Goal: Information Seeking & Learning: Find contact information

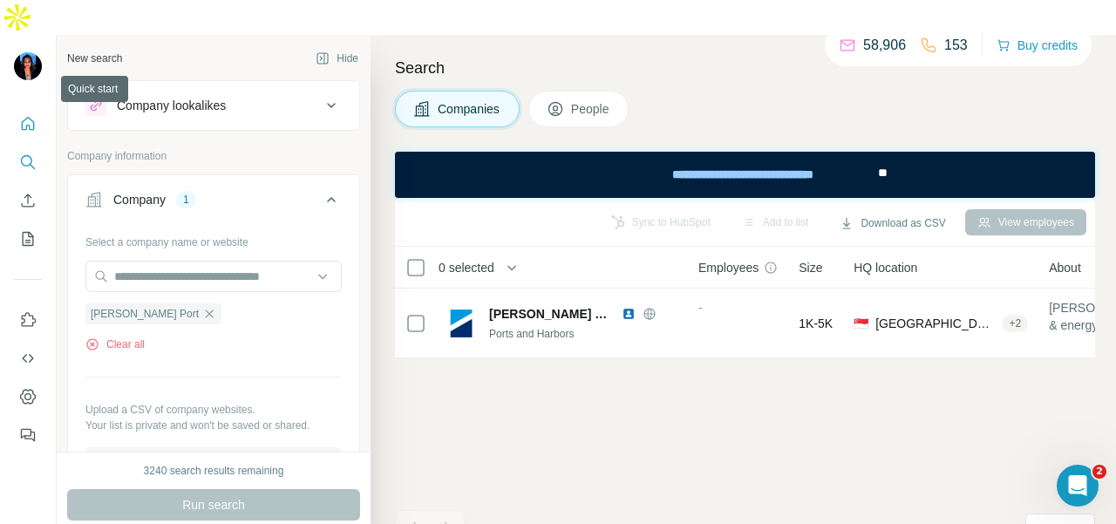
click at [25, 115] on icon "Quick start" at bounding box center [27, 123] width 17 height 17
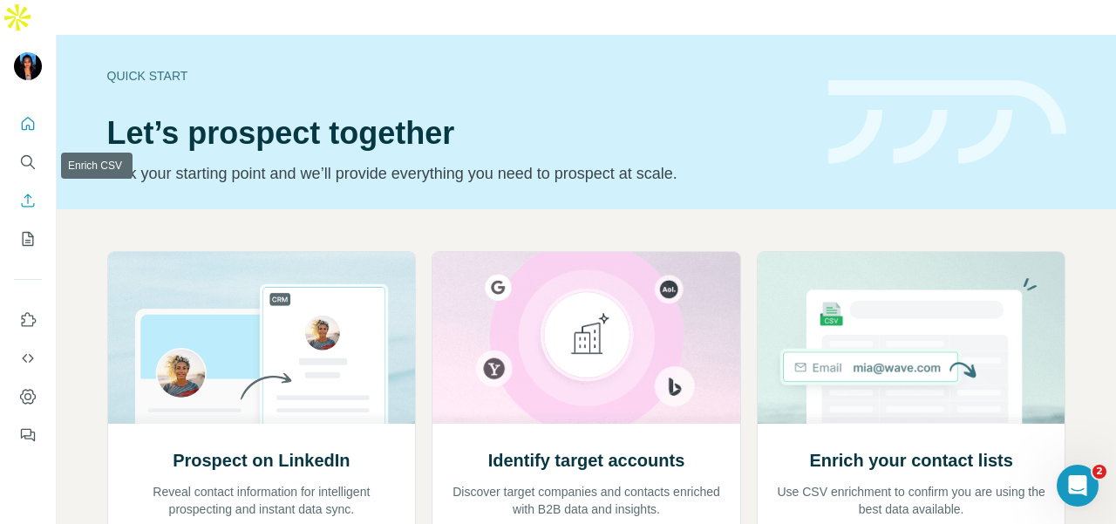
click at [12, 124] on div at bounding box center [28, 274] width 56 height 353
click at [24, 153] on icon "Search" at bounding box center [27, 161] width 17 height 17
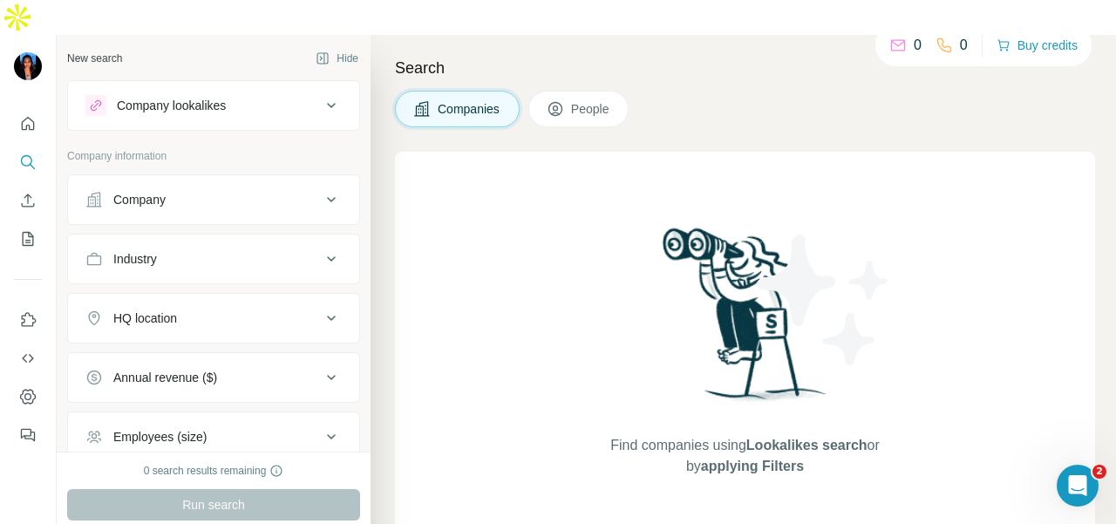
drag, startPoint x: 89, startPoint y: 165, endPoint x: 105, endPoint y: 187, distance: 27.6
click at [89, 191] on icon at bounding box center [93, 199] width 17 height 17
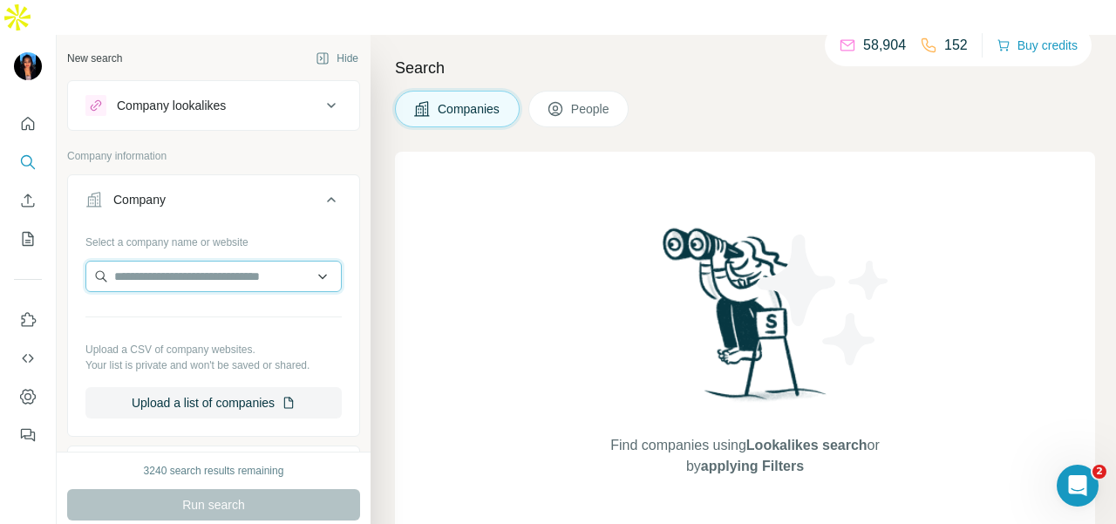
click at [123, 261] on input "text" at bounding box center [213, 276] width 256 height 31
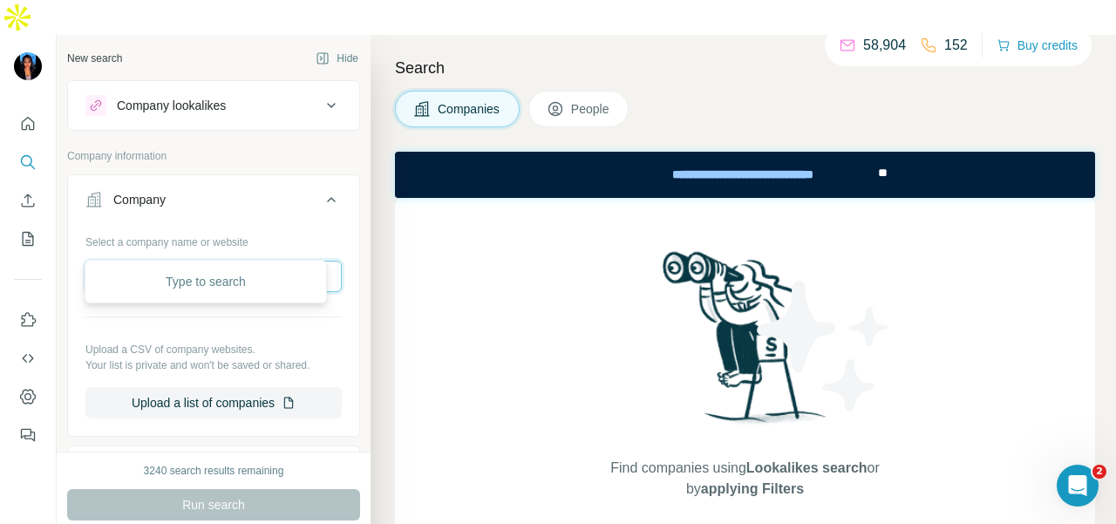
paste input "**********"
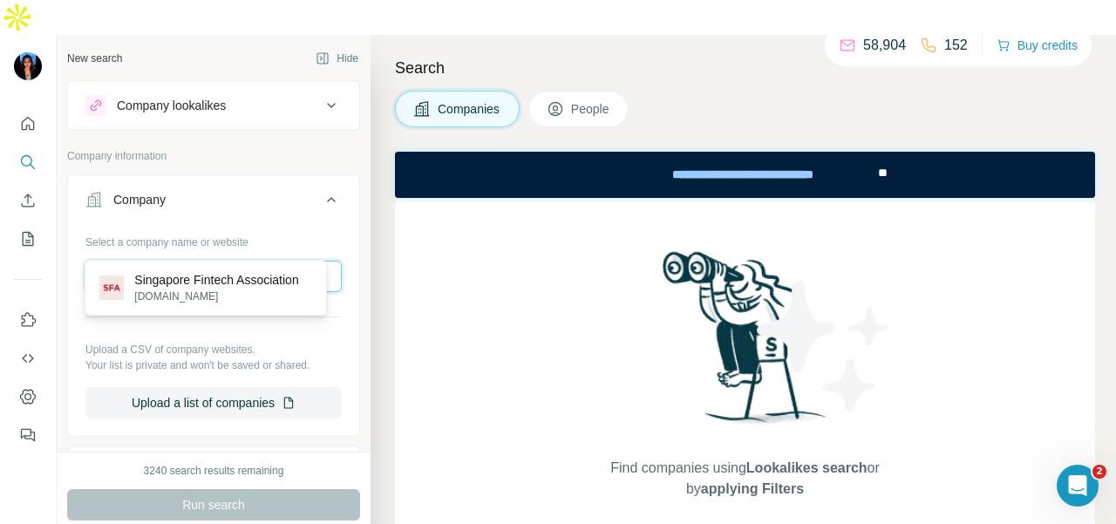
type input "**********"
click at [221, 279] on p "Singapore Fintech Association" at bounding box center [216, 279] width 164 height 17
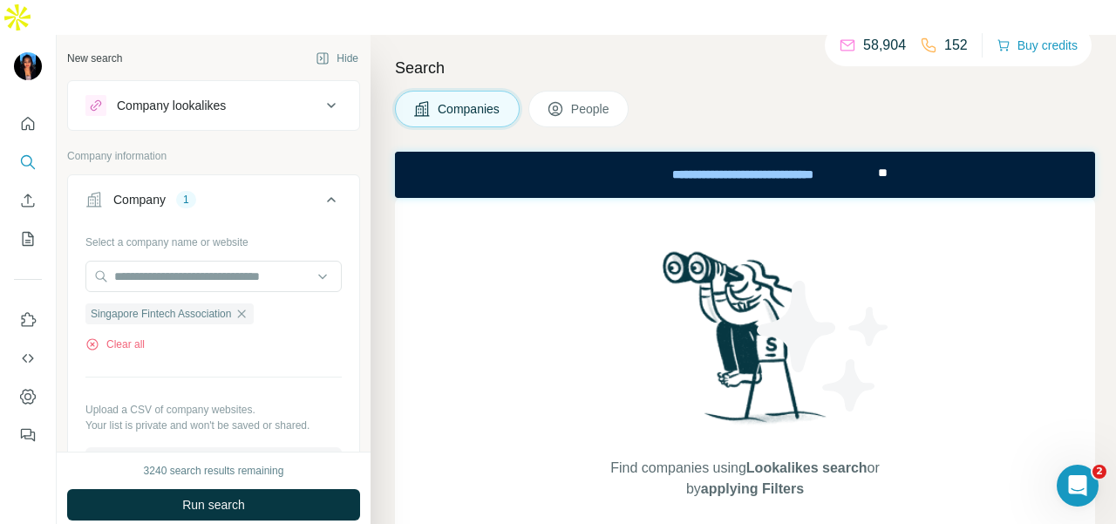
scroll to position [436, 0]
drag, startPoint x: 597, startPoint y: 84, endPoint x: 584, endPoint y: 87, distance: 13.5
click at [597, 91] on button "People" at bounding box center [578, 109] width 101 height 37
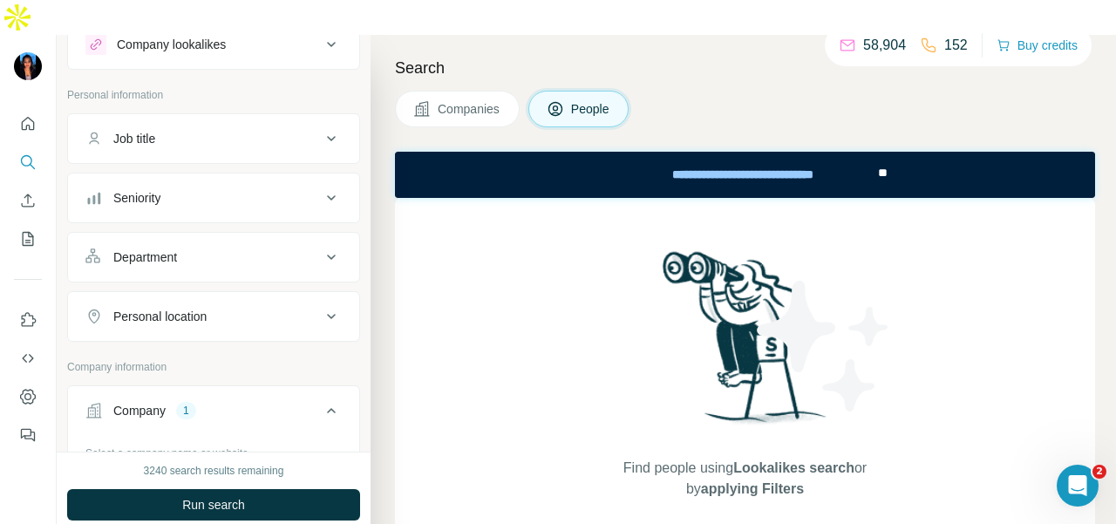
scroll to position [87, 0]
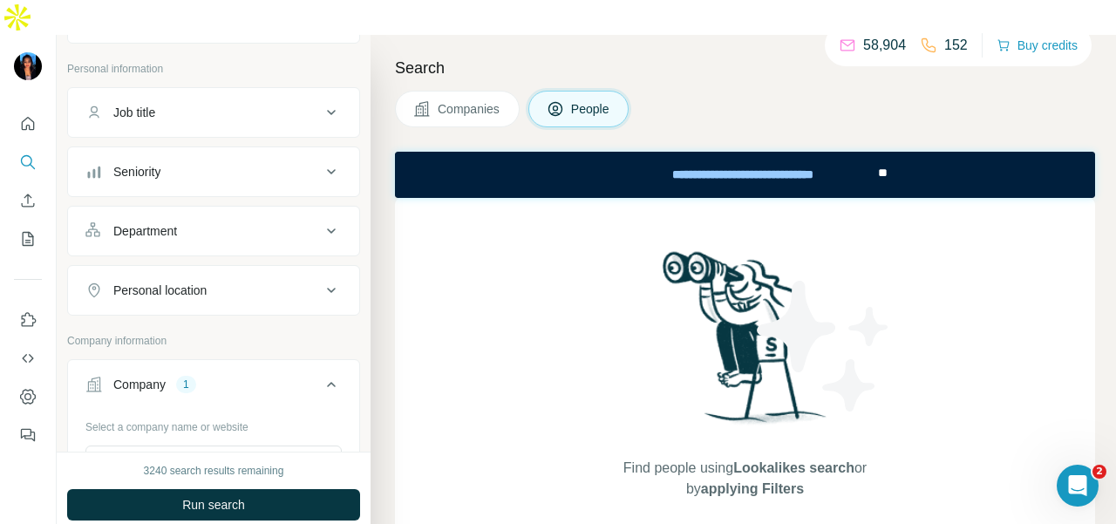
click at [229, 210] on button "Department" at bounding box center [213, 231] width 291 height 42
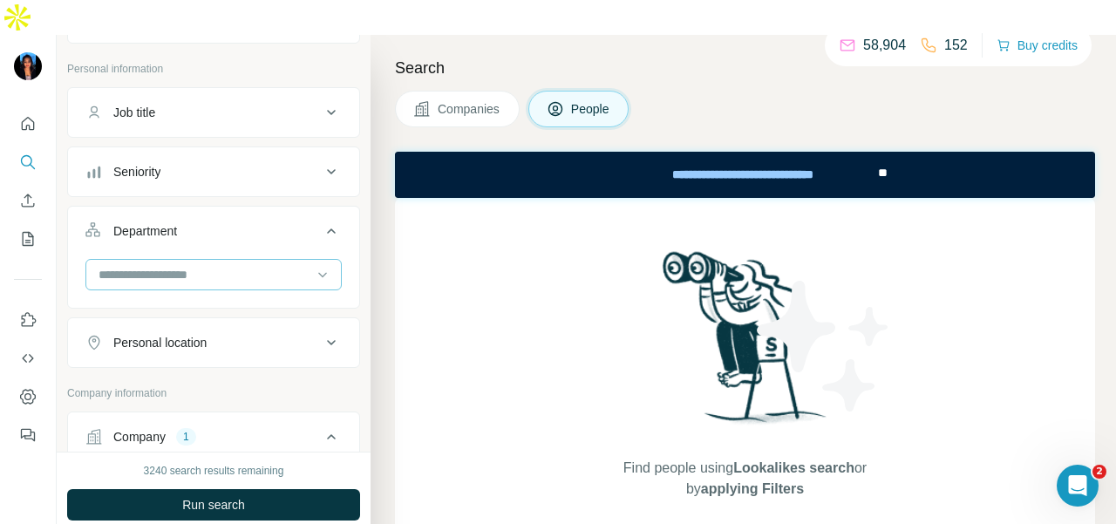
click at [231, 259] on div at bounding box center [213, 274] width 256 height 31
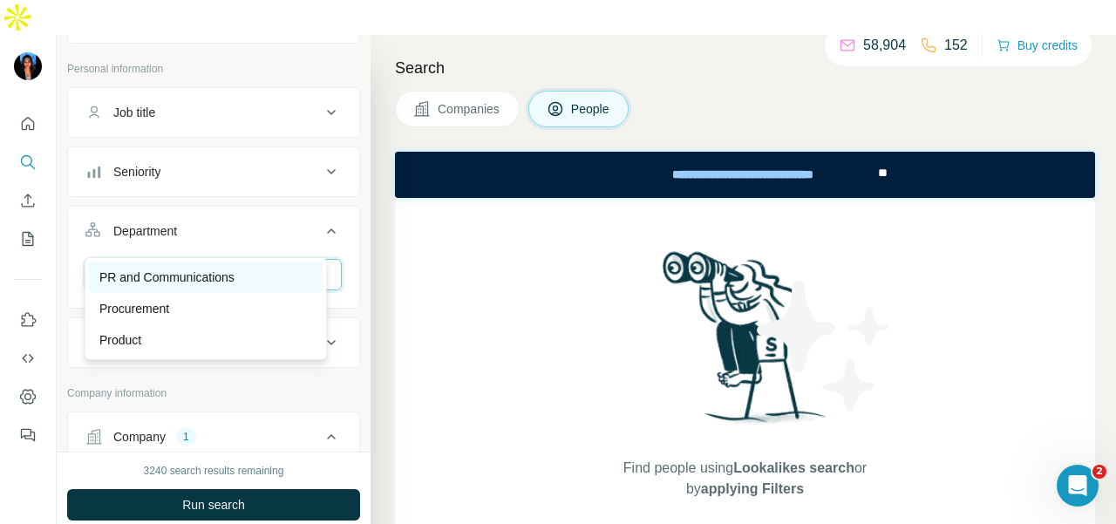
type input "**"
click at [218, 283] on p "PR and Communications" at bounding box center [166, 277] width 135 height 17
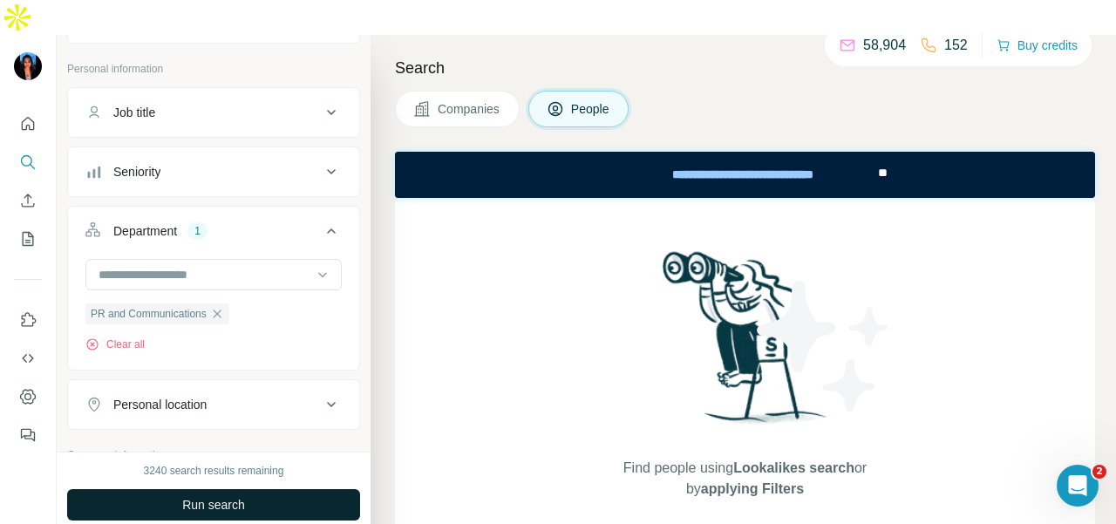
click at [248, 489] on button "Run search" at bounding box center [213, 504] width 293 height 31
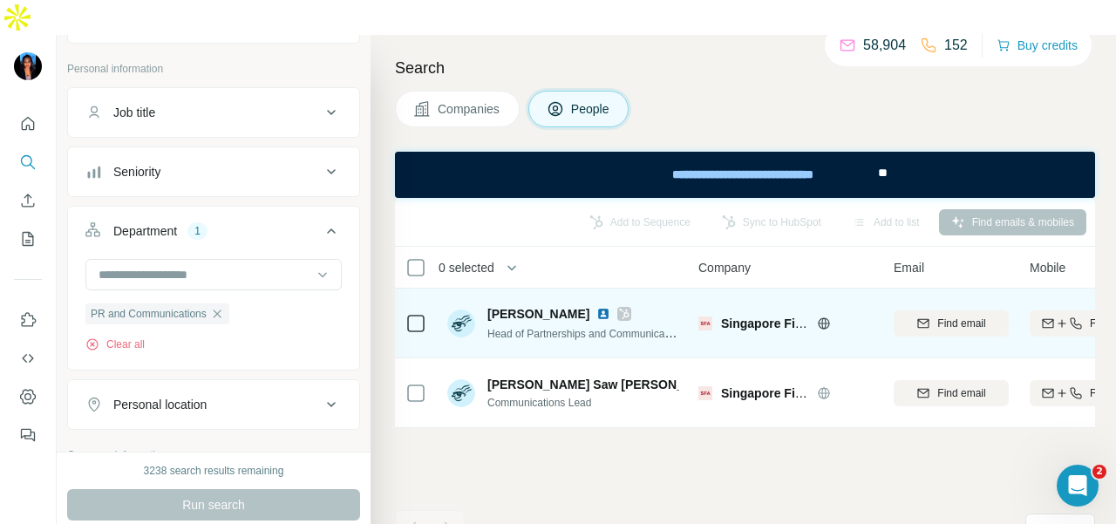
click at [617, 307] on div at bounding box center [624, 314] width 14 height 14
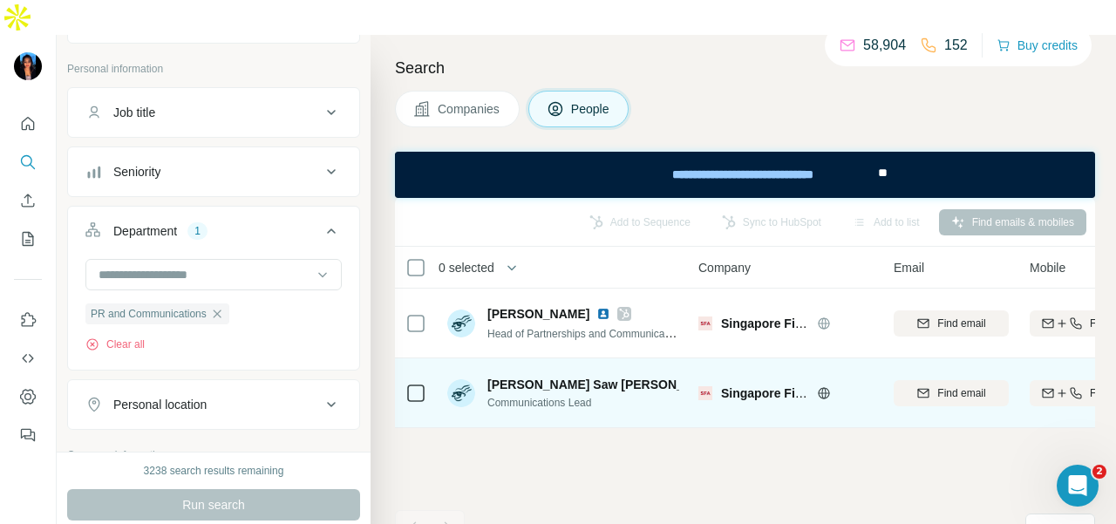
click at [731, 378] on img at bounding box center [734, 385] width 7 height 14
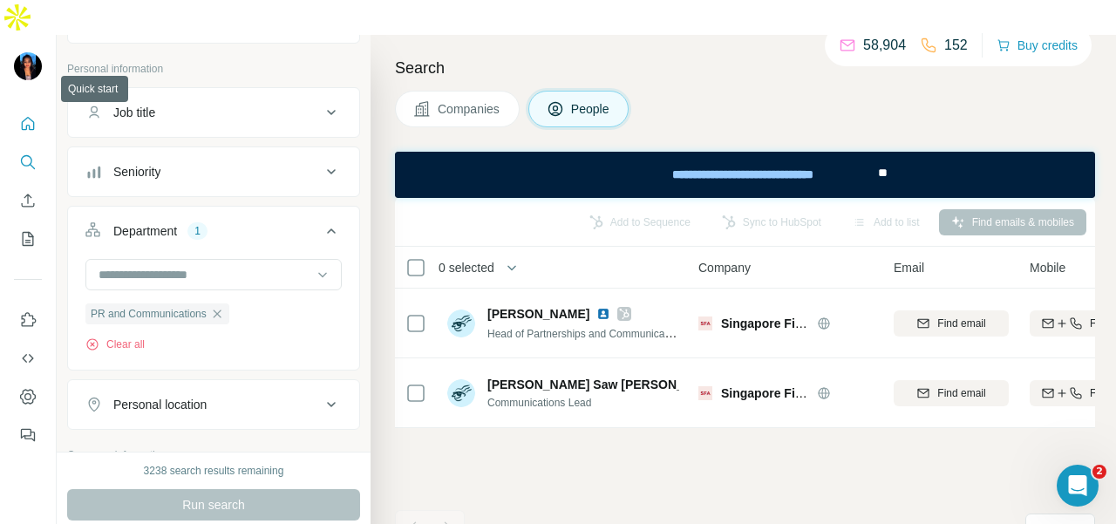
click at [23, 115] on icon "Quick start" at bounding box center [27, 123] width 17 height 17
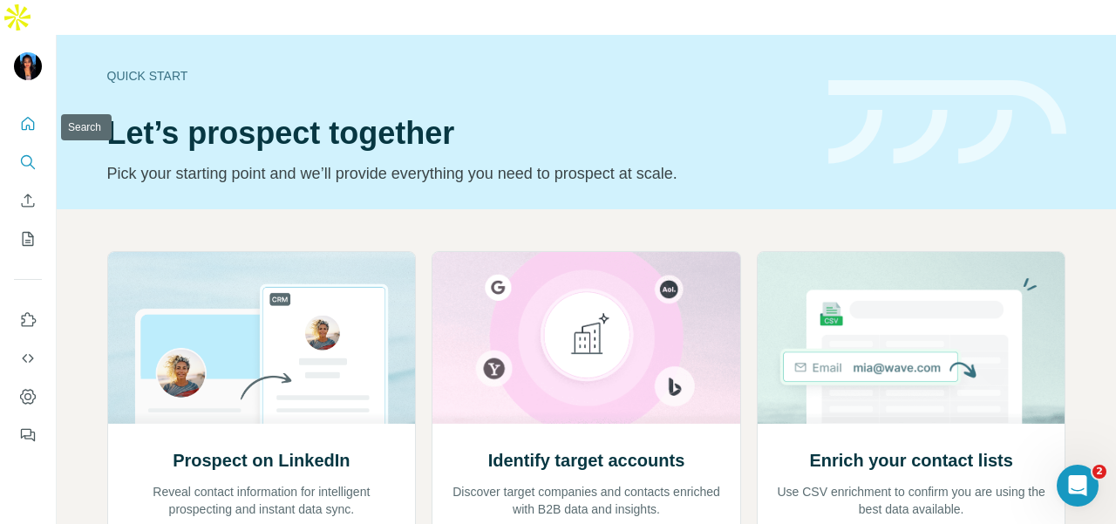
click at [28, 153] on icon "Search" at bounding box center [27, 161] width 17 height 17
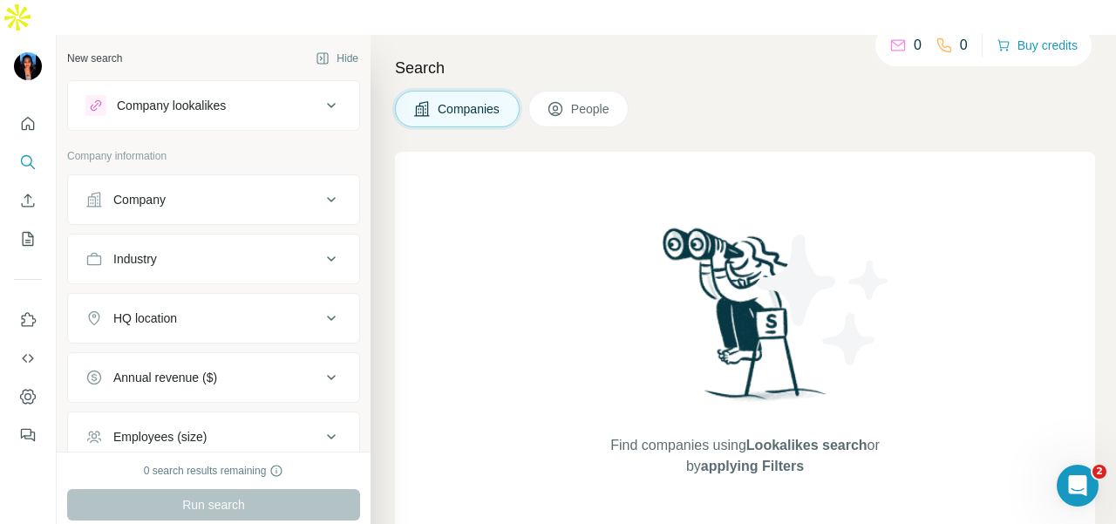
click at [122, 191] on div "Company" at bounding box center [139, 199] width 52 height 17
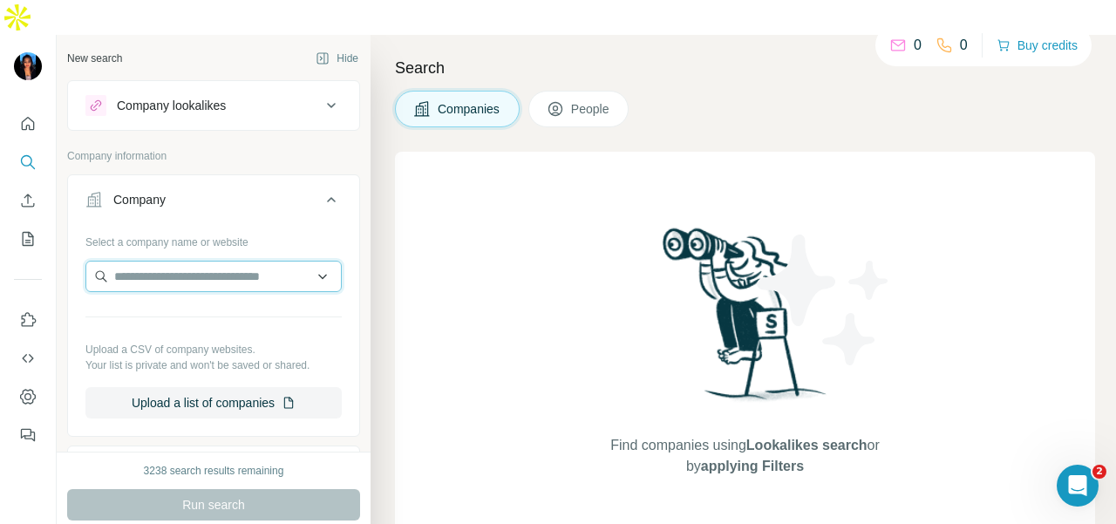
click at [119, 261] on input "text" at bounding box center [213, 276] width 256 height 31
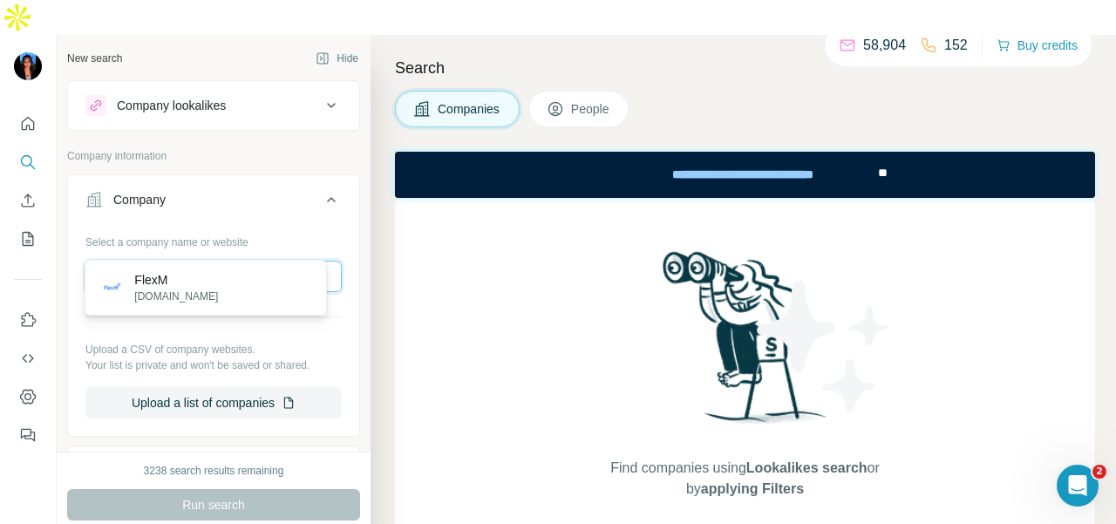
type input "**********"
click at [262, 277] on div "FlexM flexm.com" at bounding box center [206, 287] width 234 height 47
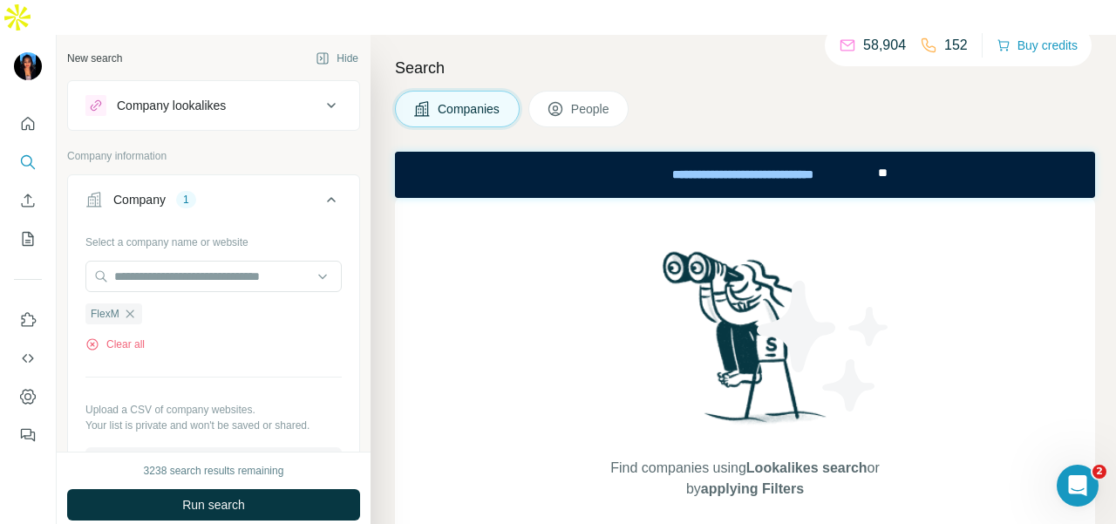
click at [301, 489] on button "Run search" at bounding box center [213, 504] width 293 height 31
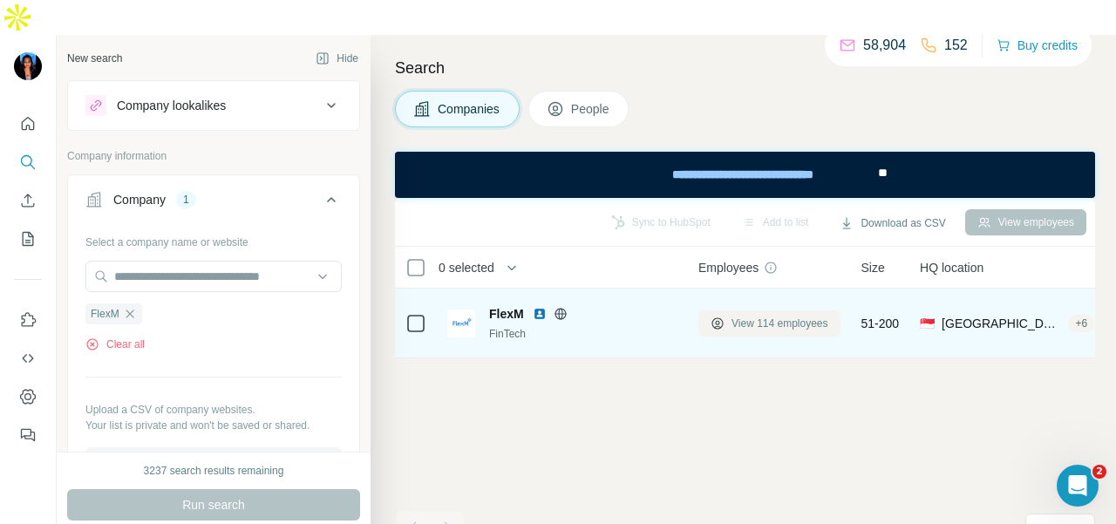
click at [755, 316] on span "View 114 employees" at bounding box center [779, 324] width 97 height 16
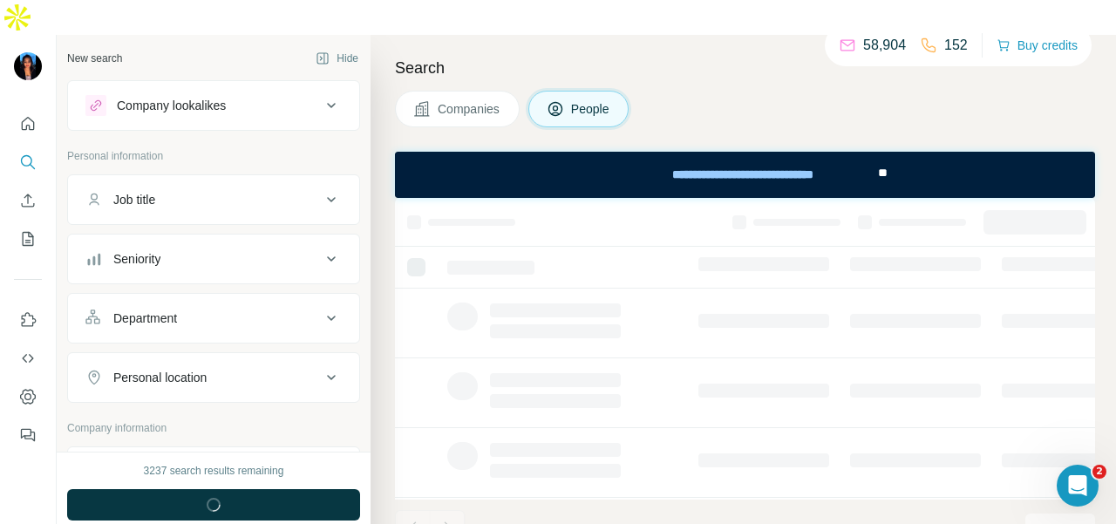
scroll to position [349, 0]
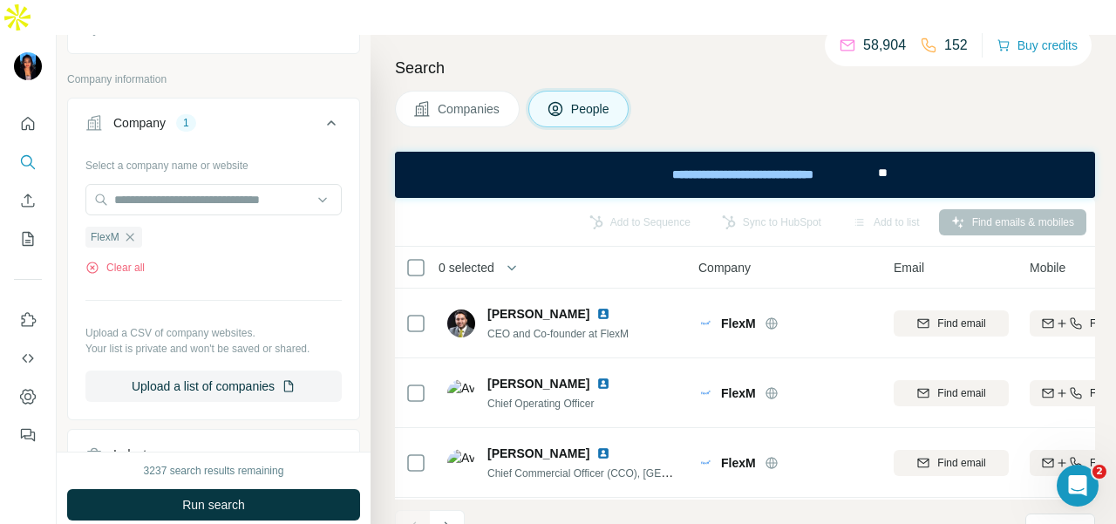
scroll to position [188, 0]
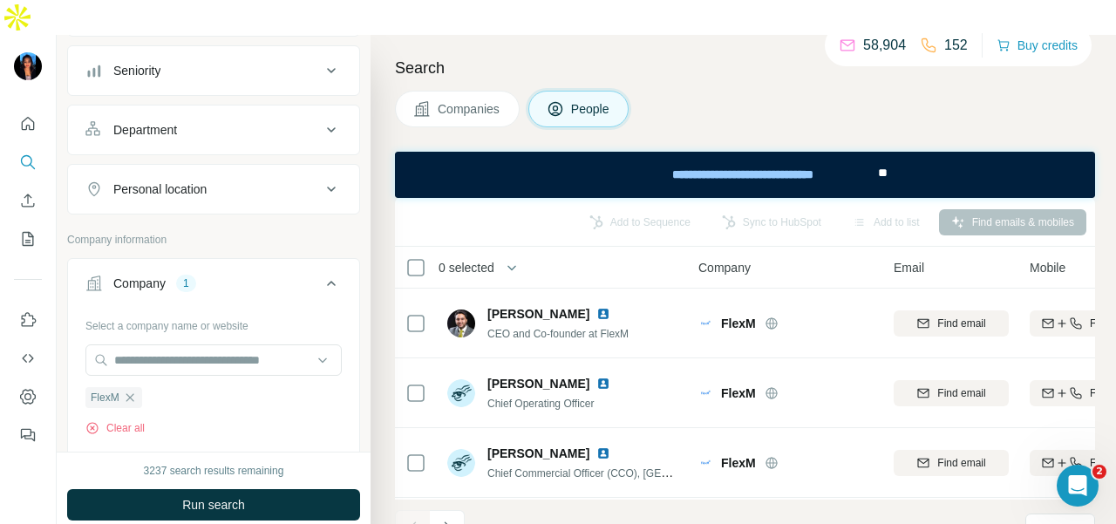
click at [261, 139] on div "Department" at bounding box center [202, 129] width 235 height 17
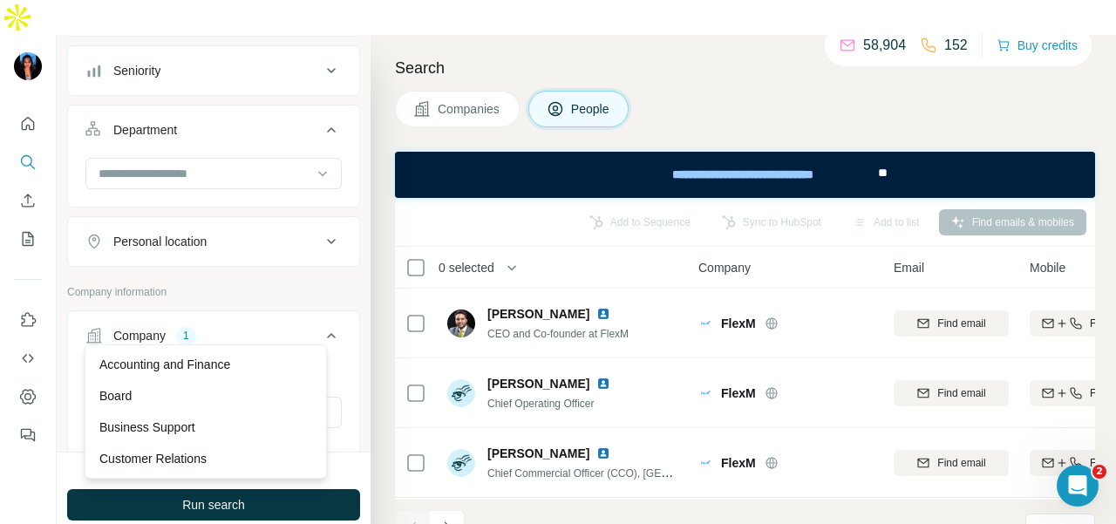
scroll to position [0, 0]
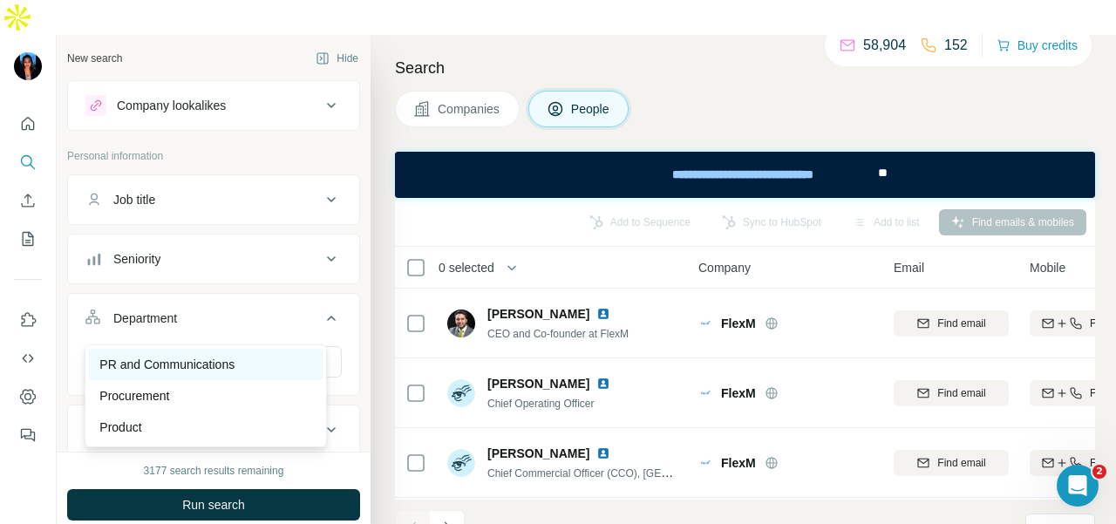
type input "**"
click at [248, 364] on div "PR and Communications" at bounding box center [205, 364] width 213 height 17
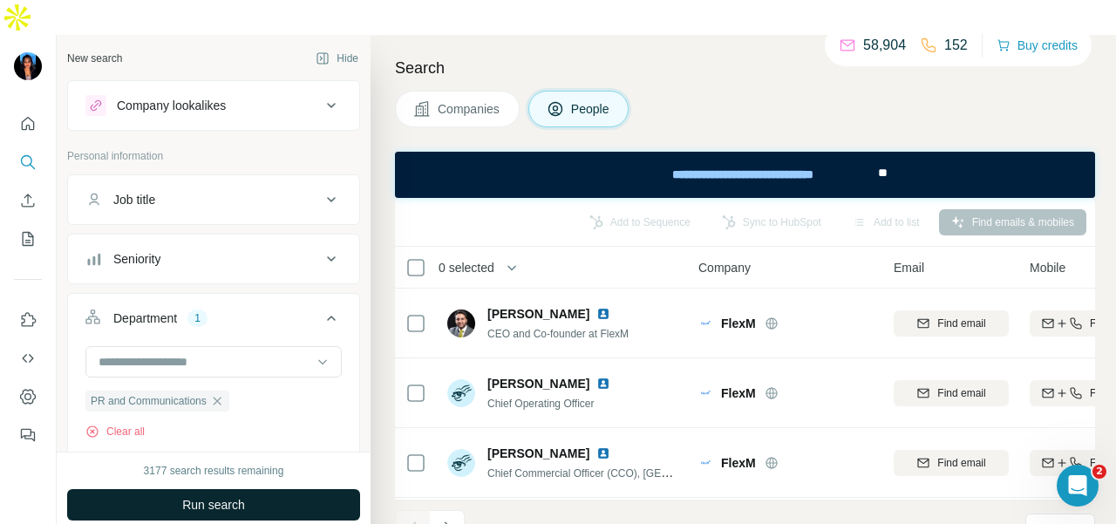
click at [275, 489] on button "Run search" at bounding box center [213, 504] width 293 height 31
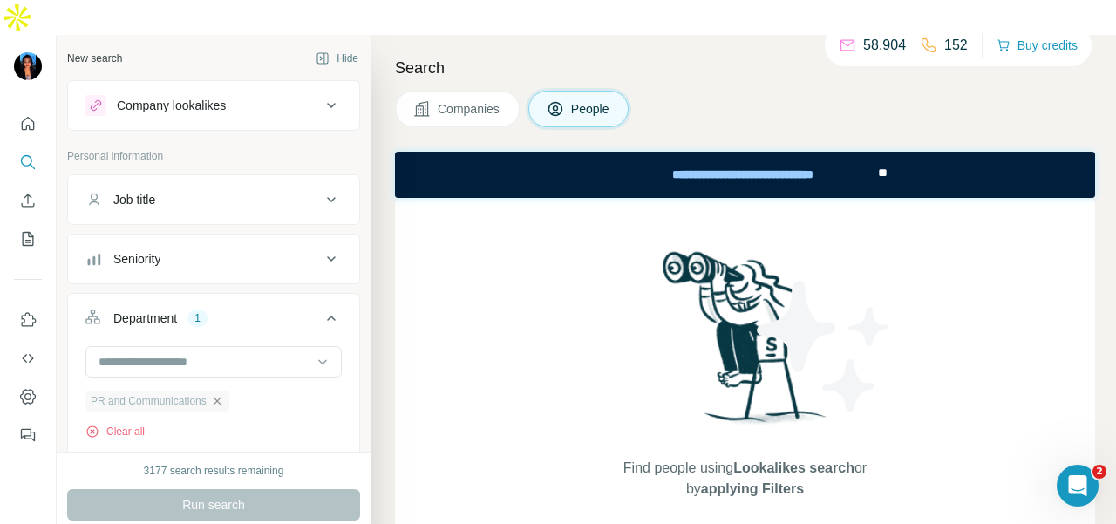
click at [223, 394] on icon "button" at bounding box center [217, 401] width 14 height 14
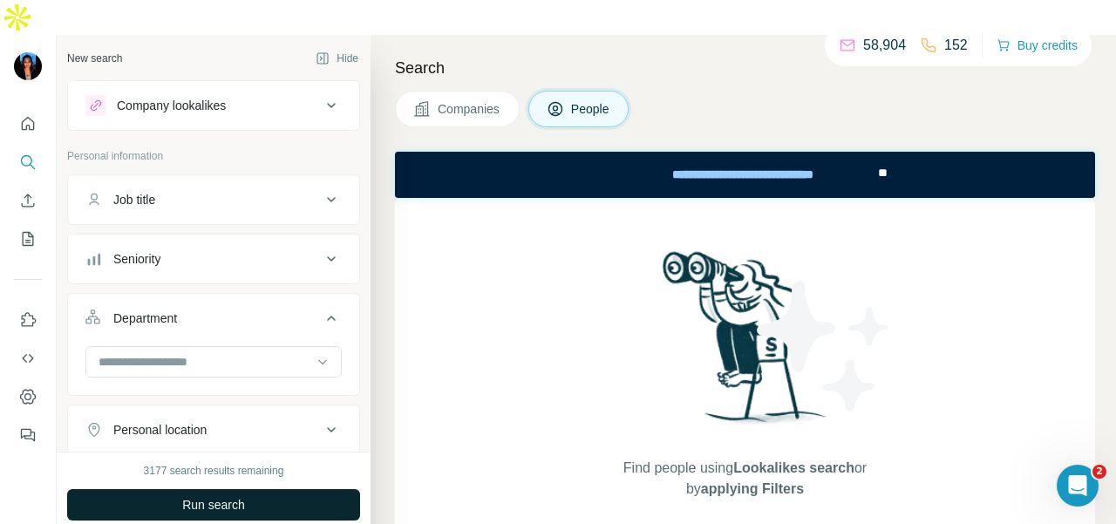
click at [307, 489] on button "Run search" at bounding box center [213, 504] width 293 height 31
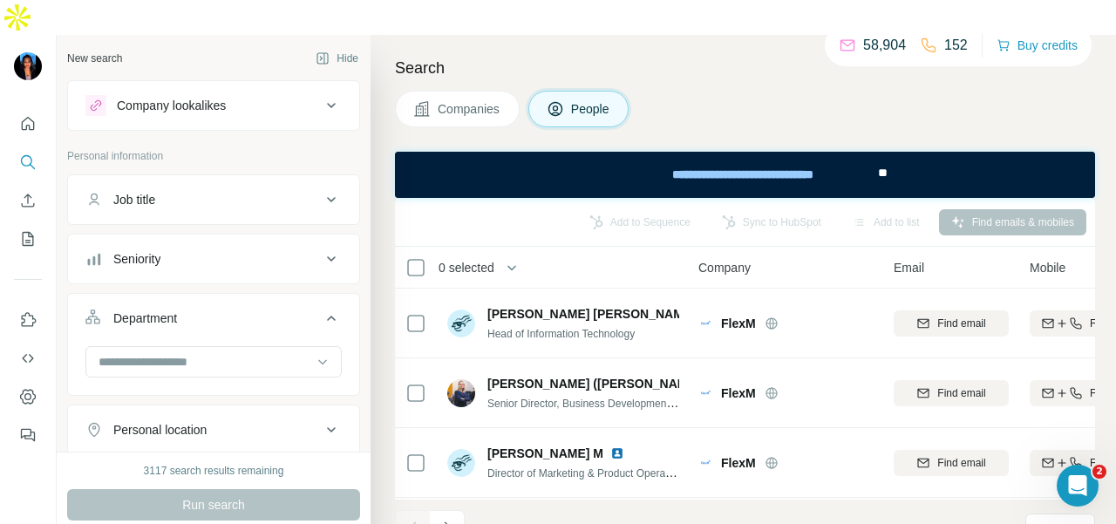
scroll to position [785, 0]
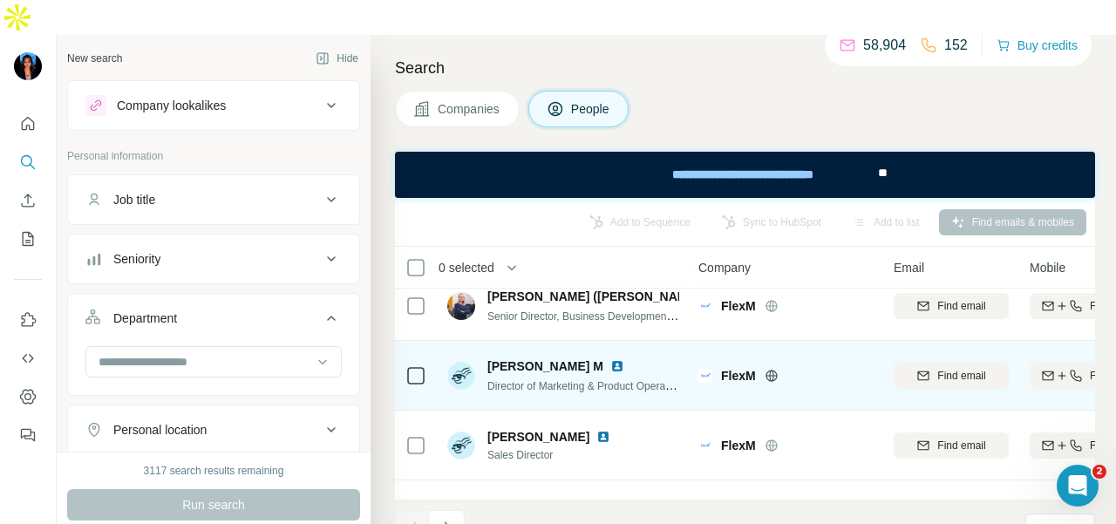
click at [610, 359] on img at bounding box center [617, 366] width 14 height 14
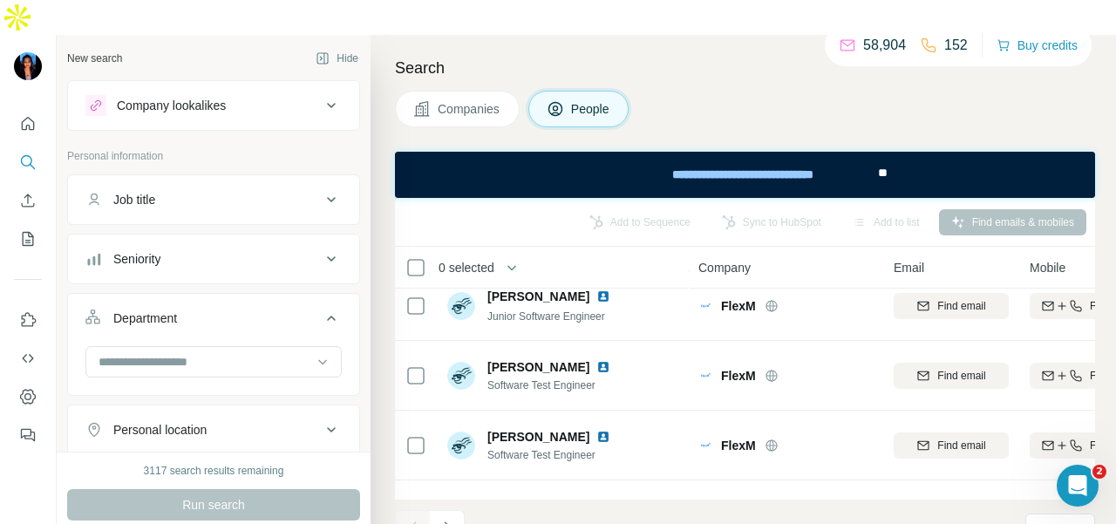
scroll to position [3978, 0]
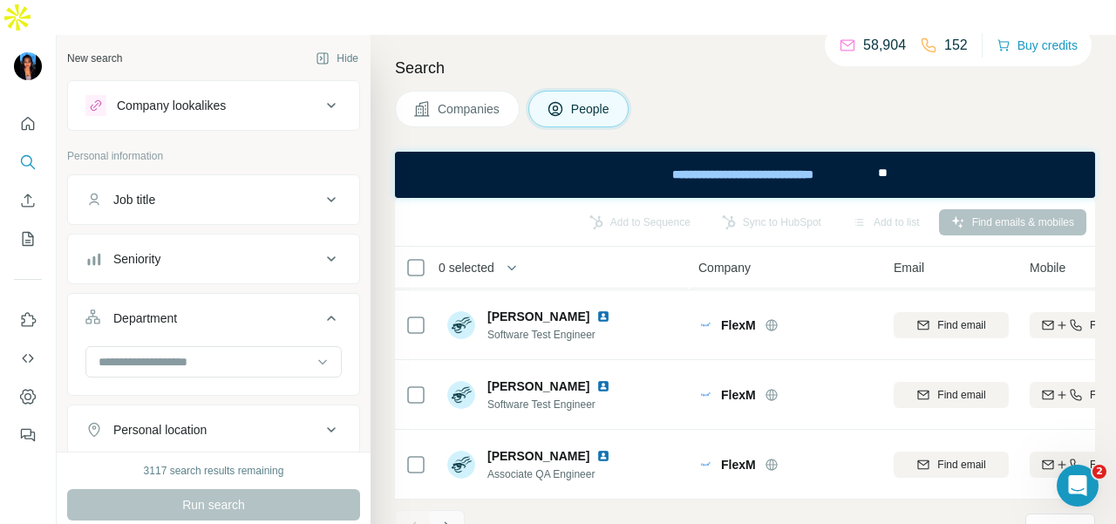
click at [441, 519] on icon "Navigate to next page" at bounding box center [447, 527] width 17 height 17
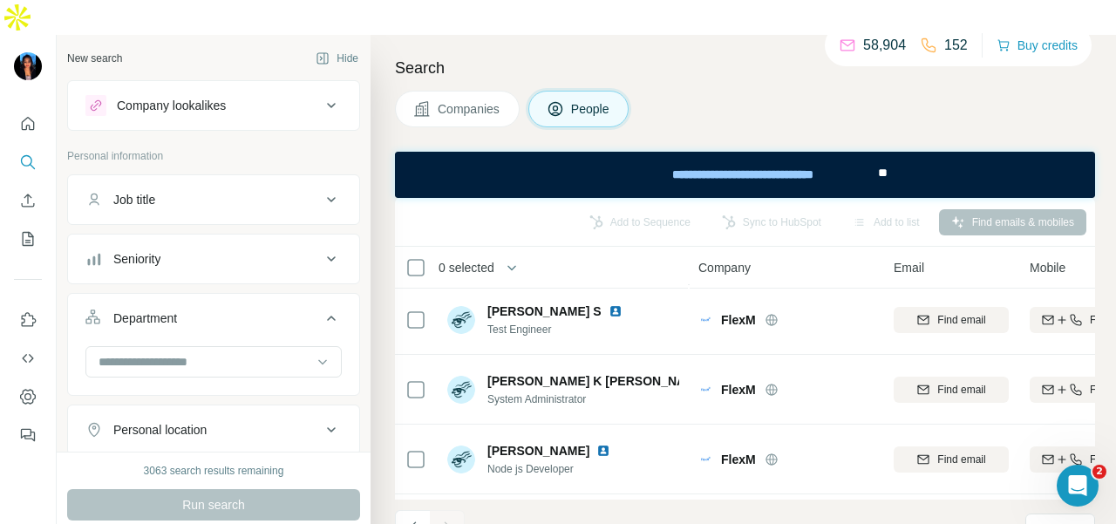
scroll to position [0, 0]
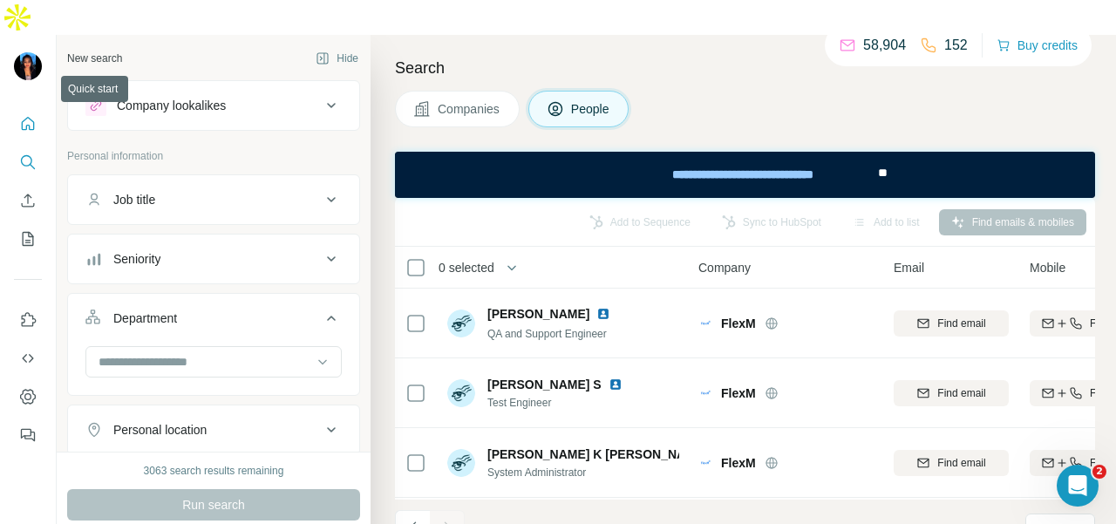
click at [26, 108] on button "Quick start" at bounding box center [28, 123] width 28 height 31
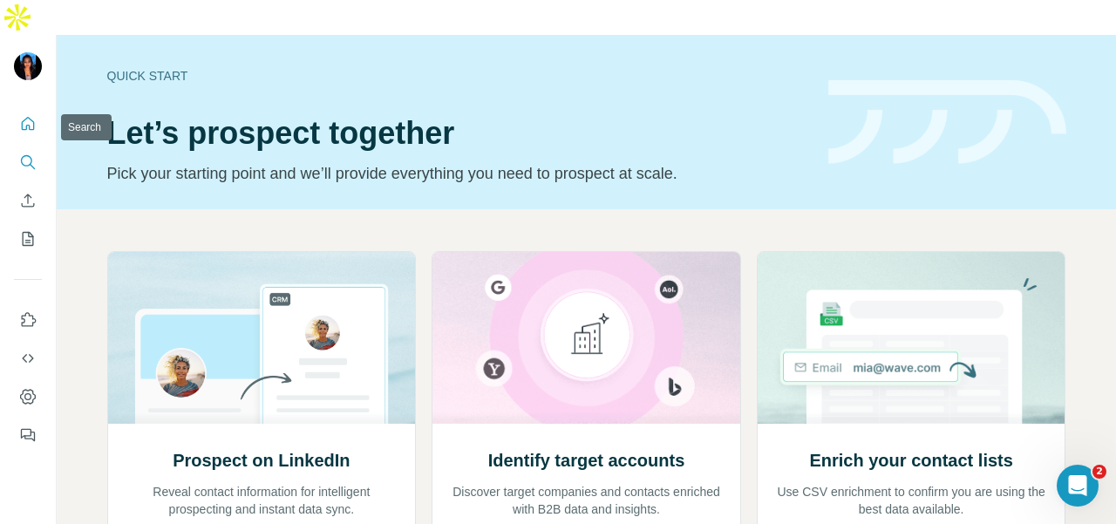
click at [24, 153] on icon "Search" at bounding box center [27, 161] width 17 height 17
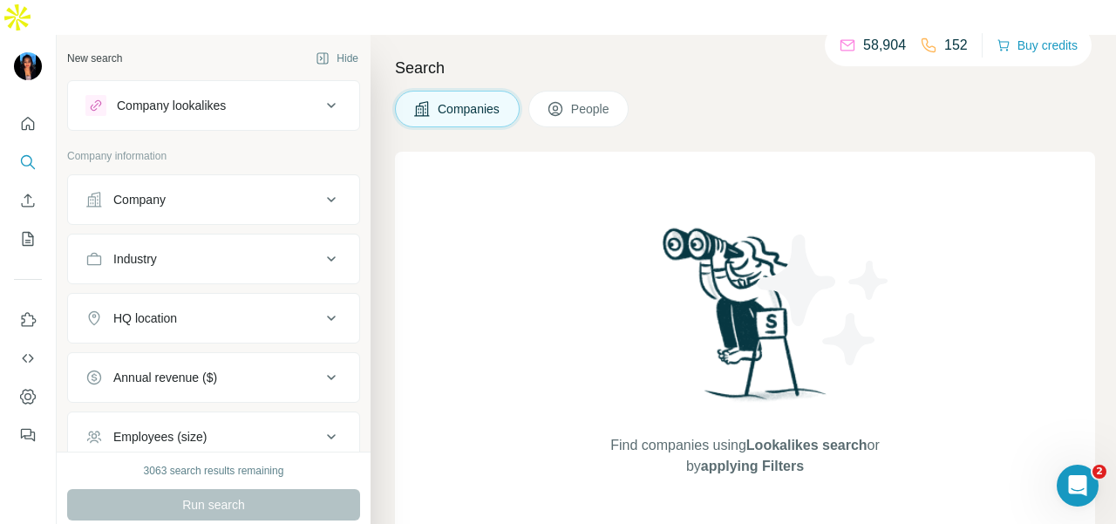
click at [160, 191] on div "Company" at bounding box center [139, 199] width 52 height 17
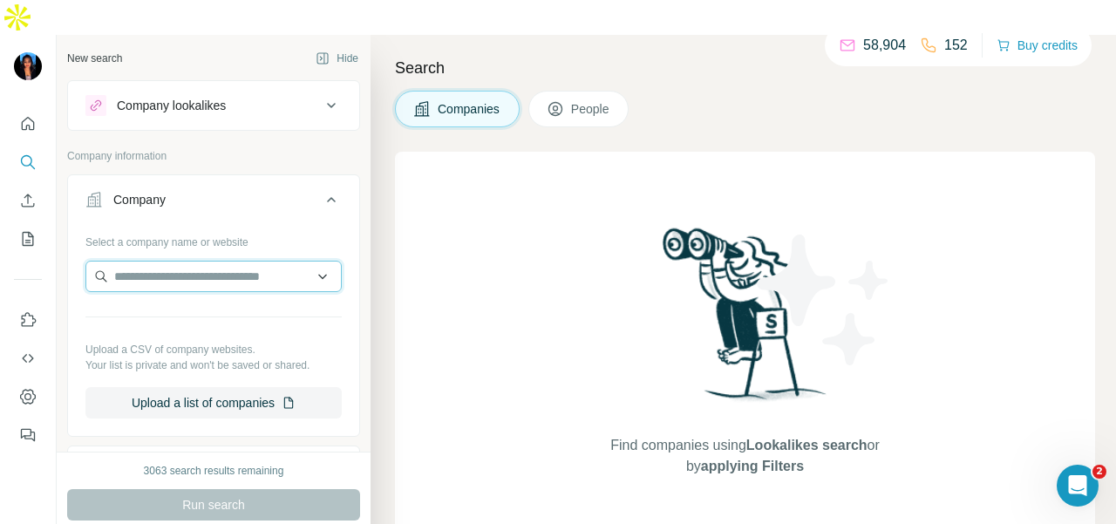
click at [188, 261] on input "text" at bounding box center [213, 276] width 256 height 31
paste input "**********"
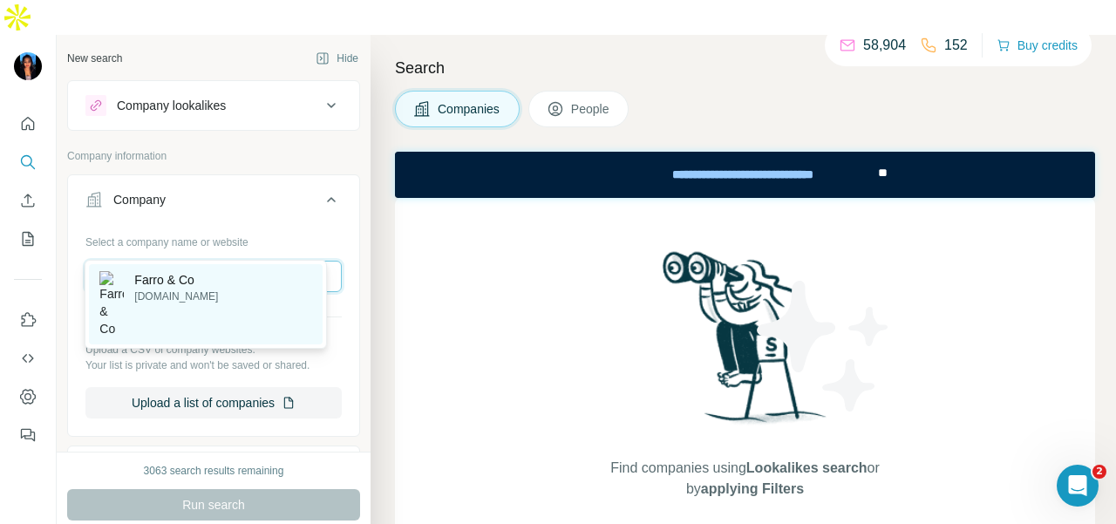
type input "**********"
click at [255, 286] on div "Farro & Co farroandco.com" at bounding box center [206, 304] width 234 height 80
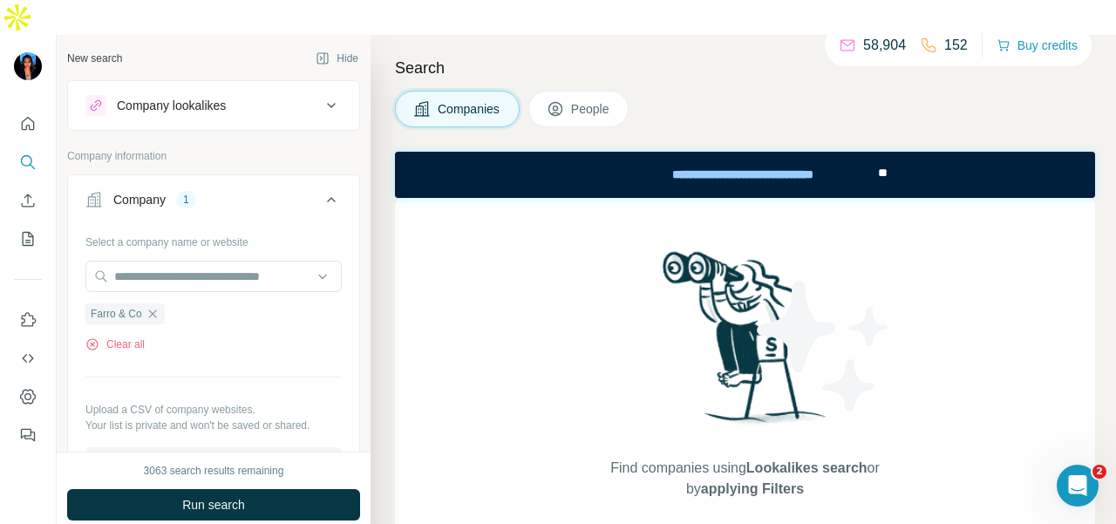
click at [295, 489] on button "Run search" at bounding box center [213, 504] width 293 height 31
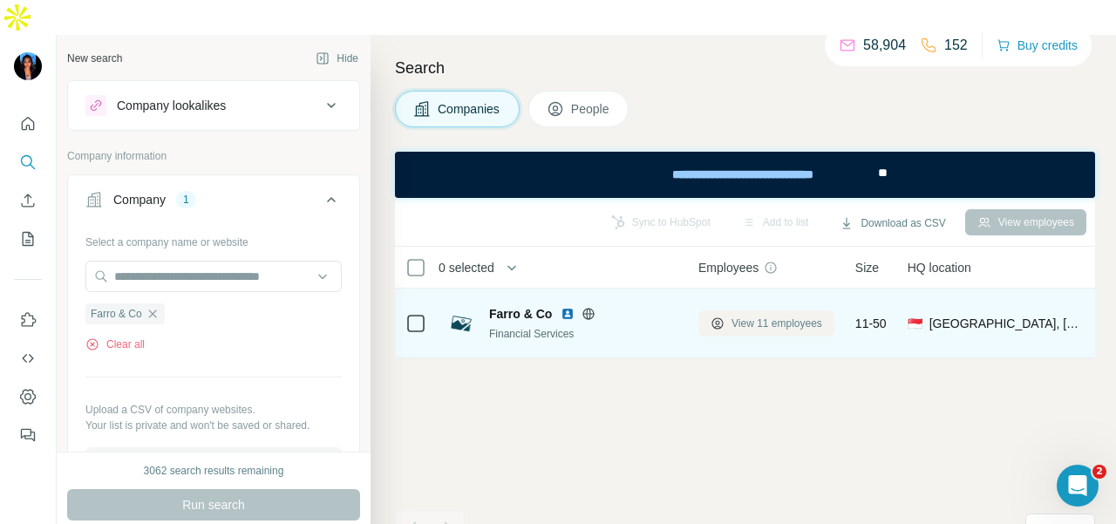
click at [809, 310] on button "View 11 employees" at bounding box center [766, 323] width 136 height 26
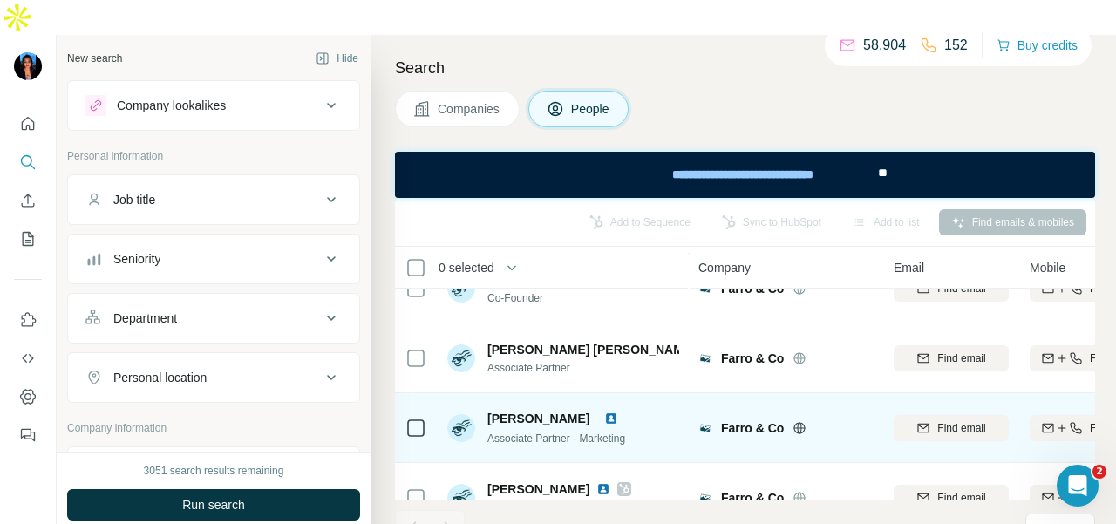
scroll to position [262, 0]
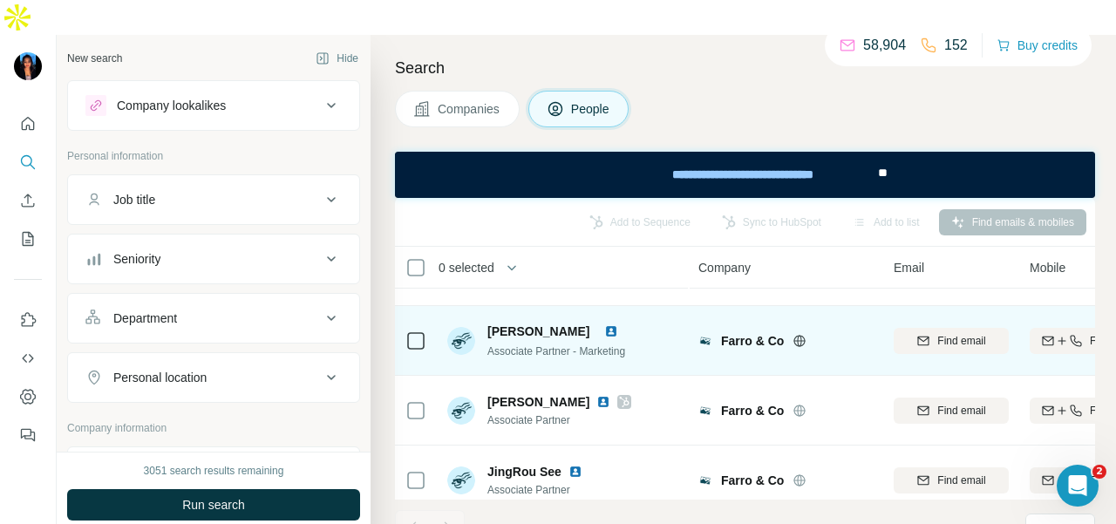
click at [618, 324] on img at bounding box center [611, 331] width 14 height 14
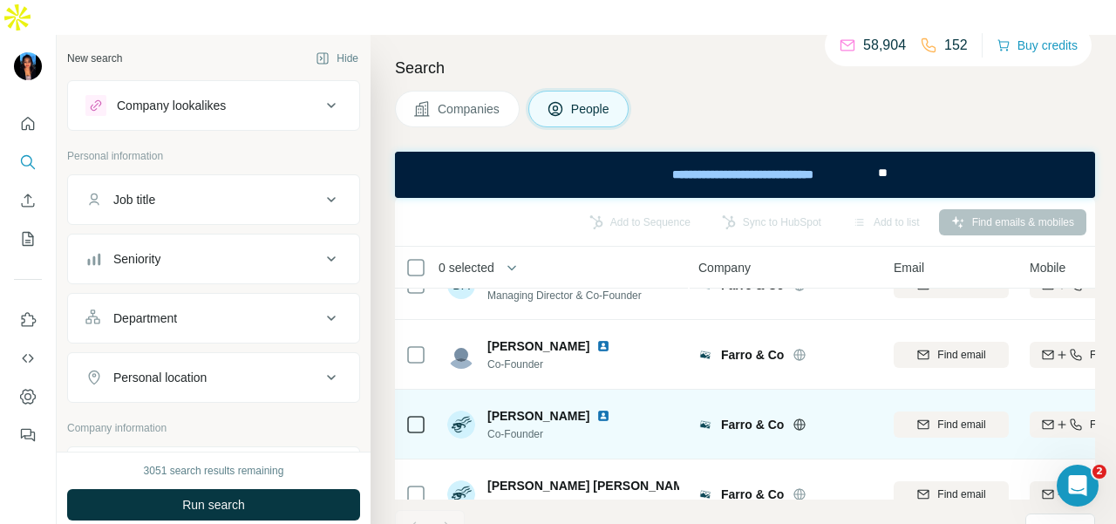
scroll to position [0, 0]
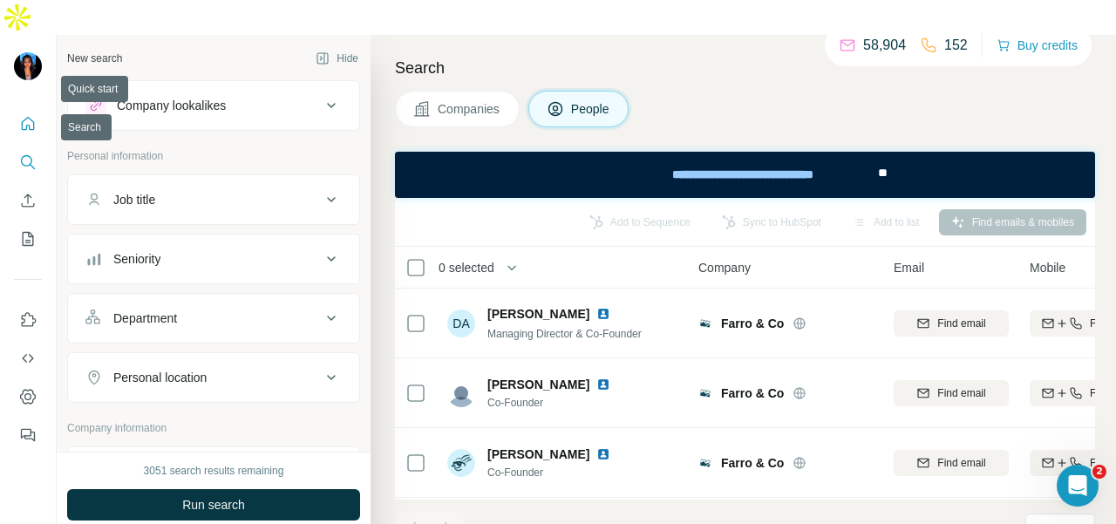
click at [28, 108] on button "Quick start" at bounding box center [28, 123] width 28 height 31
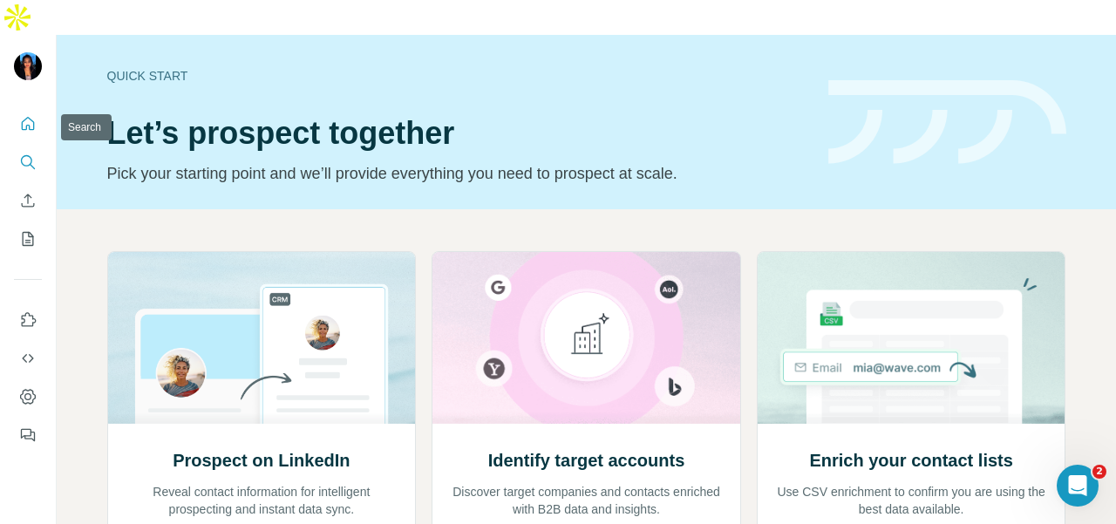
click at [30, 155] on icon "Search" at bounding box center [26, 160] width 11 height 11
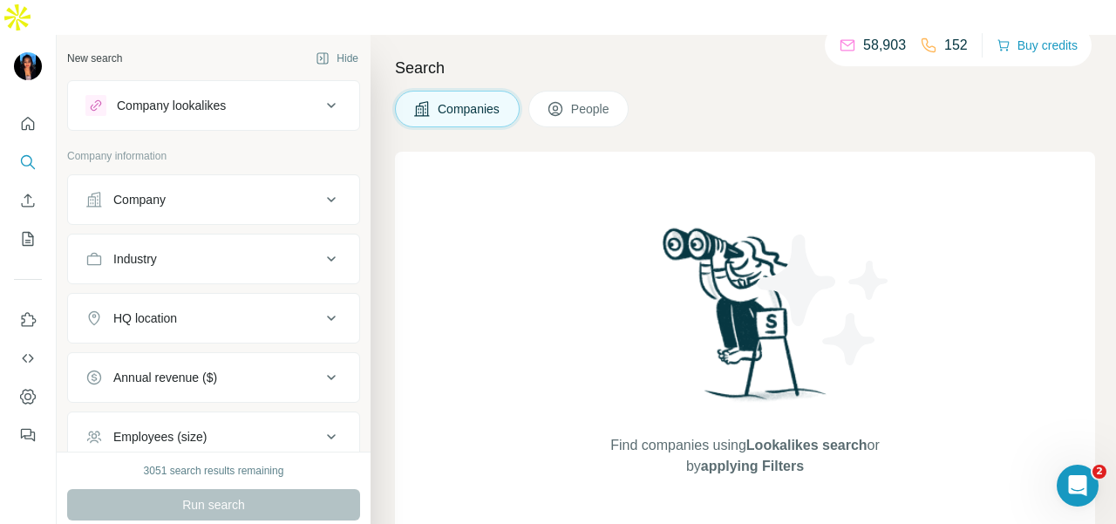
click at [134, 191] on div "Company" at bounding box center [139, 199] width 52 height 17
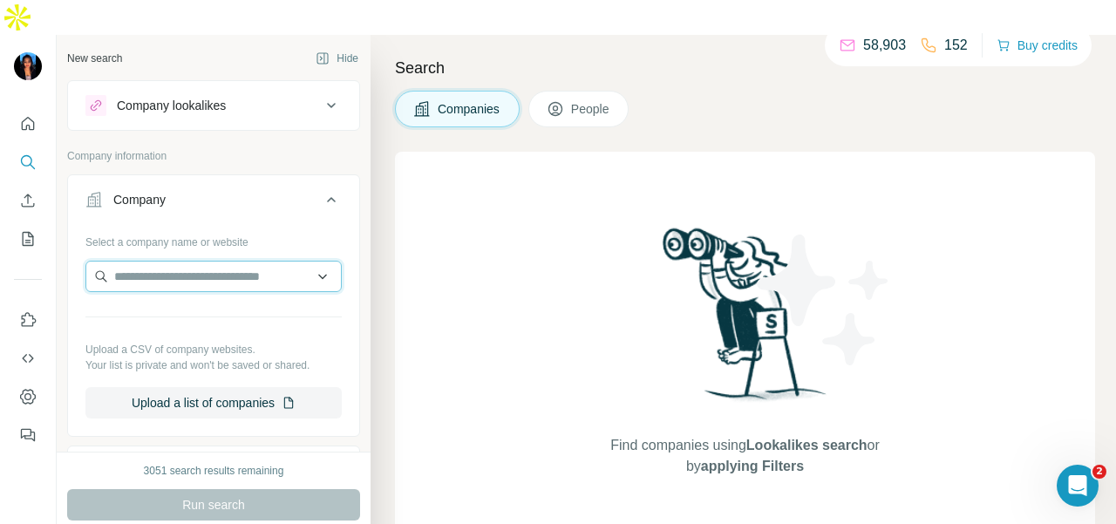
click at [129, 261] on input "text" at bounding box center [213, 276] width 256 height 31
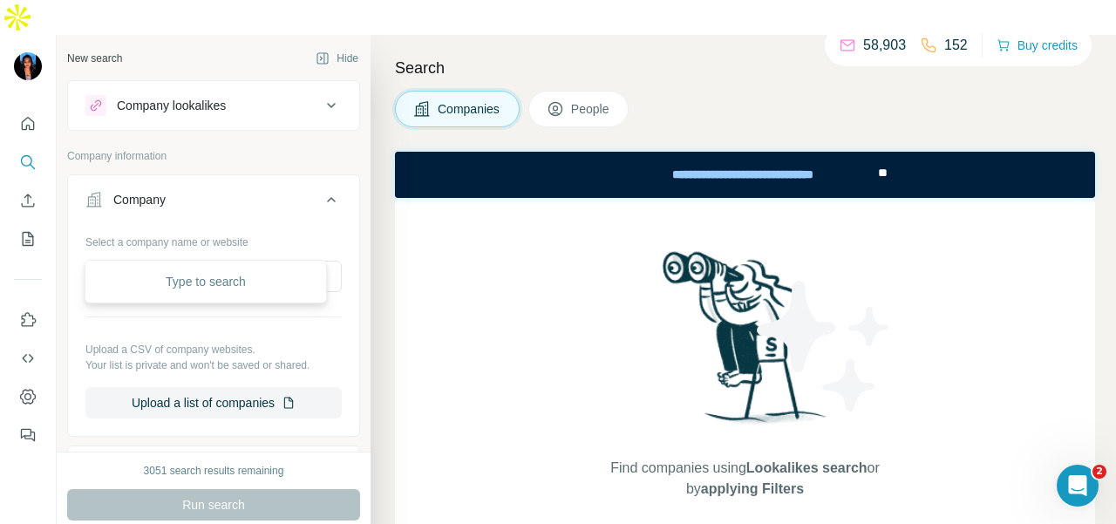
drag, startPoint x: 129, startPoint y: 236, endPoint x: 95, endPoint y: 65, distance: 175.1
click at [95, 99] on icon at bounding box center [96, 106] width 14 height 14
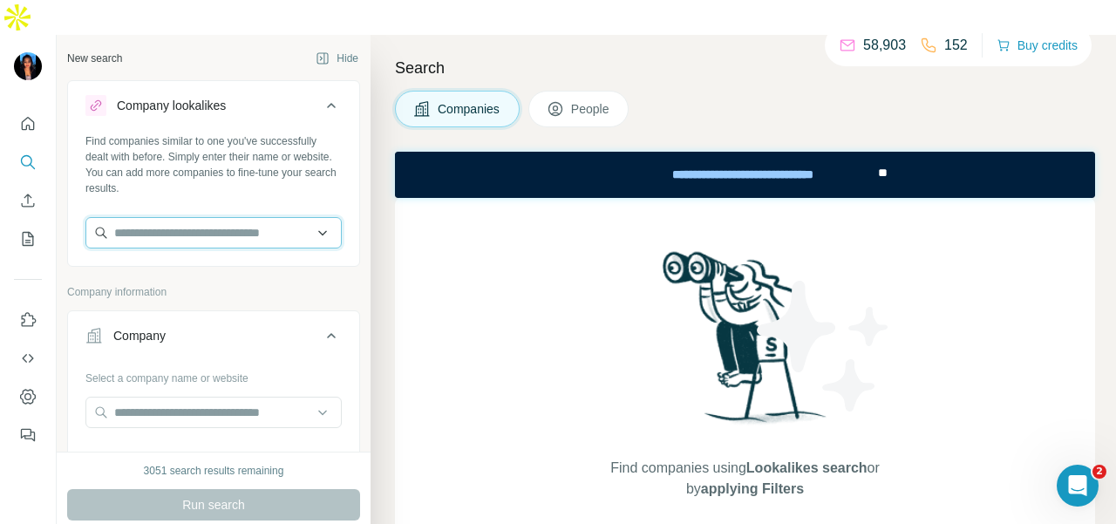
paste input "**********"
click at [267, 217] on input "**********" at bounding box center [213, 232] width 256 height 31
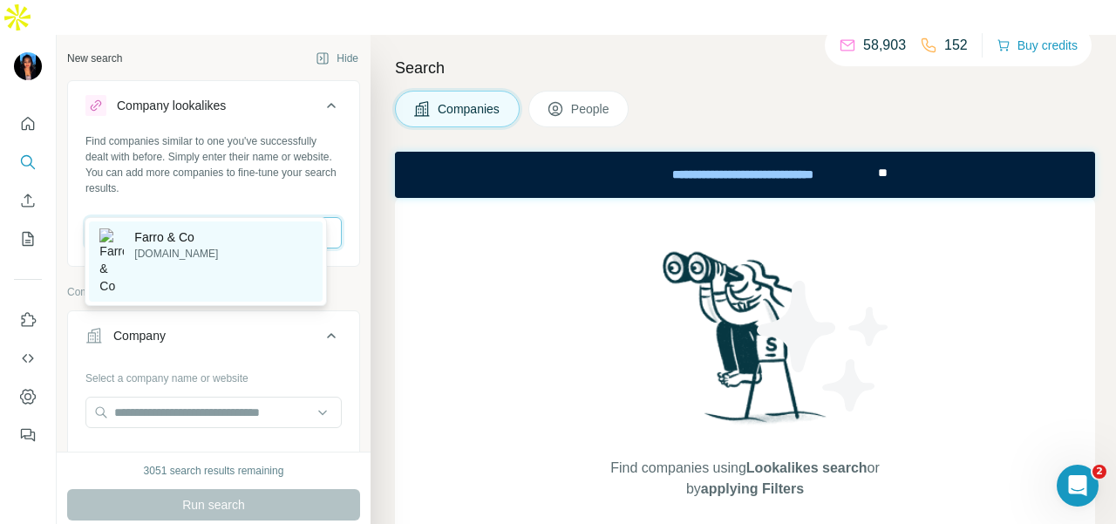
type input "**********"
click at [251, 247] on div "Farro & Co farroandco.com" at bounding box center [206, 261] width 234 height 80
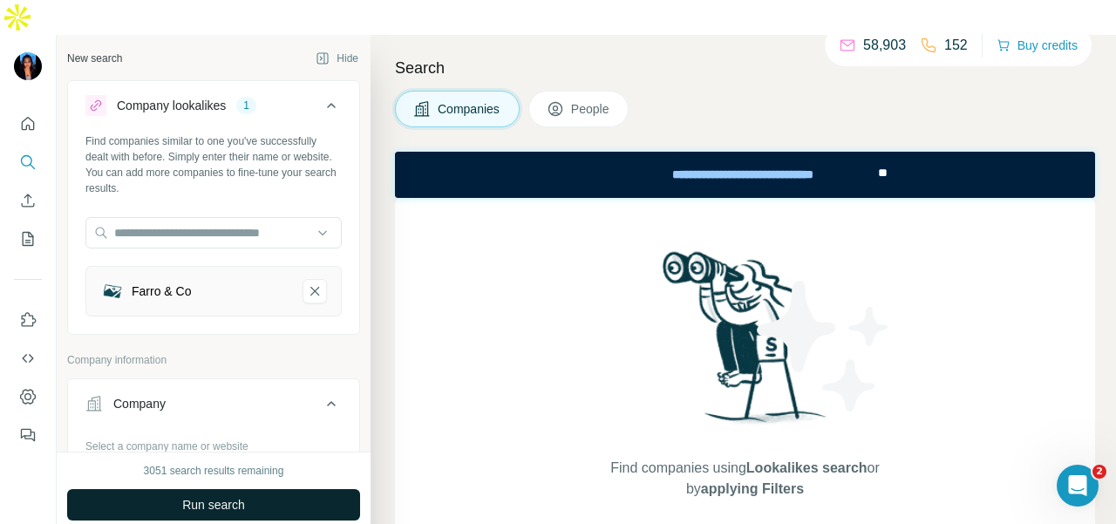
click at [242, 489] on button "Run search" at bounding box center [213, 504] width 293 height 31
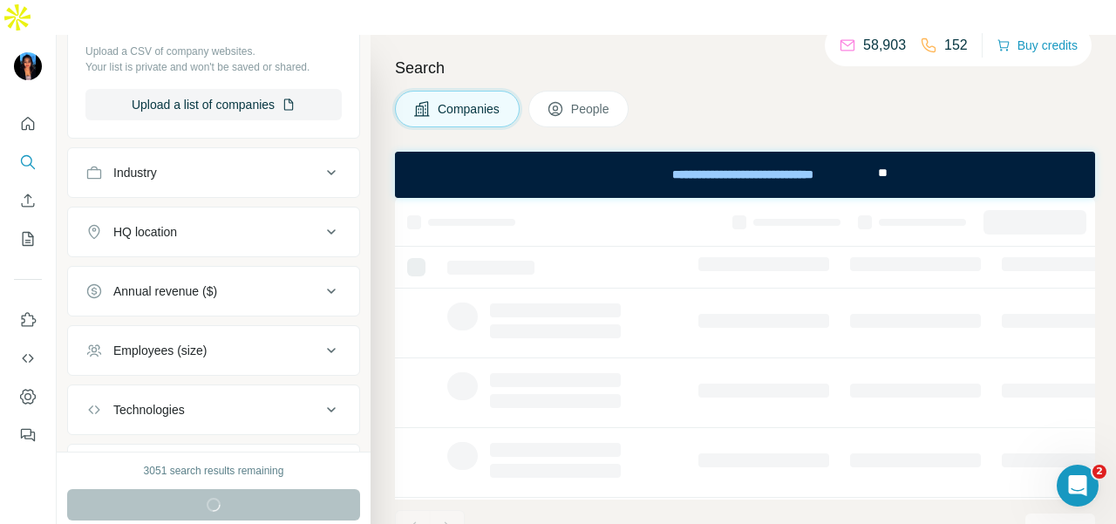
scroll to position [500, 0]
click at [235, 166] on div "Industry" at bounding box center [202, 174] width 235 height 17
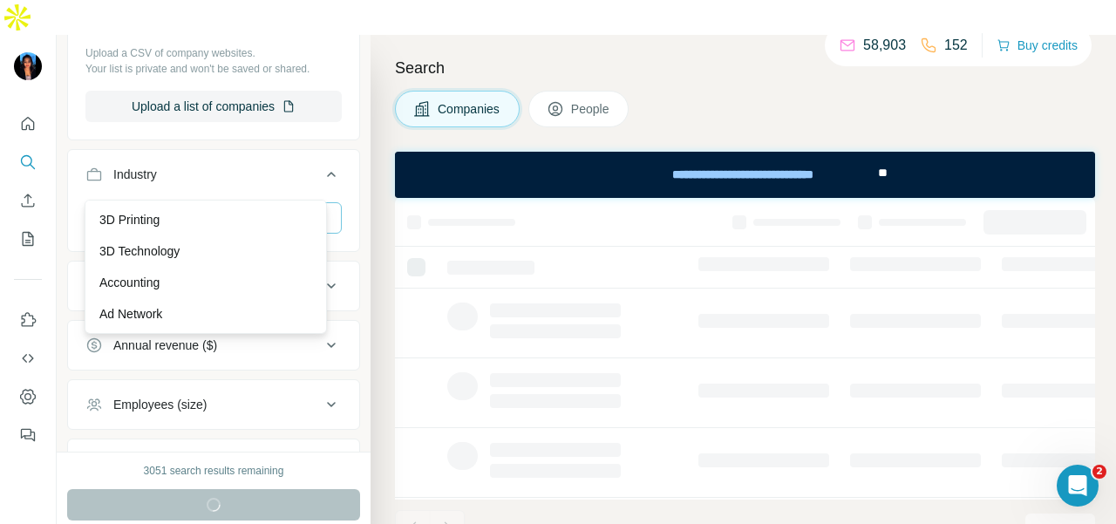
drag, startPoint x: 235, startPoint y: 135, endPoint x: 249, endPoint y: 184, distance: 50.8
click at [263, 246] on div "3D Technology" at bounding box center [205, 250] width 213 height 17
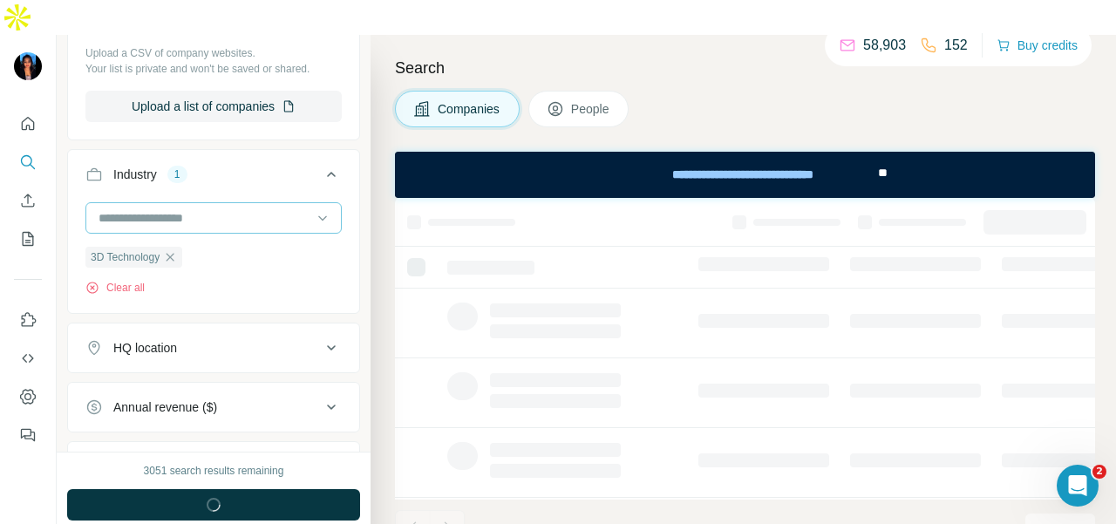
click at [249, 208] on input at bounding box center [204, 217] width 215 height 19
click at [262, 505] on button "Technologies" at bounding box center [213, 526] width 291 height 42
click at [374, 209] on div "Search Companies People" at bounding box center [743, 297] width 745 height 524
click at [247, 339] on div "HQ location" at bounding box center [202, 347] width 235 height 17
click at [206, 376] on input "text" at bounding box center [213, 391] width 256 height 31
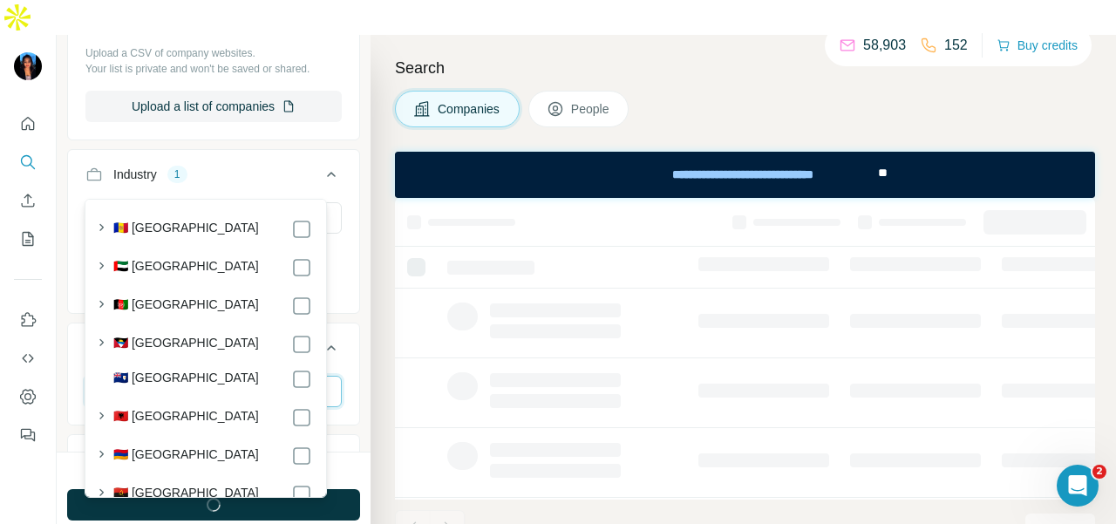
scroll to position [675, 0]
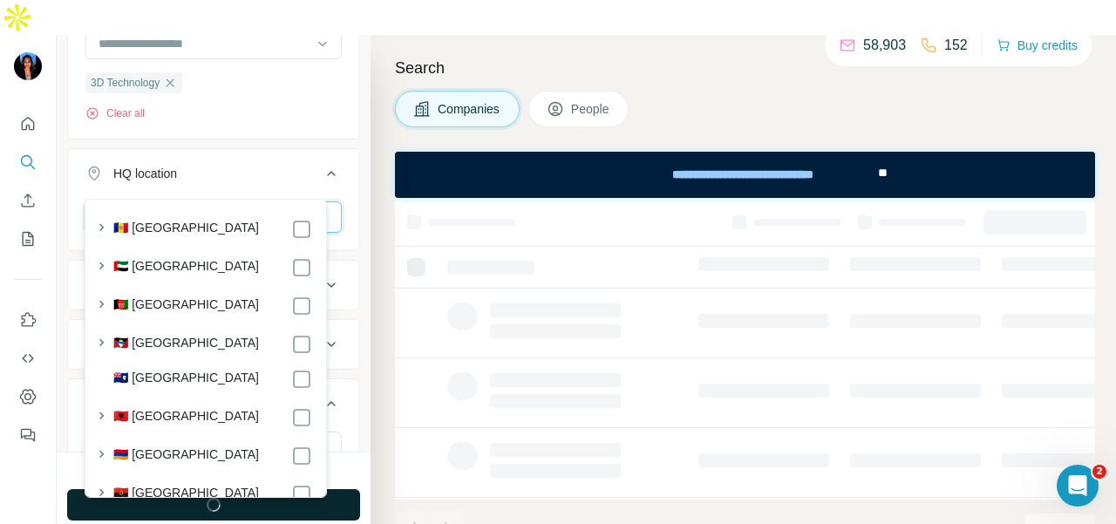
click at [220, 201] on input "*********" at bounding box center [213, 216] width 256 height 31
type input "**********"
click at [330, 327] on body "**********" at bounding box center [558, 279] width 1116 height 559
click at [343, 323] on button "Employees (size)" at bounding box center [213, 344] width 291 height 42
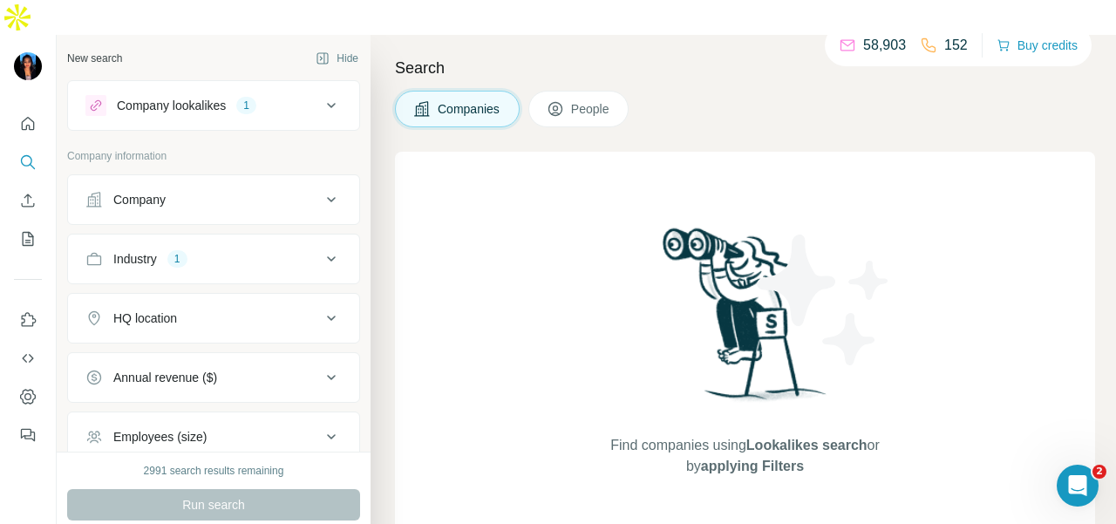
drag, startPoint x: 242, startPoint y: 235, endPoint x: 255, endPoint y: 238, distance: 12.7
click at [245, 238] on button "Industry 1" at bounding box center [213, 259] width 291 height 42
click at [174, 337] on icon "button" at bounding box center [171, 341] width 8 height 8
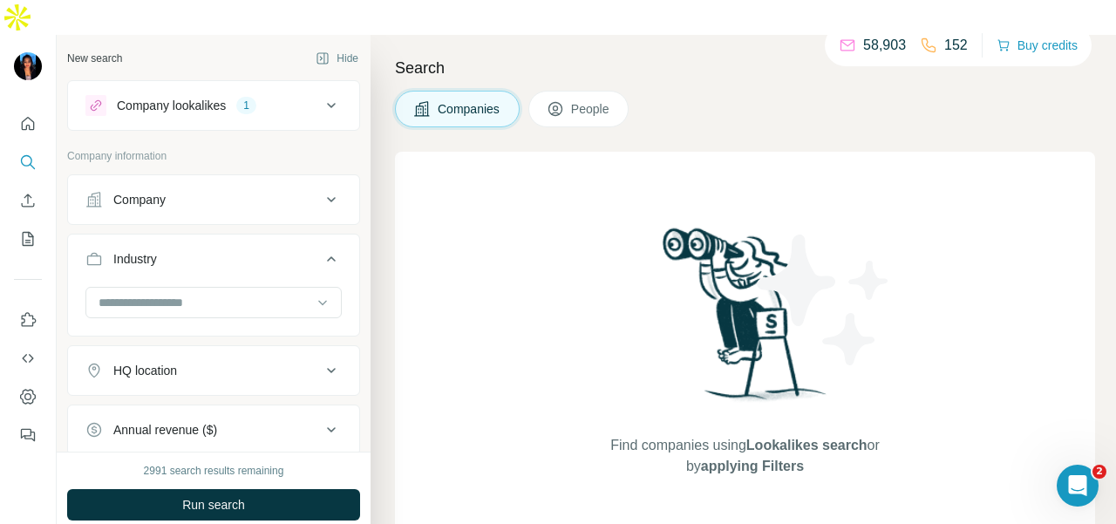
click at [221, 351] on button "HQ location" at bounding box center [213, 371] width 291 height 42
click at [216, 398] on input "text" at bounding box center [213, 413] width 256 height 31
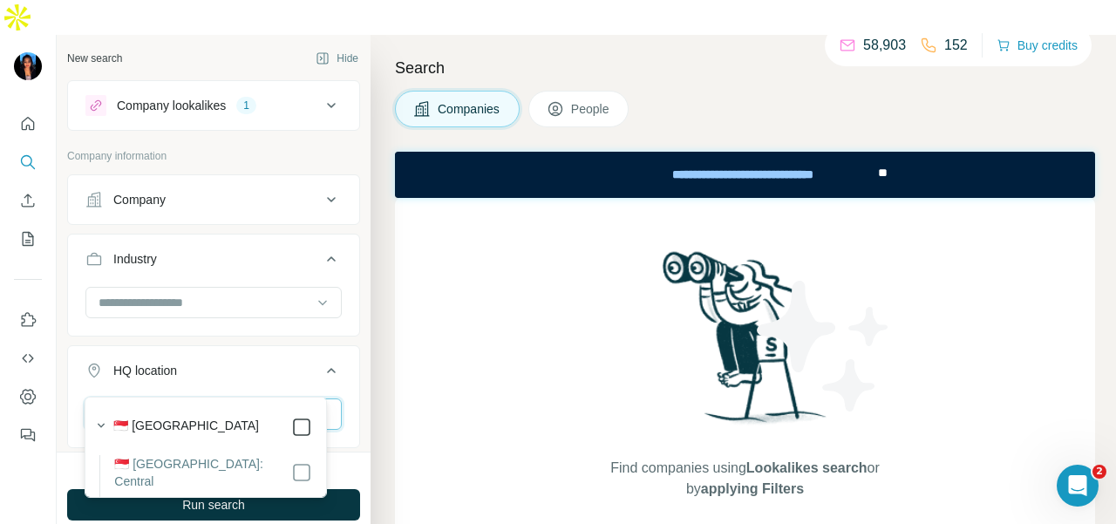
type input "*********"
click at [321, 360] on icon at bounding box center [331, 370] width 21 height 21
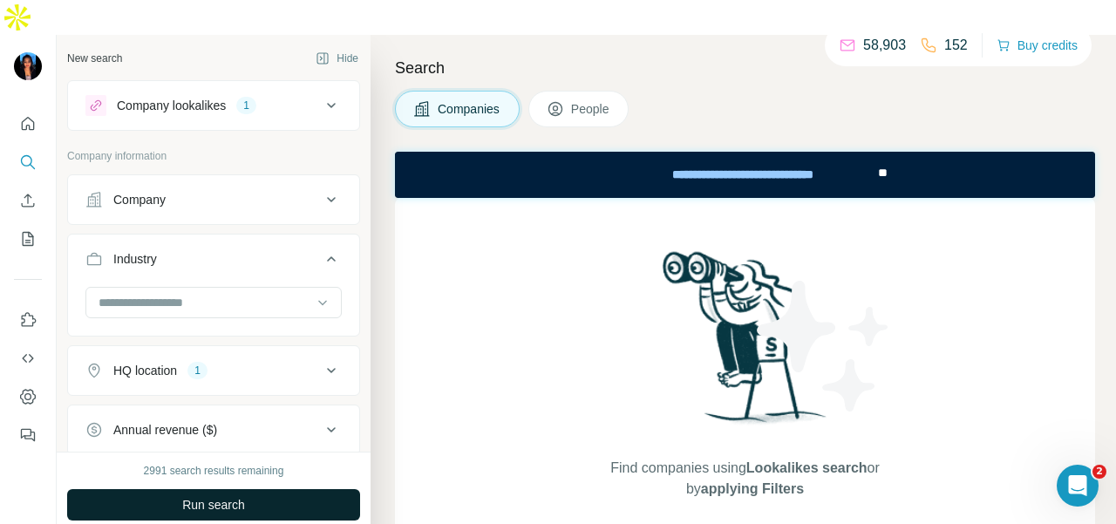
click at [277, 489] on button "Run search" at bounding box center [213, 504] width 293 height 31
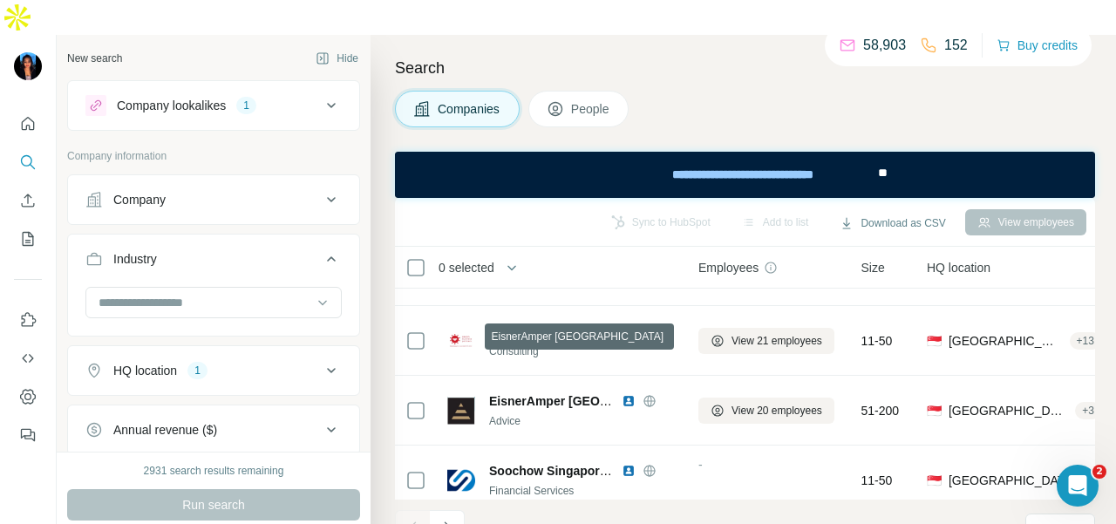
scroll to position [349, 0]
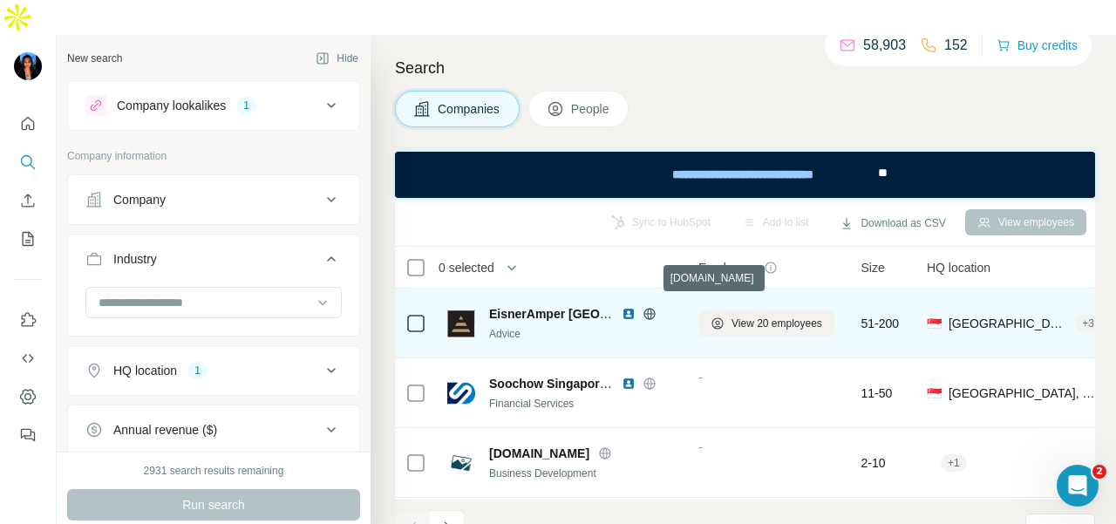
click at [647, 313] on icon at bounding box center [648, 313] width 11 height 1
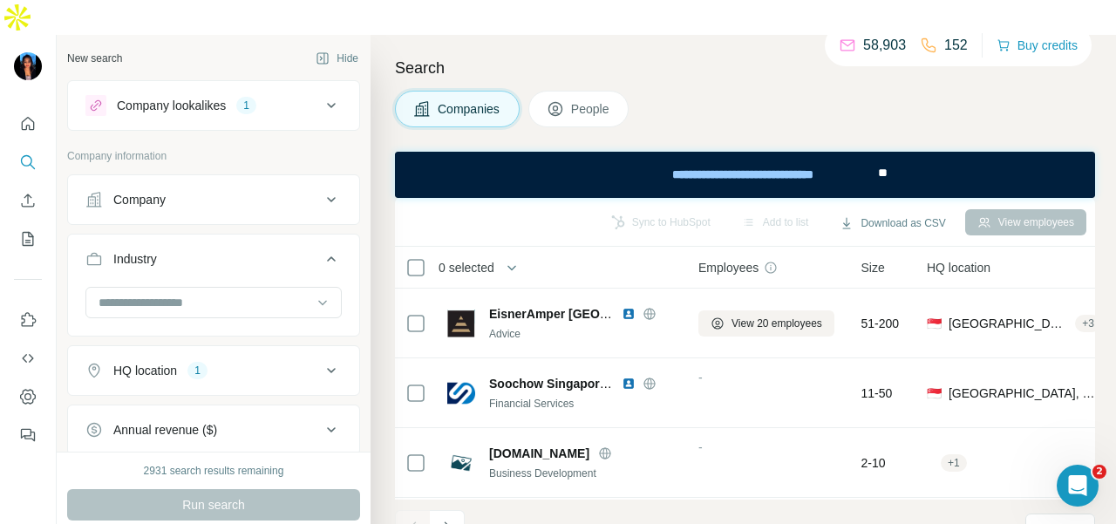
scroll to position [610, 0]
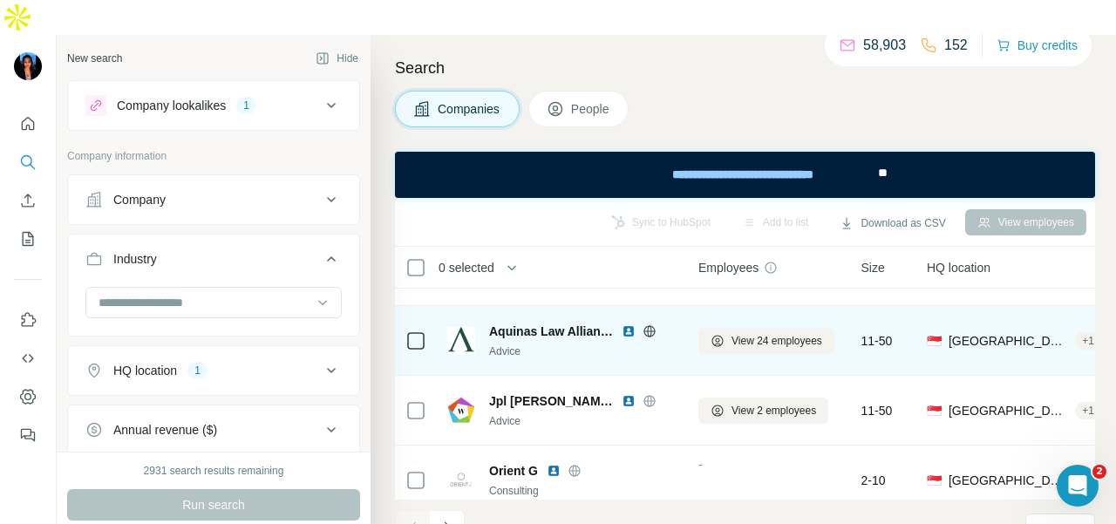
click at [649, 325] on icon at bounding box center [649, 330] width 4 height 11
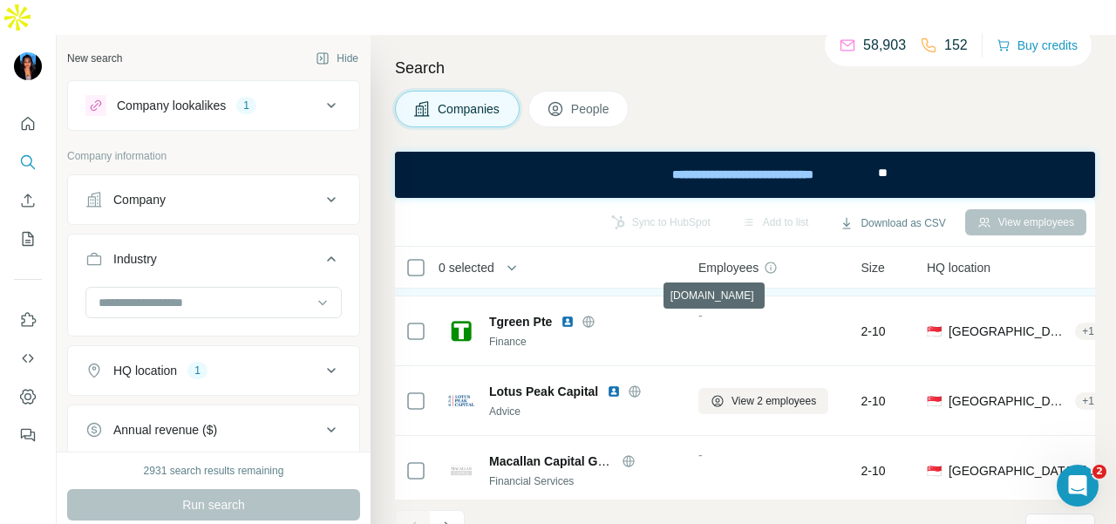
scroll to position [1046, 0]
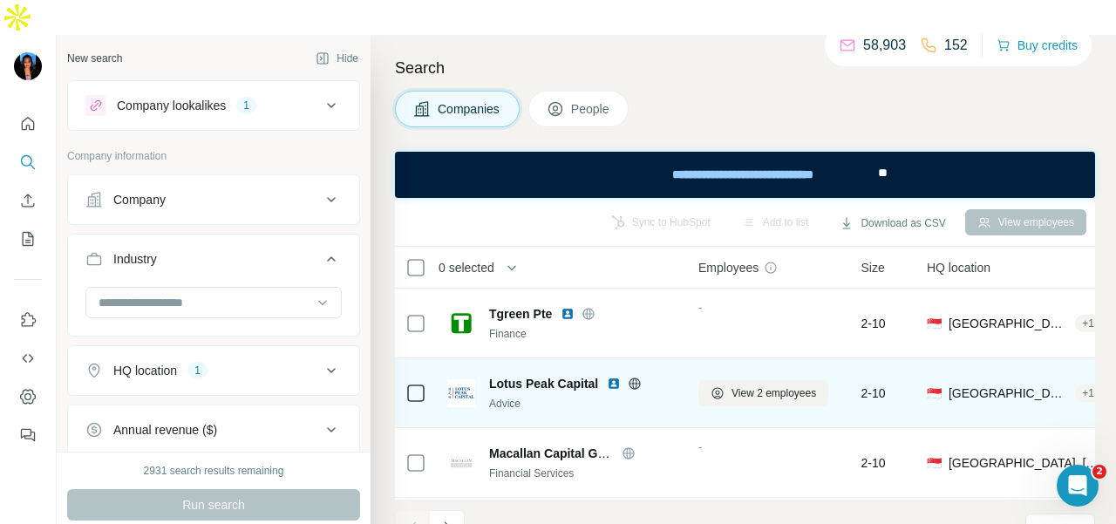
click at [629, 377] on icon at bounding box center [635, 384] width 14 height 14
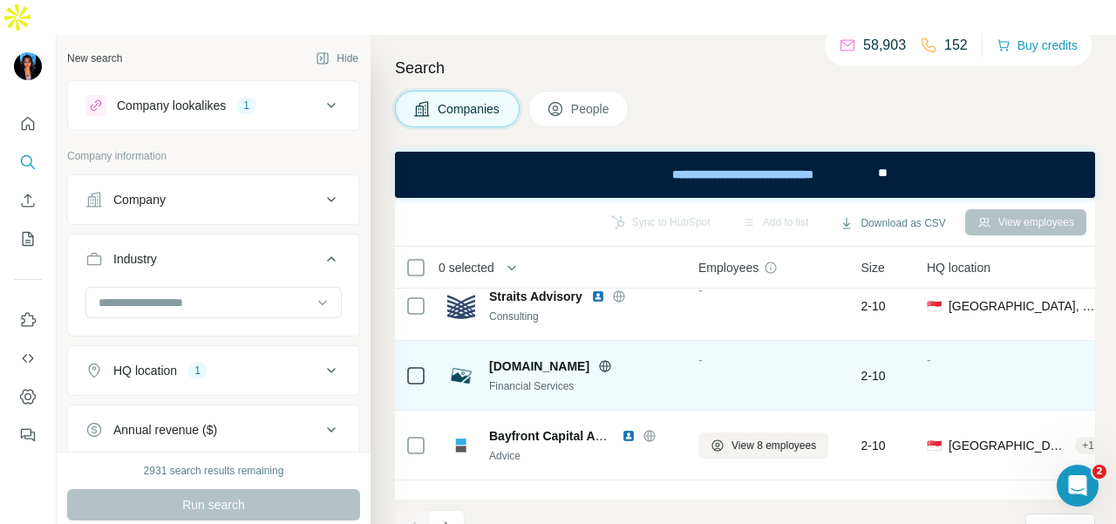
scroll to position [3749, 0]
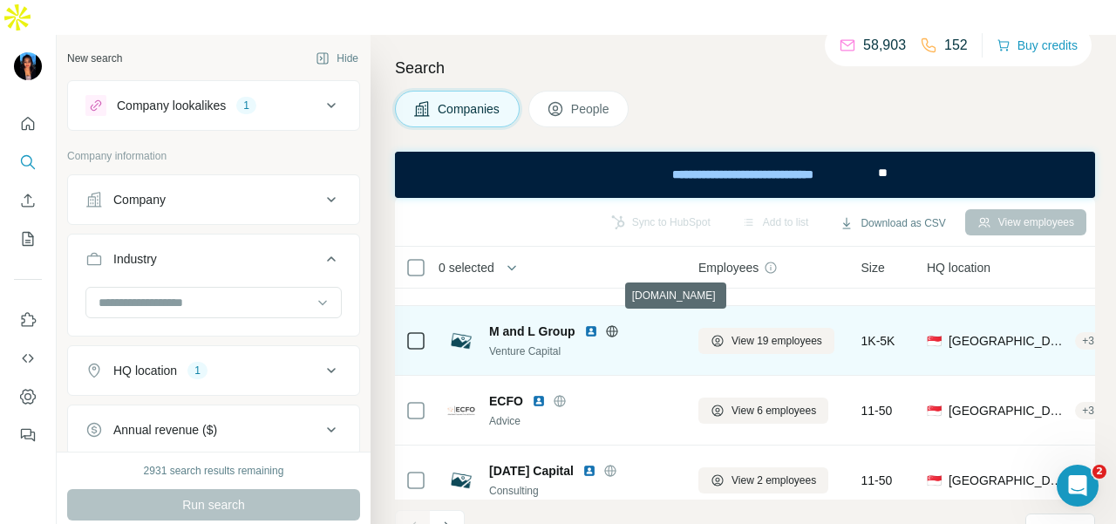
click at [616, 325] on icon at bounding box center [611, 330] width 11 height 11
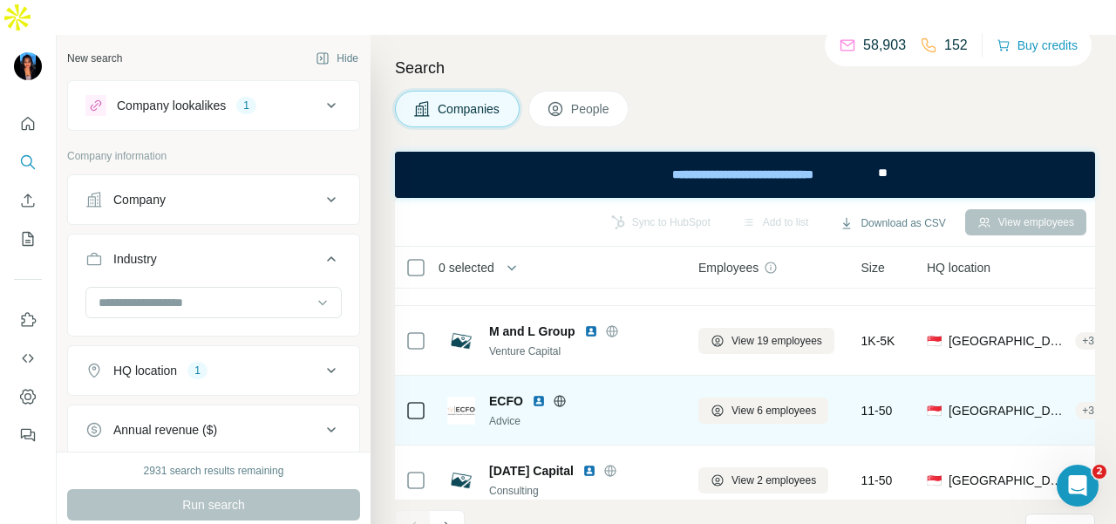
scroll to position [3978, 0]
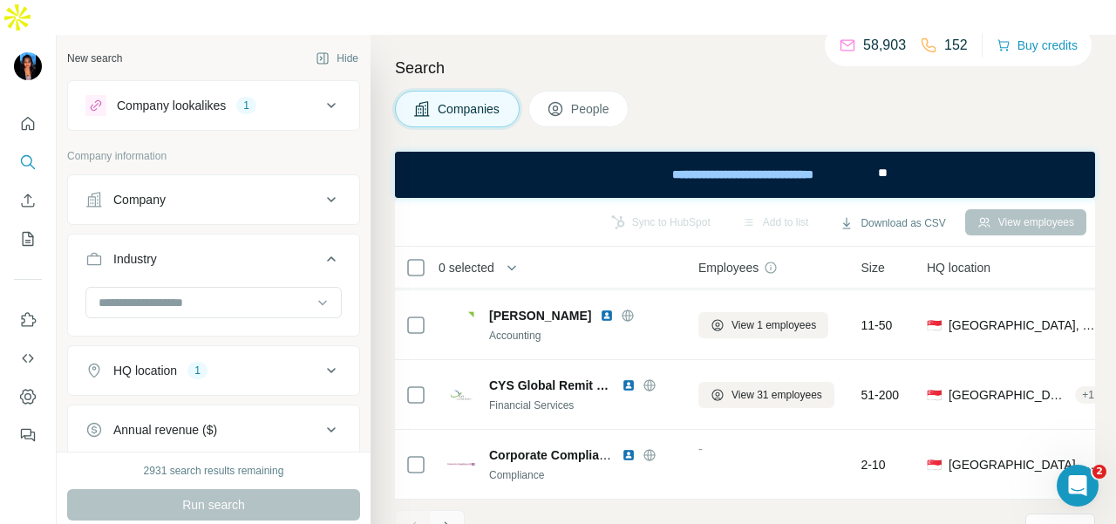
click at [440, 519] on icon "Navigate to next page" at bounding box center [447, 527] width 17 height 17
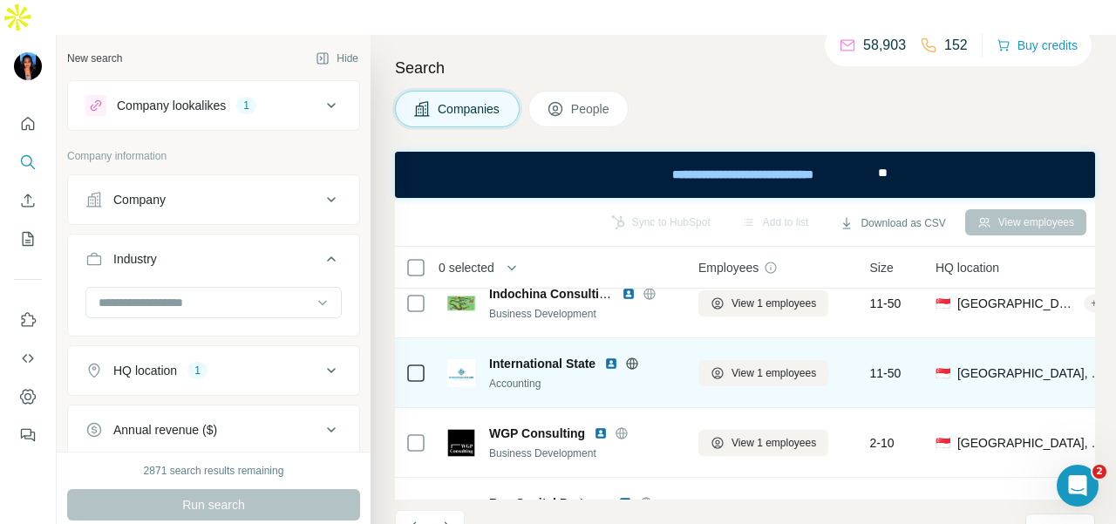
scroll to position [55, 0]
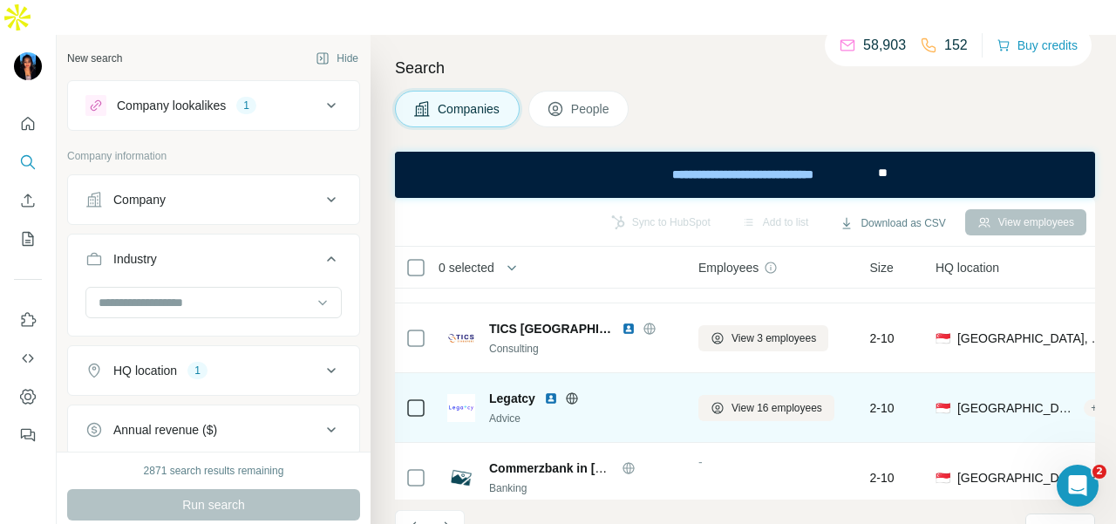
click at [568, 391] on icon at bounding box center [572, 398] width 14 height 14
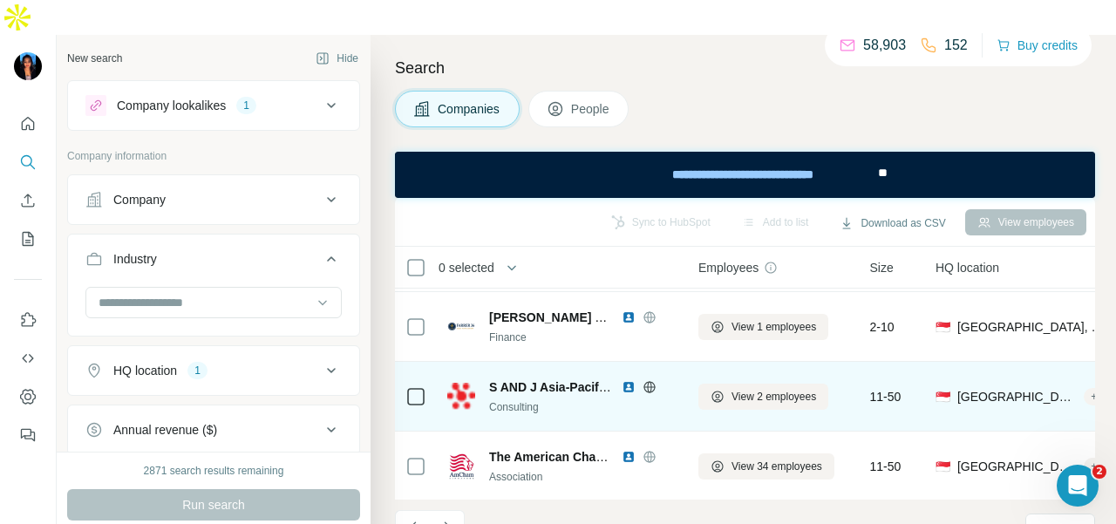
scroll to position [3978, 0]
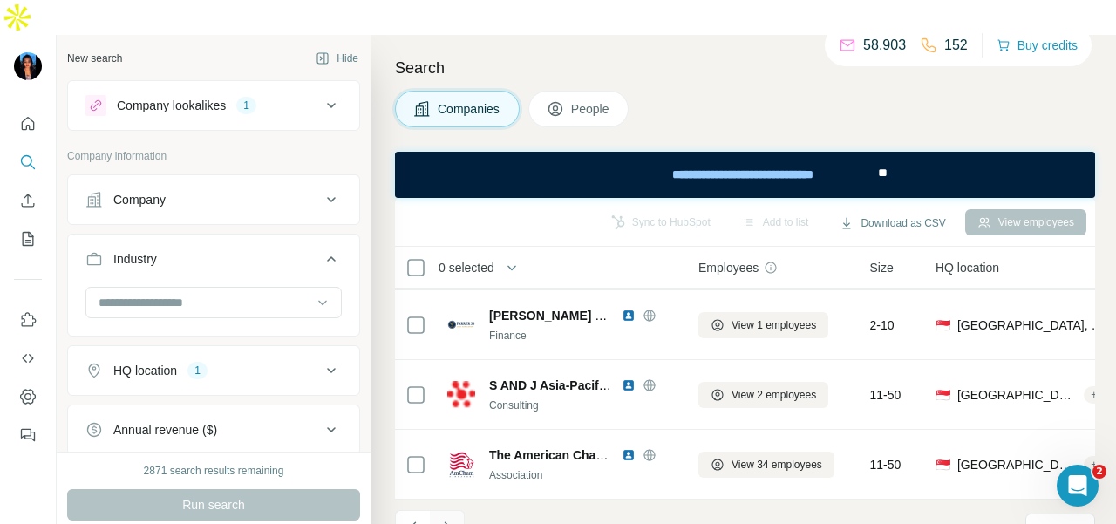
click at [452, 519] on icon "Navigate to next page" at bounding box center [447, 527] width 17 height 17
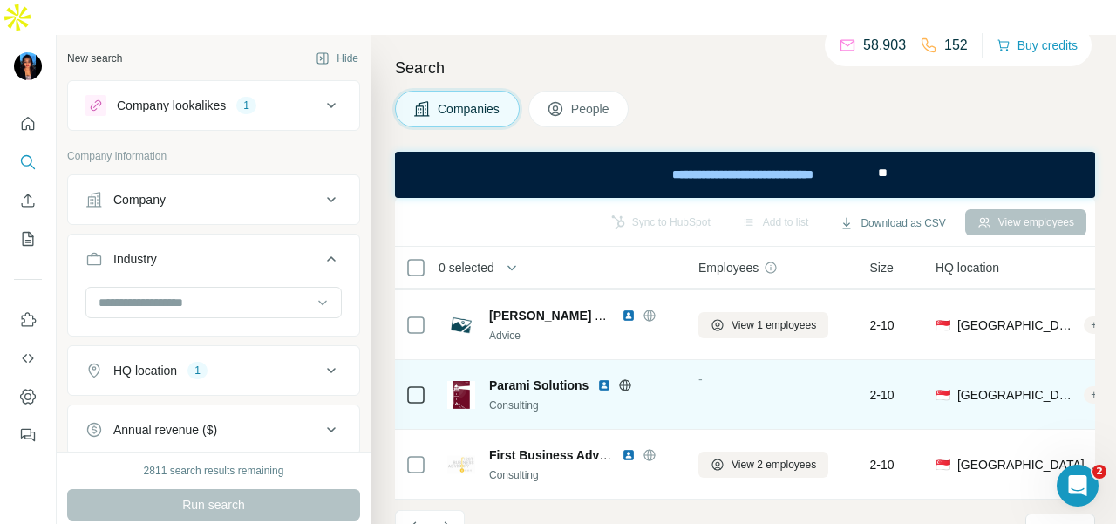
scroll to position [3542, 0]
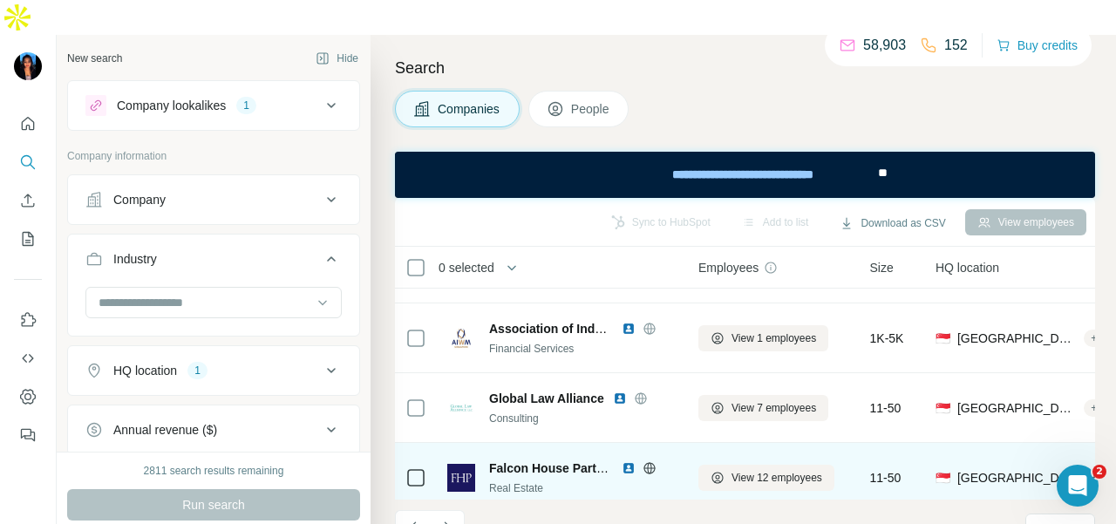
click at [643, 461] on icon at bounding box center [650, 468] width 14 height 14
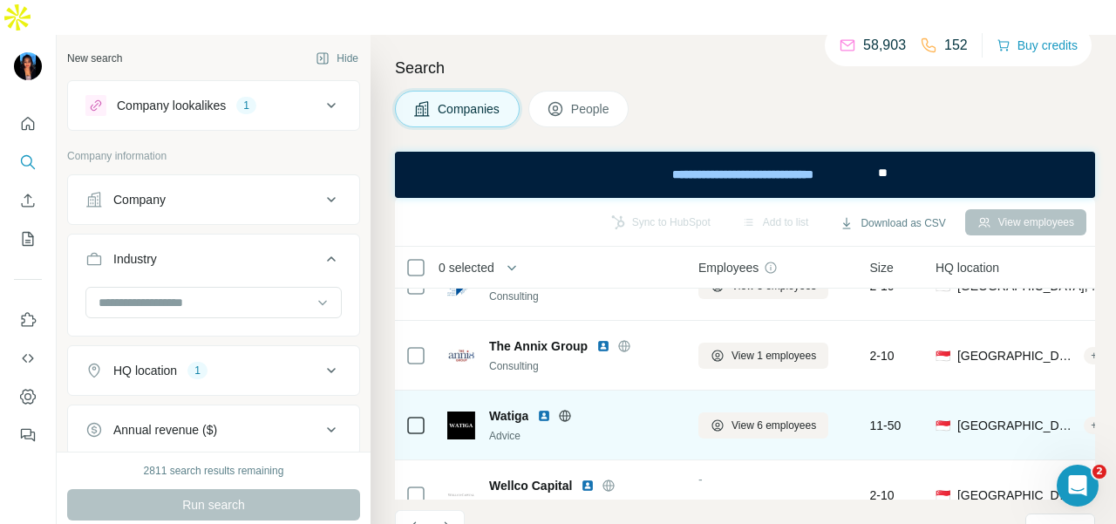
scroll to position [2583, 0]
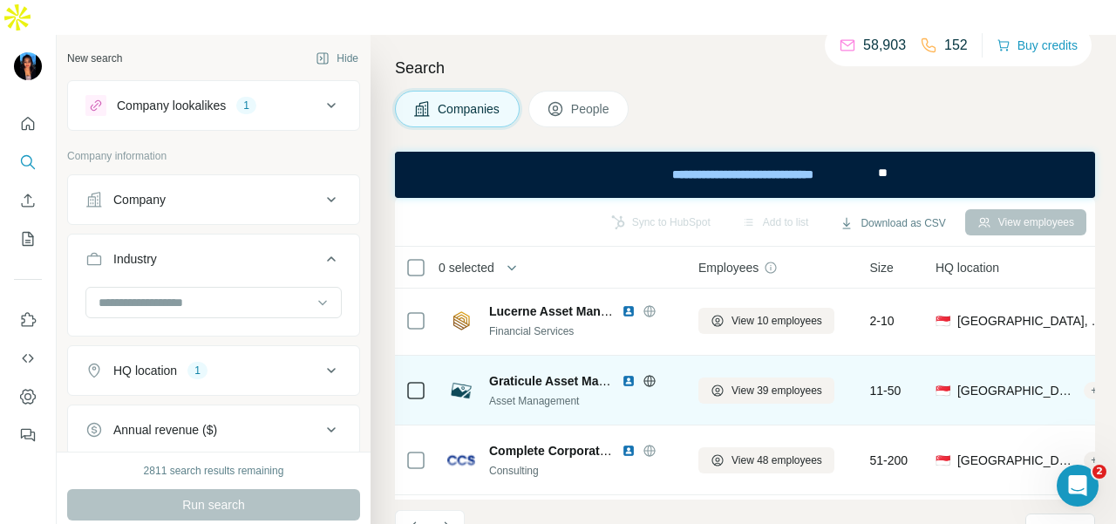
click at [645, 380] on icon at bounding box center [648, 380] width 11 height 1
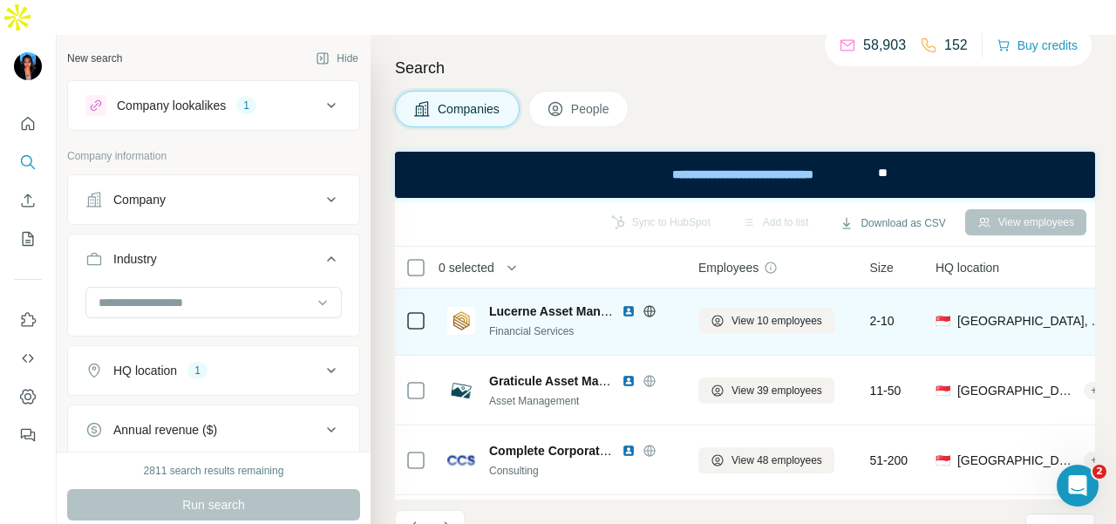
scroll to position [2496, 0]
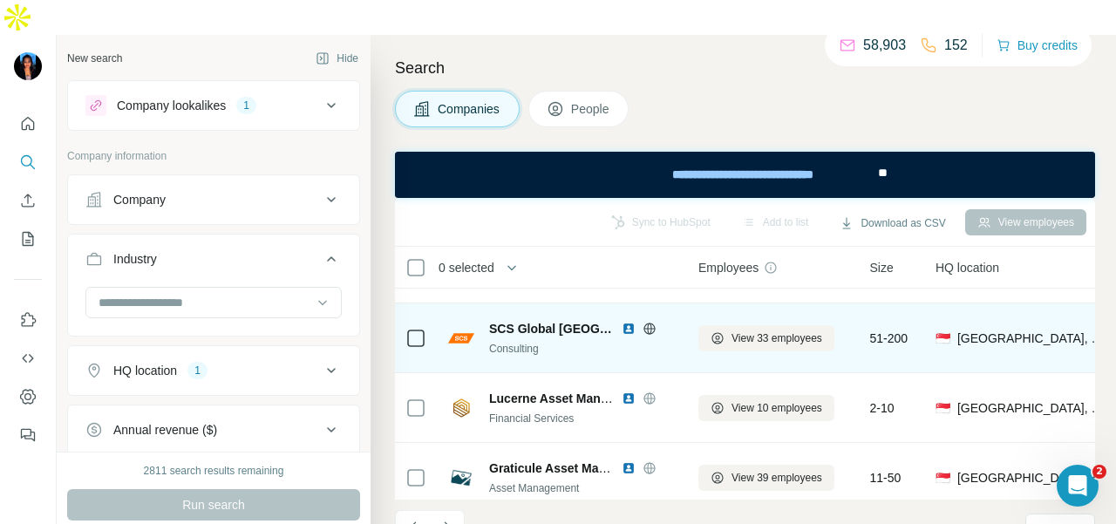
click at [645, 322] on icon at bounding box center [650, 329] width 14 height 14
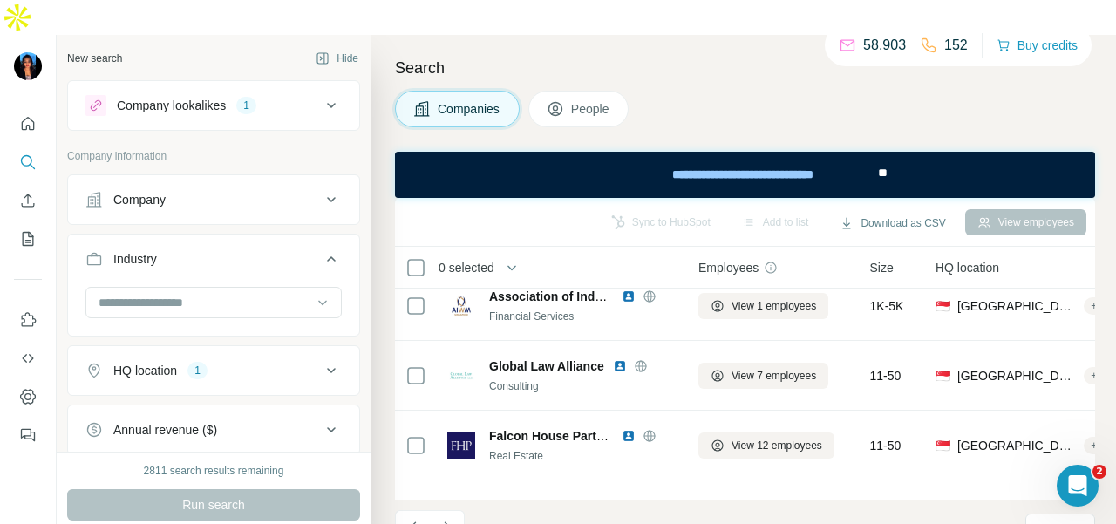
scroll to position [3978, 0]
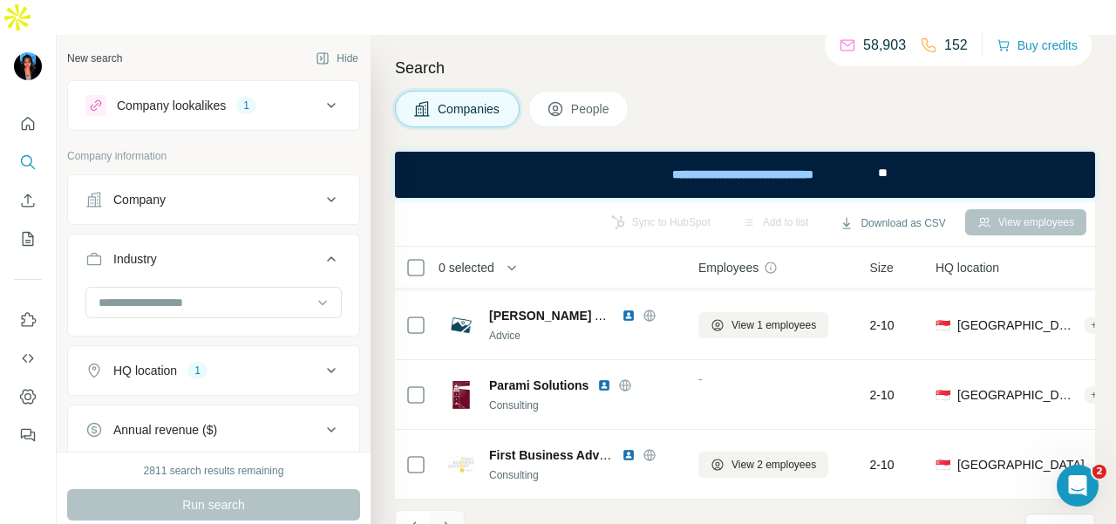
click at [463, 510] on button "Navigate to next page" at bounding box center [447, 527] width 35 height 35
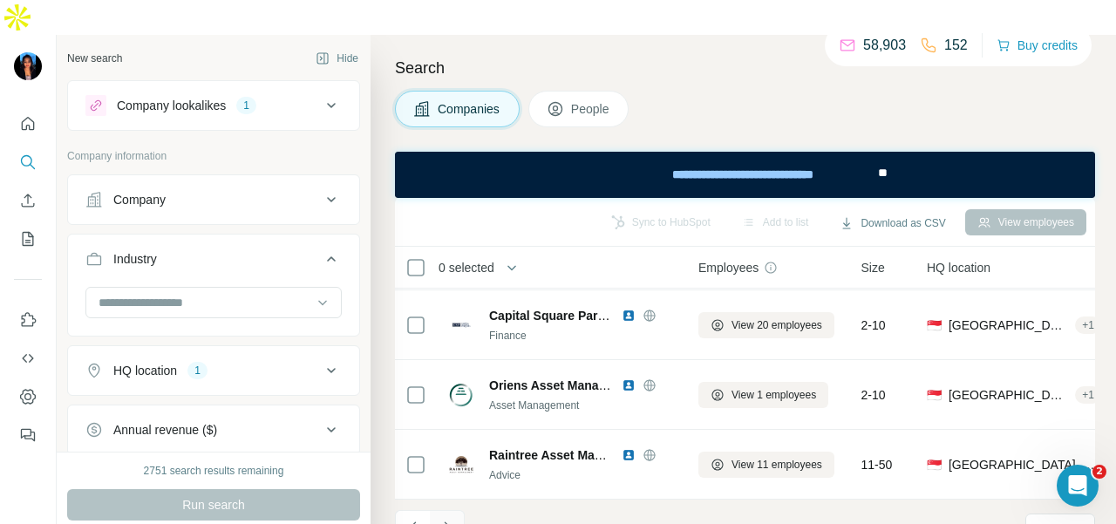
click at [450, 519] on icon "Navigate to next page" at bounding box center [447, 527] width 17 height 17
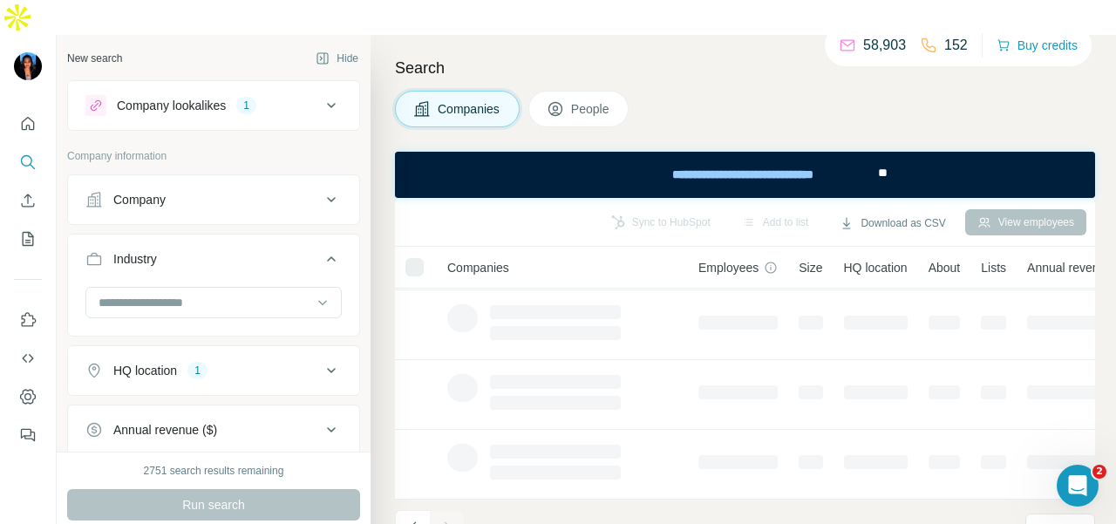
scroll to position [491, 0]
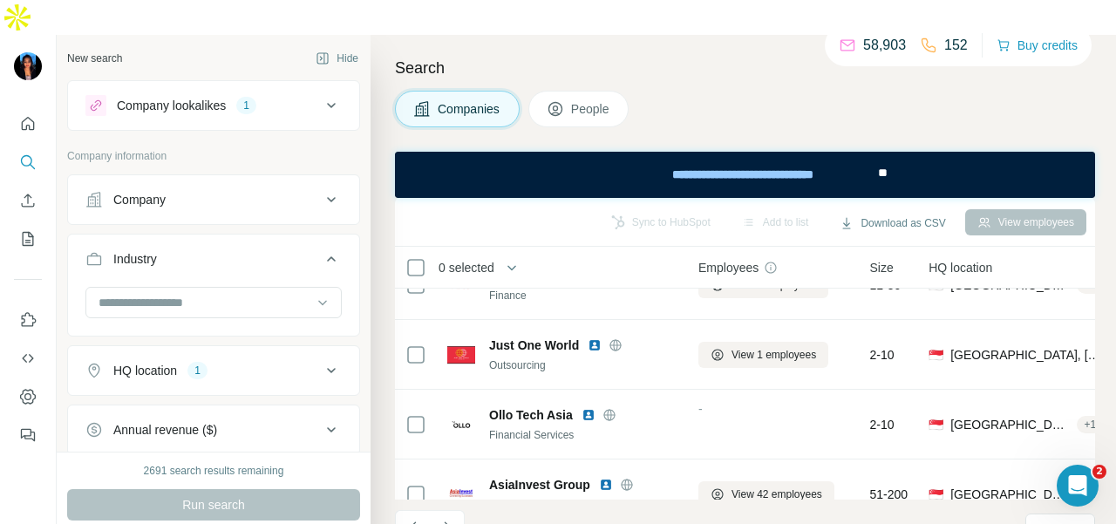
scroll to position [2933, 0]
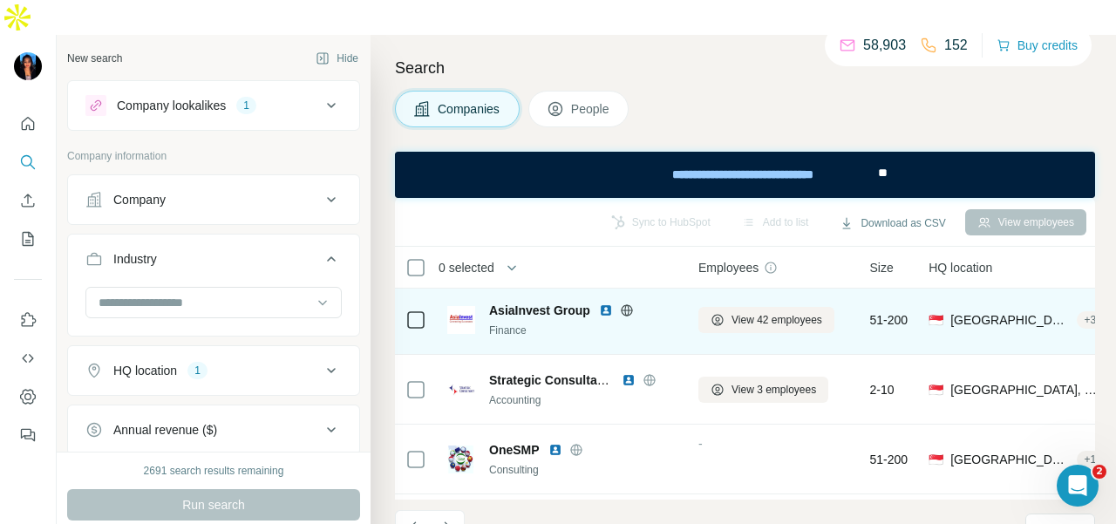
click at [622, 303] on icon at bounding box center [627, 310] width 14 height 14
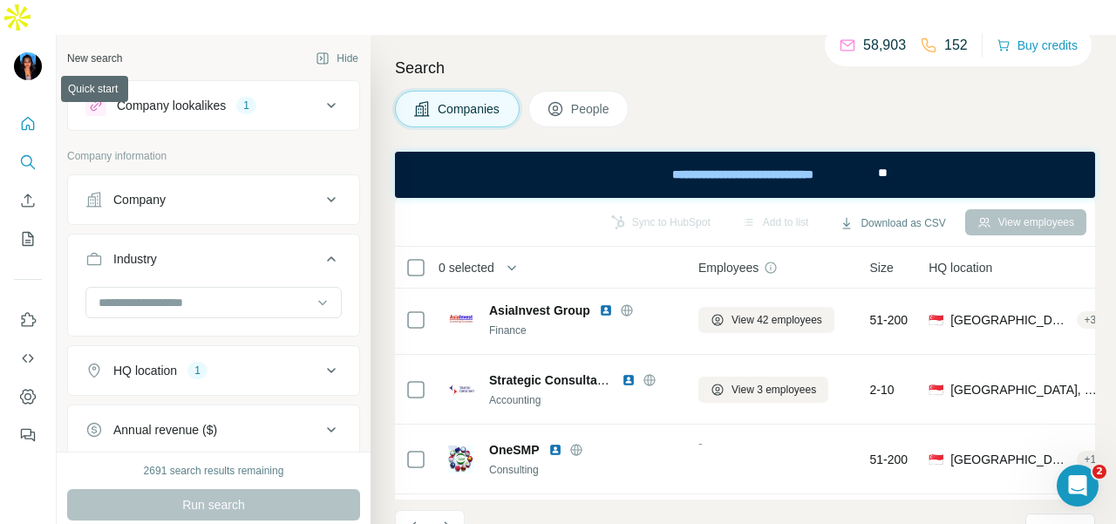
click at [36, 115] on icon "Quick start" at bounding box center [27, 123] width 17 height 17
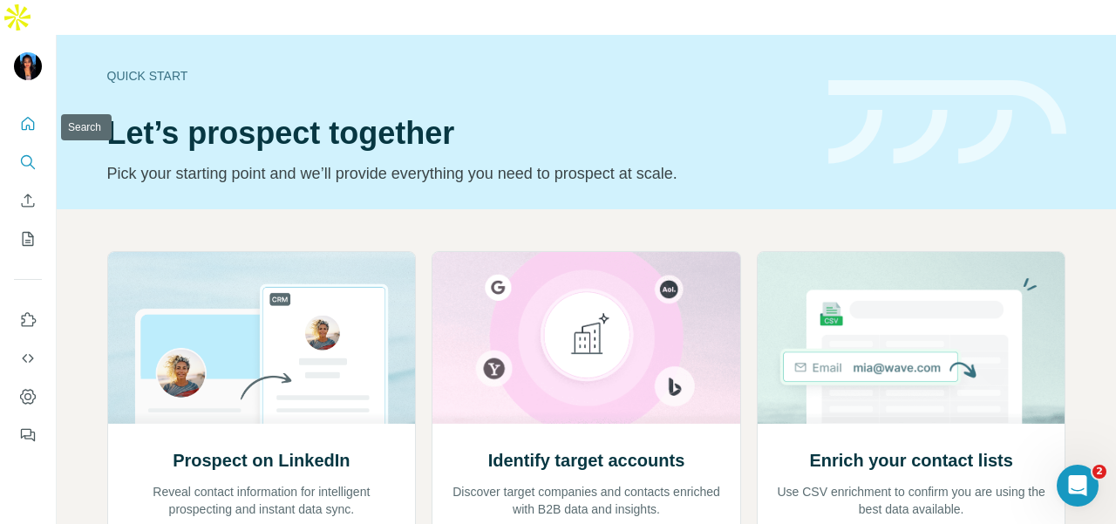
click at [25, 153] on icon "Search" at bounding box center [27, 161] width 17 height 17
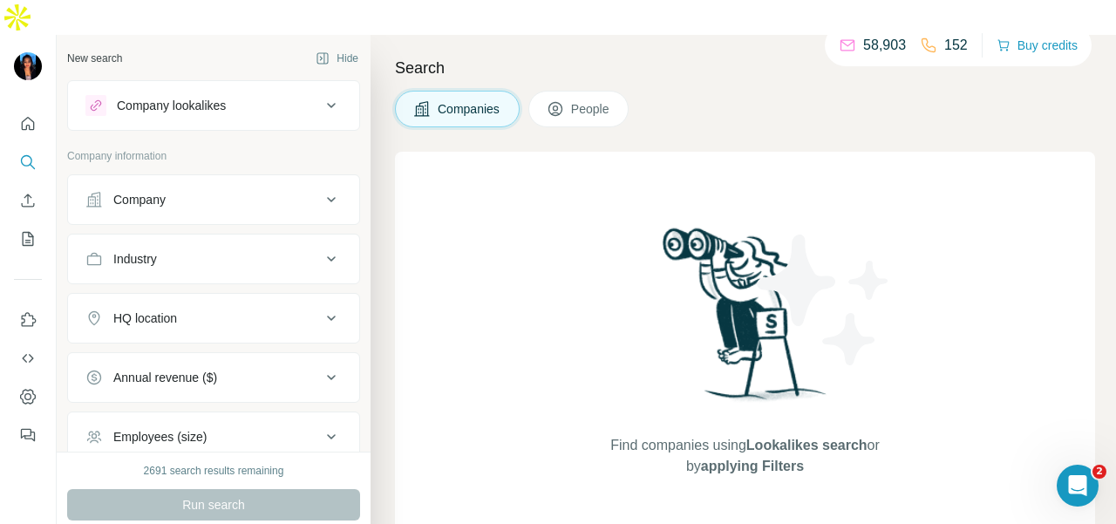
click at [129, 191] on div "Company" at bounding box center [139, 199] width 52 height 17
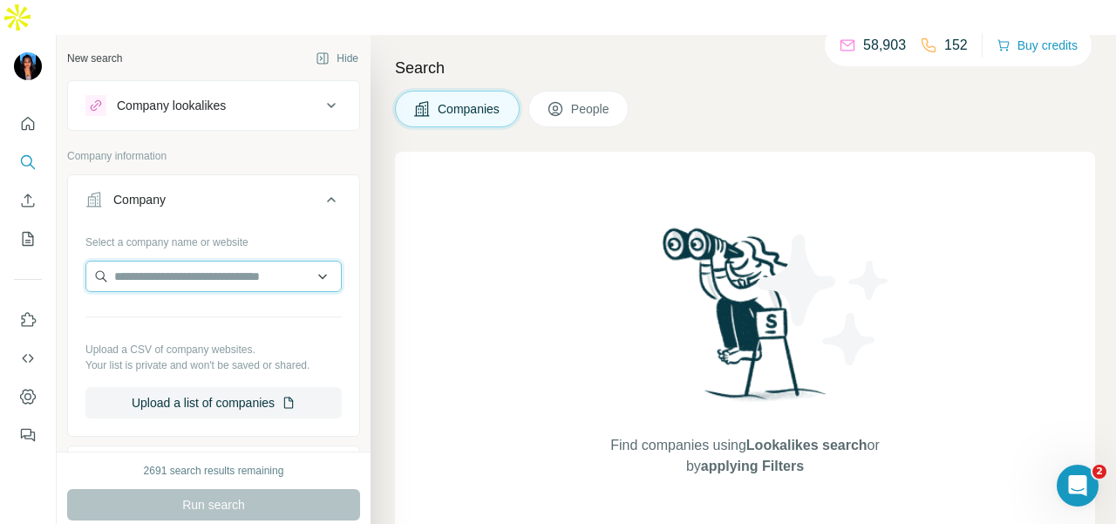
click at [140, 261] on input "text" at bounding box center [213, 276] width 256 height 31
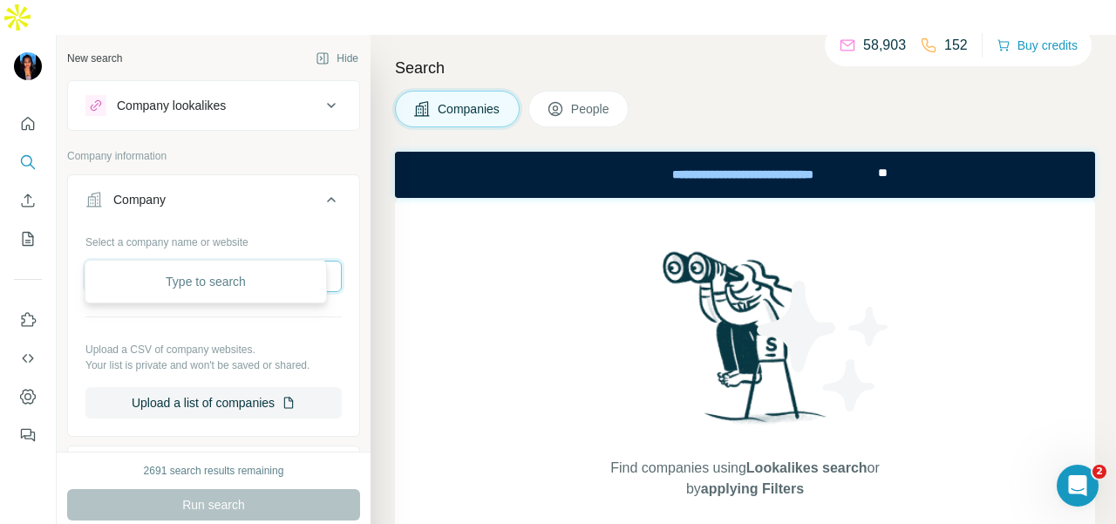
paste input "**********"
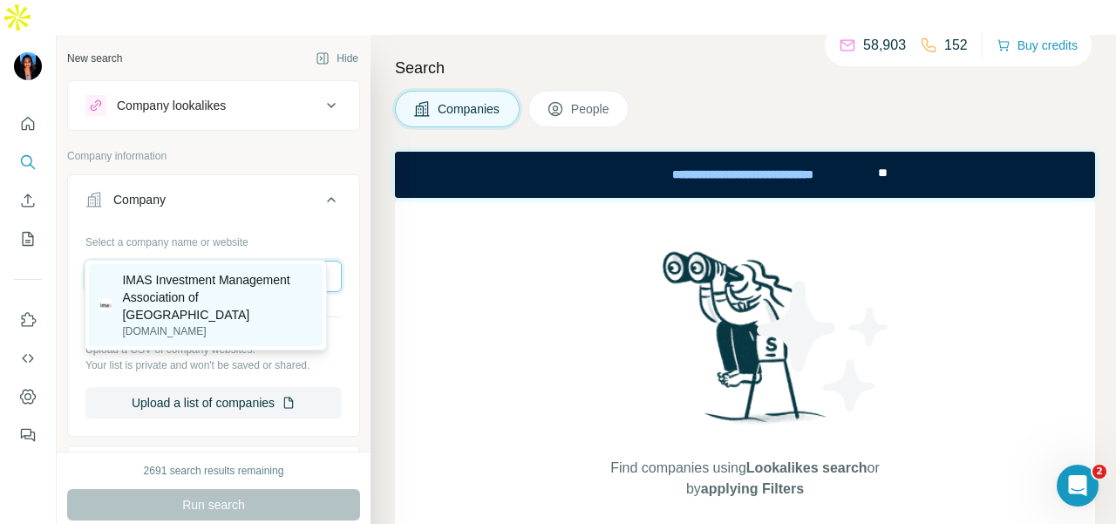
type input "**********"
click at [238, 296] on p "IMAS Investment Management Association of Singapore" at bounding box center [217, 297] width 190 height 52
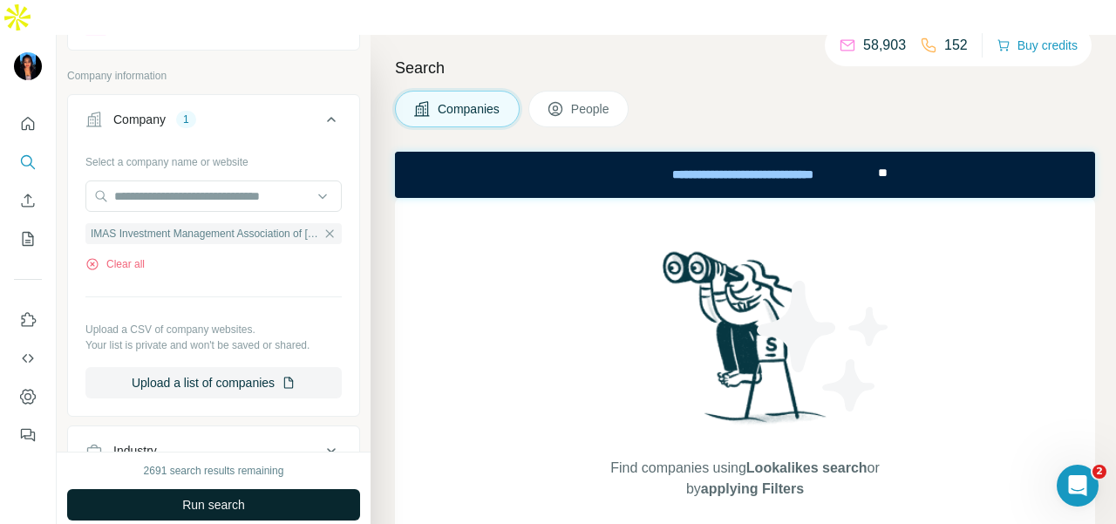
scroll to position [87, 0]
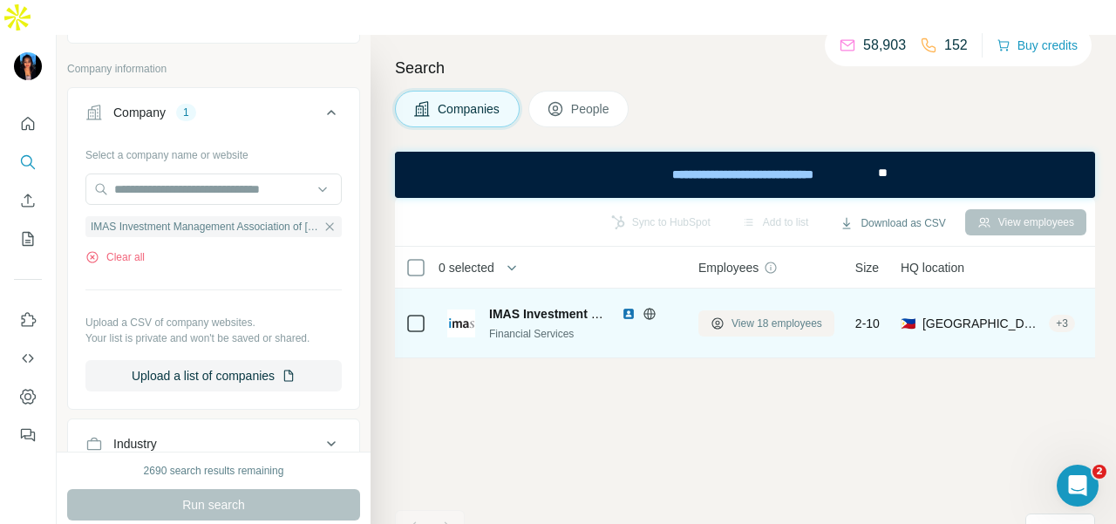
click at [733, 316] on span "View 18 employees" at bounding box center [776, 324] width 91 height 16
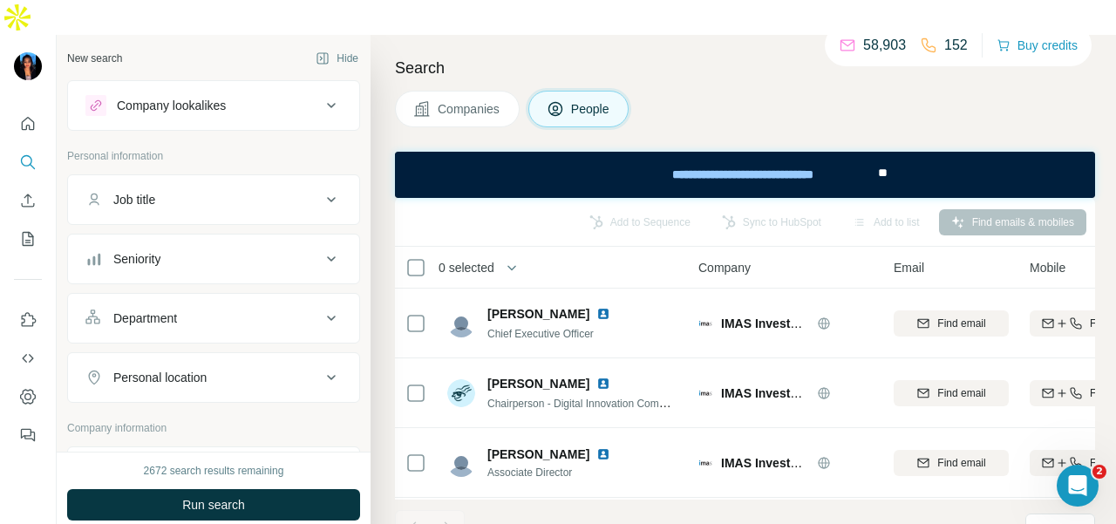
click at [241, 300] on button "Department" at bounding box center [213, 318] width 291 height 42
click at [241, 352] on input at bounding box center [204, 361] width 215 height 19
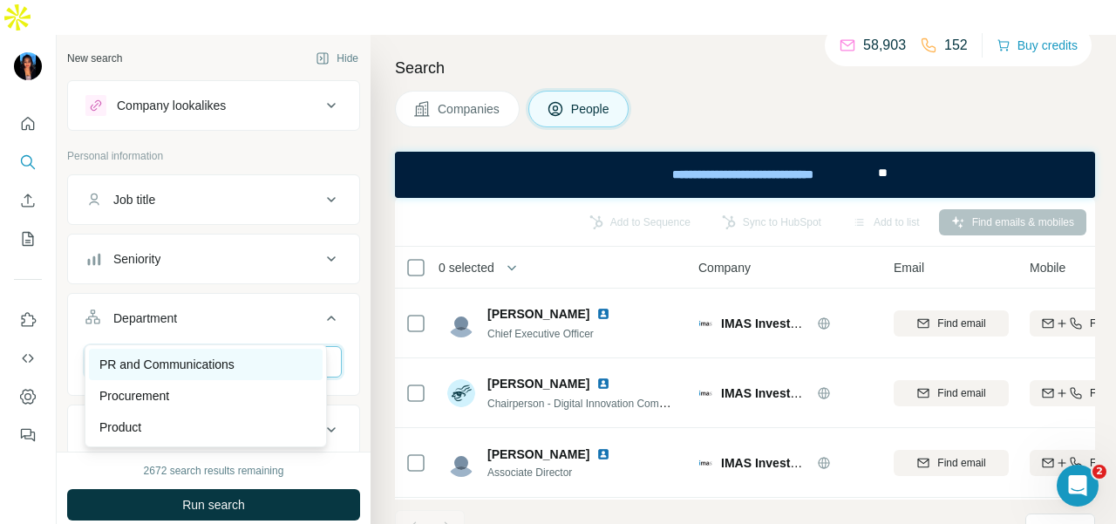
type input "**"
click at [225, 370] on p "PR and Communications" at bounding box center [166, 364] width 135 height 17
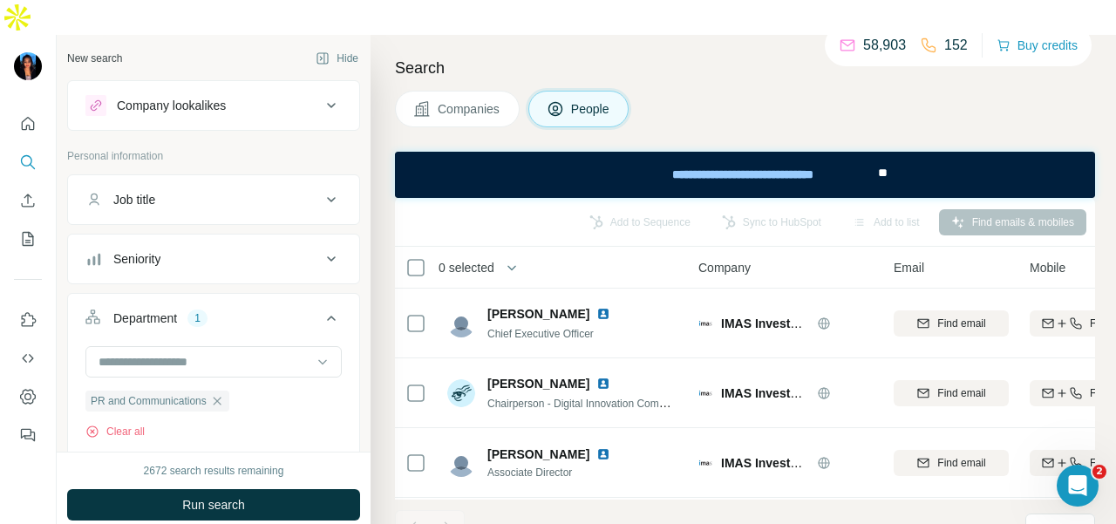
drag, startPoint x: 255, startPoint y: 484, endPoint x: 267, endPoint y: 477, distance: 13.3
click at [255, 489] on button "Run search" at bounding box center [213, 504] width 293 height 31
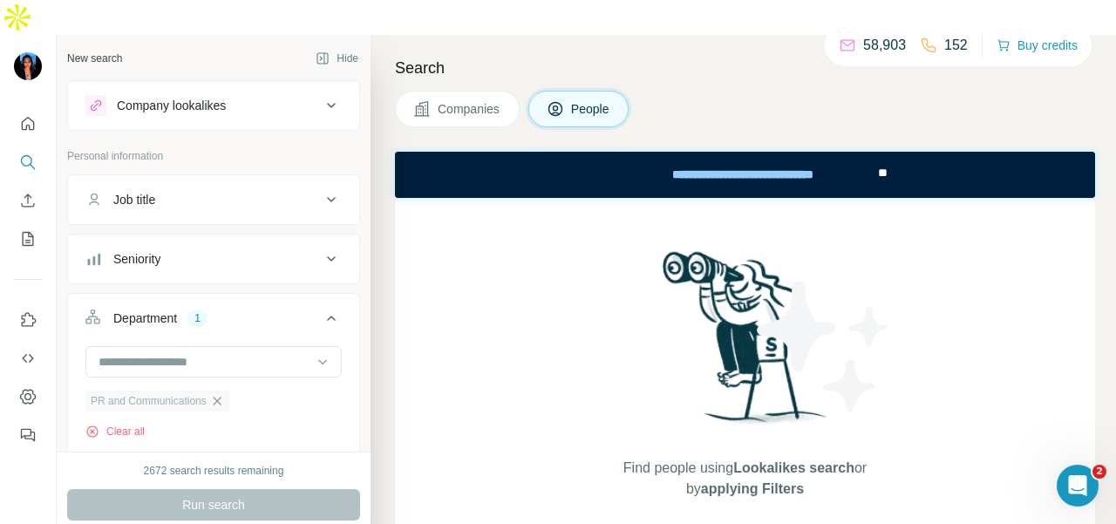
click at [218, 394] on icon "button" at bounding box center [217, 401] width 14 height 14
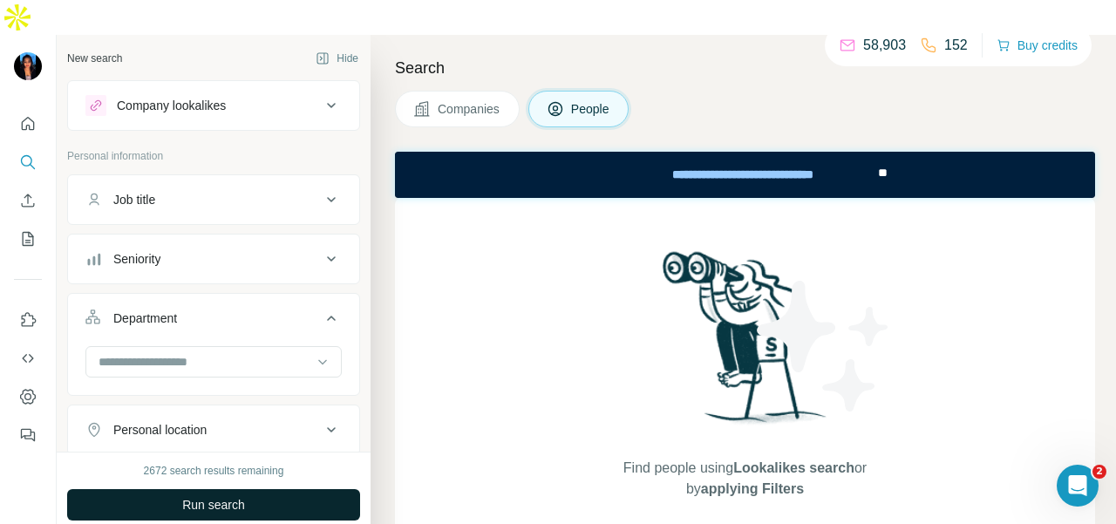
click at [207, 489] on button "Run search" at bounding box center [213, 504] width 293 height 31
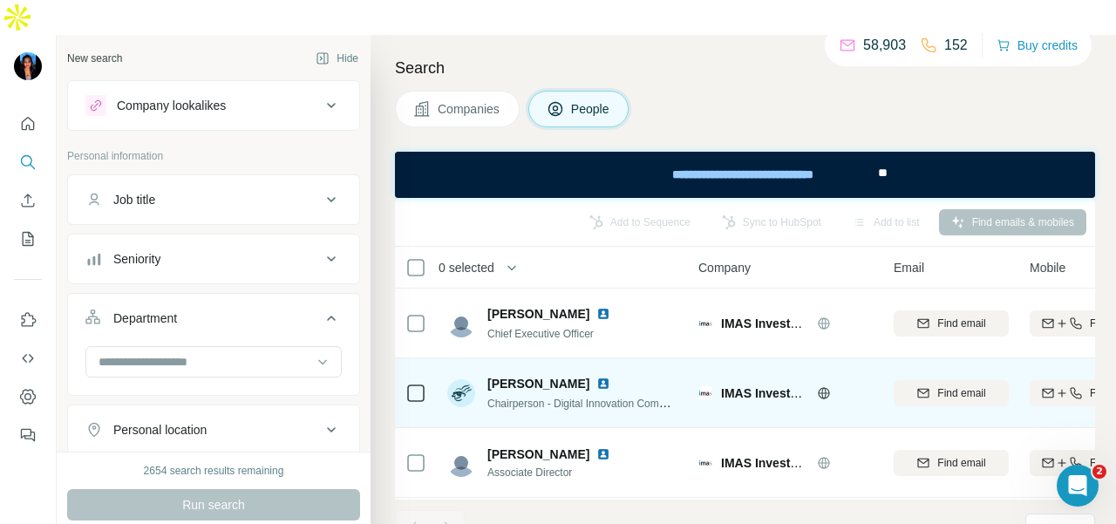
click at [596, 377] on img at bounding box center [603, 384] width 14 height 14
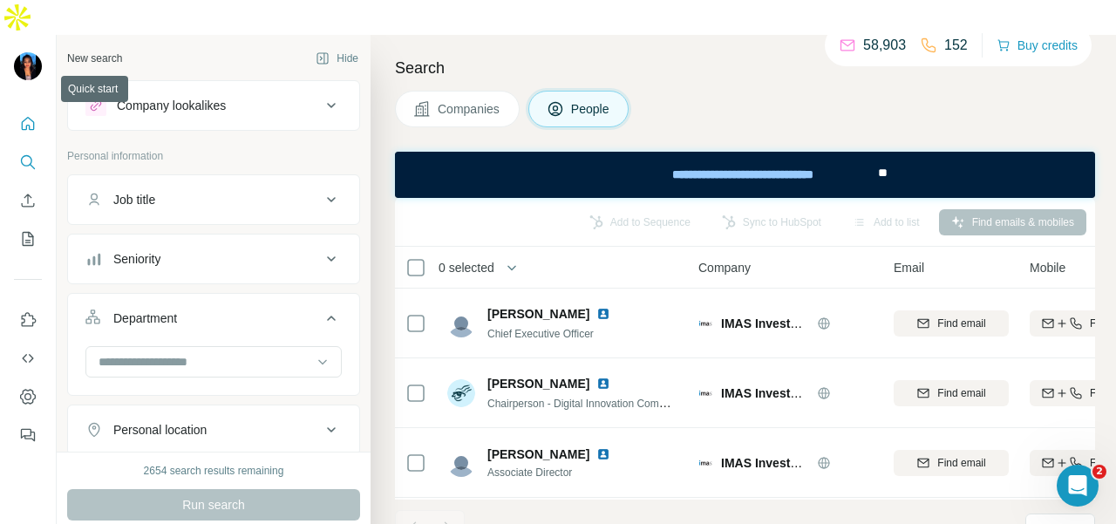
click at [23, 115] on icon "Quick start" at bounding box center [27, 123] width 17 height 17
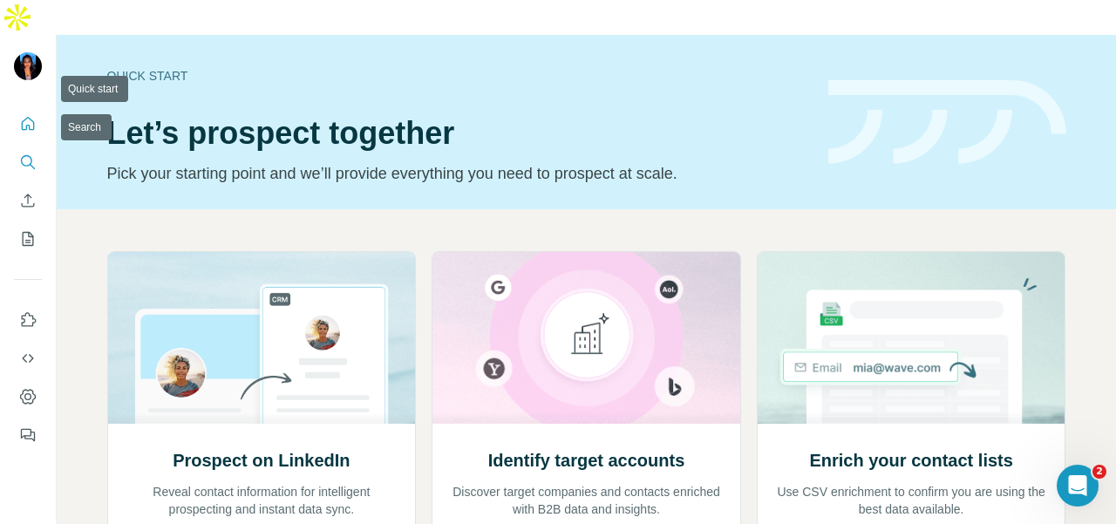
click at [37, 146] on button "Search" at bounding box center [28, 161] width 28 height 31
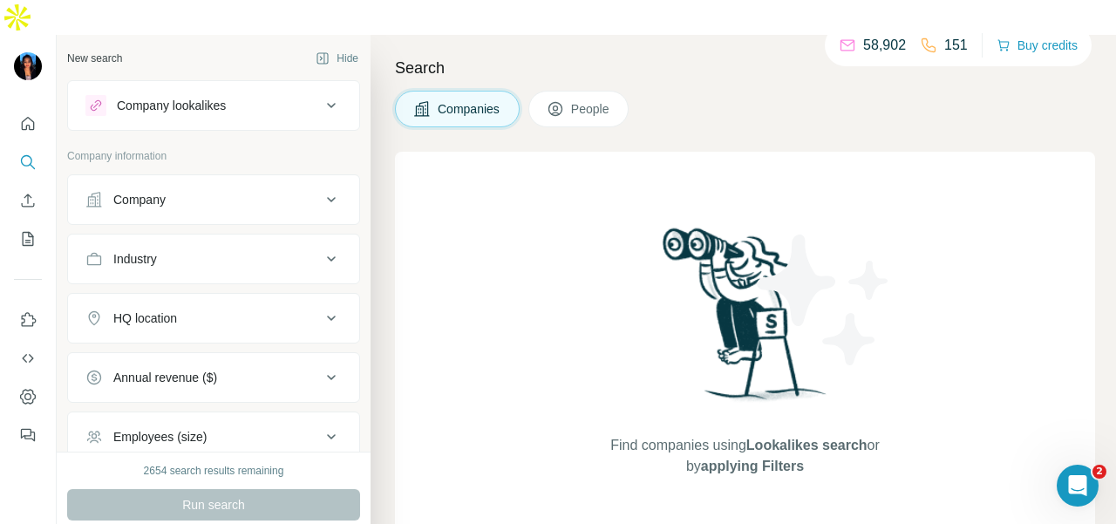
drag, startPoint x: 181, startPoint y: 163, endPoint x: 178, endPoint y: 186, distance: 22.9
click at [180, 191] on div "Company" at bounding box center [202, 199] width 235 height 17
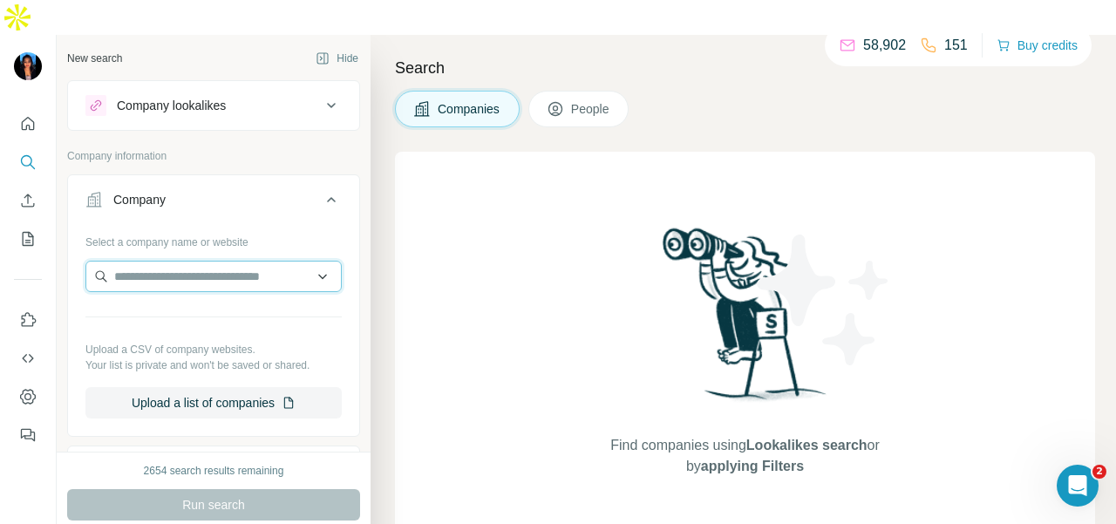
click at [166, 261] on input "text" at bounding box center [213, 276] width 256 height 31
paste input "**********"
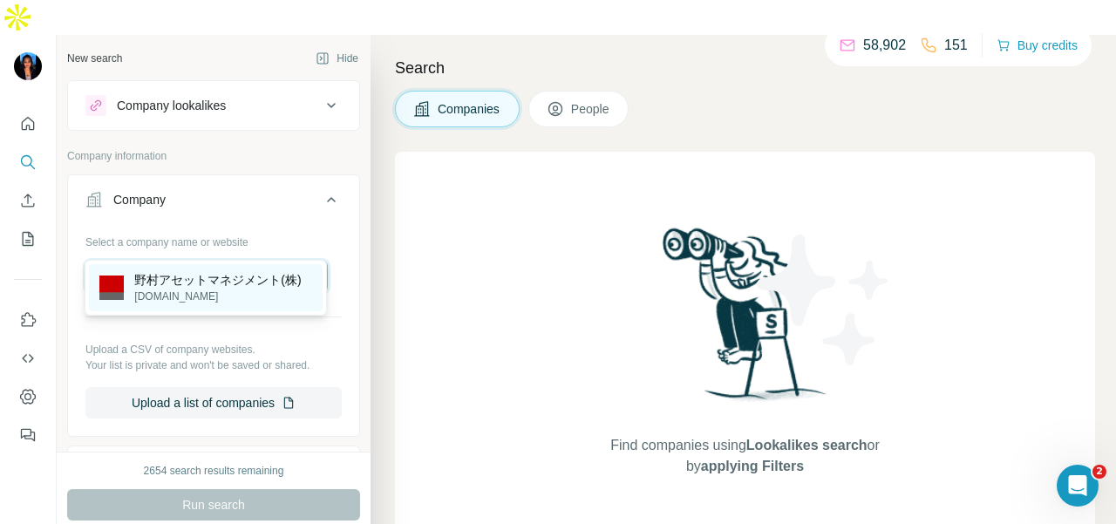
type input "**********"
click at [246, 287] on p "野村アセットマネジメント(株)" at bounding box center [217, 279] width 167 height 17
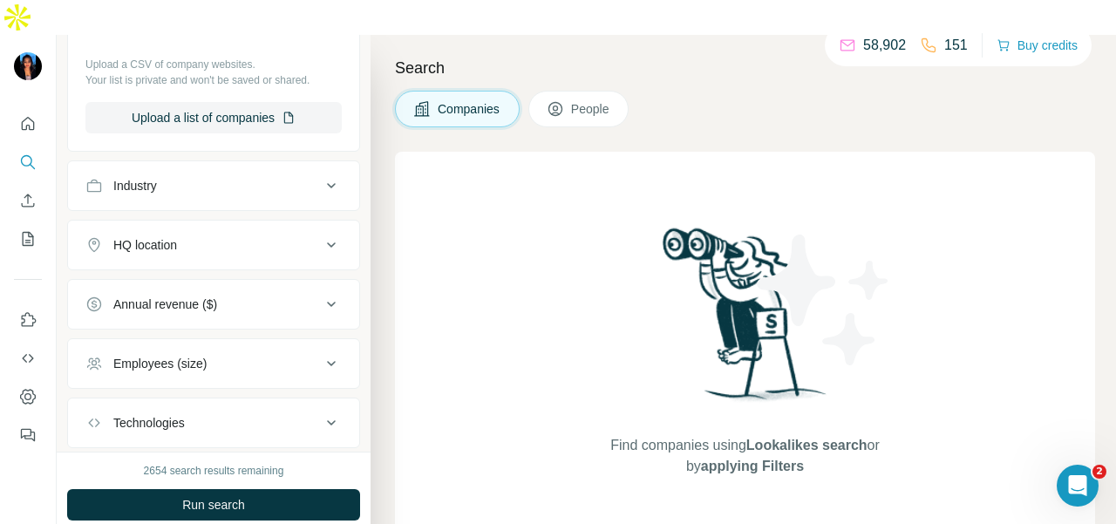
scroll to position [349, 0]
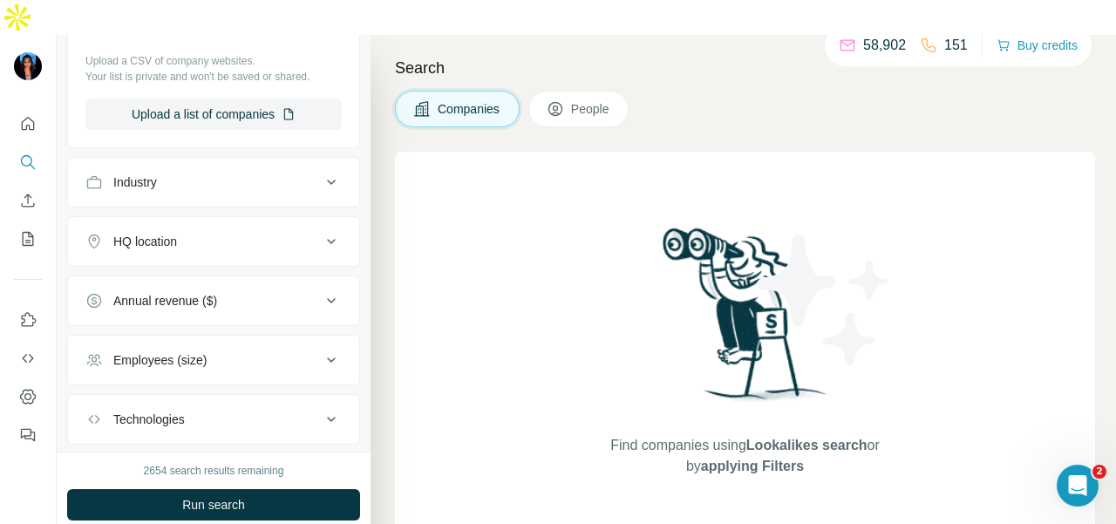
click at [574, 100] on span "People" at bounding box center [591, 108] width 40 height 17
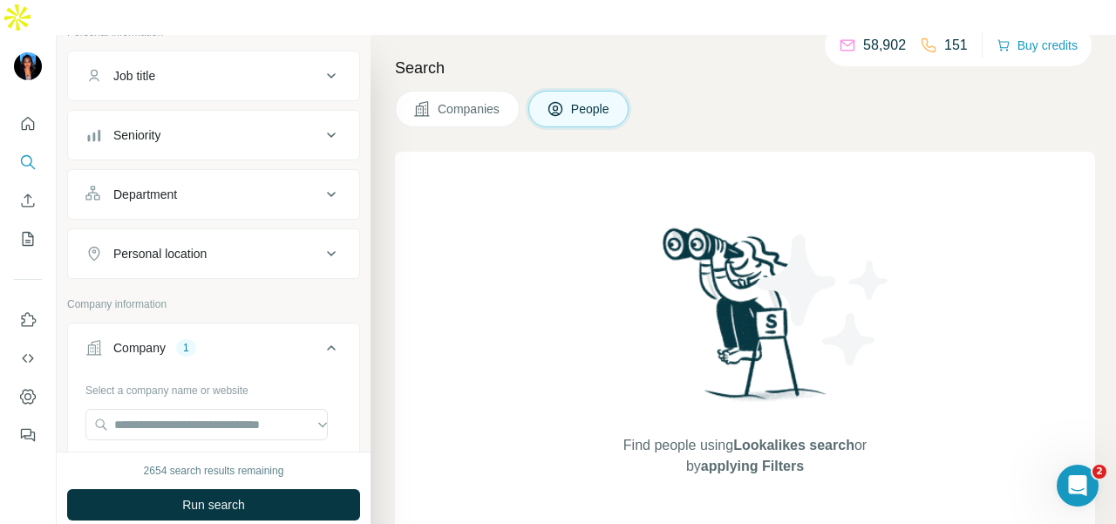
scroll to position [87, 0]
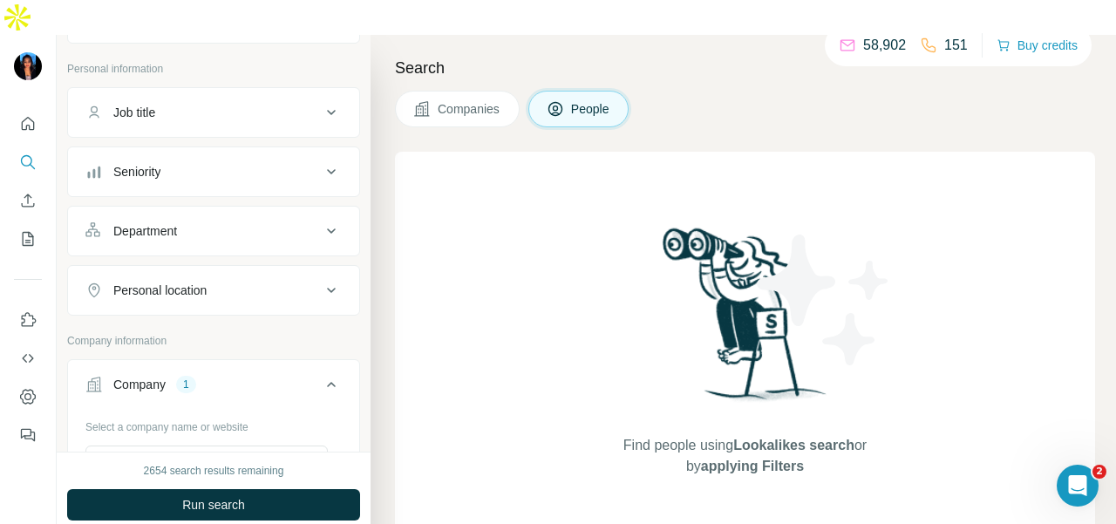
click at [207, 222] on div "Department" at bounding box center [202, 230] width 235 height 17
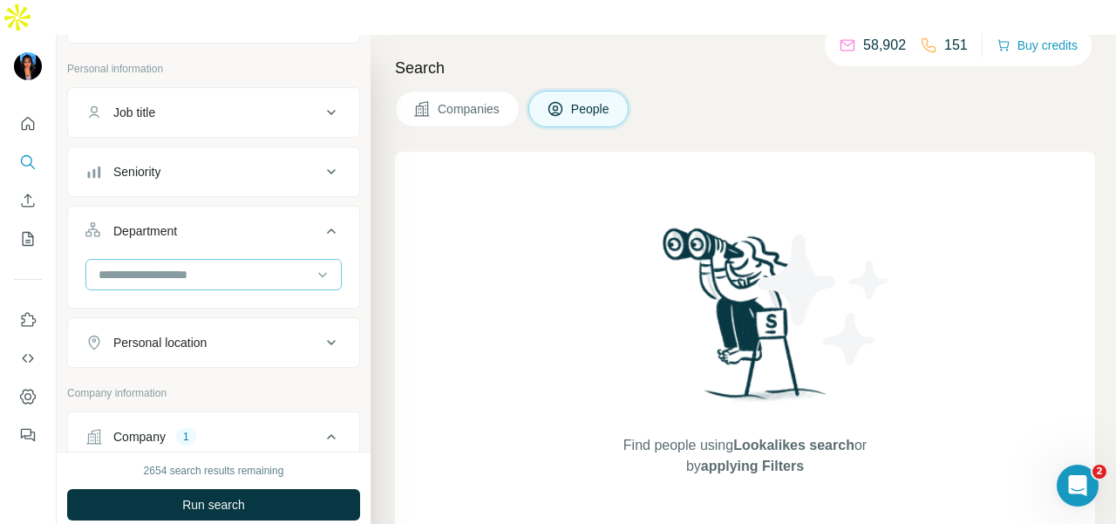
click at [209, 265] on input at bounding box center [204, 274] width 215 height 19
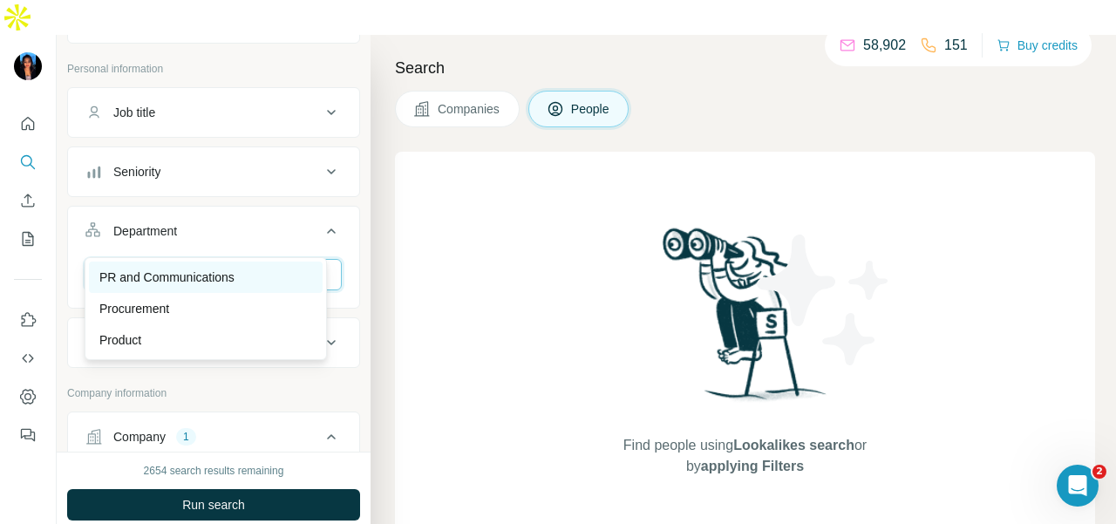
type input "**"
click at [227, 269] on p "PR and Communications" at bounding box center [166, 277] width 135 height 17
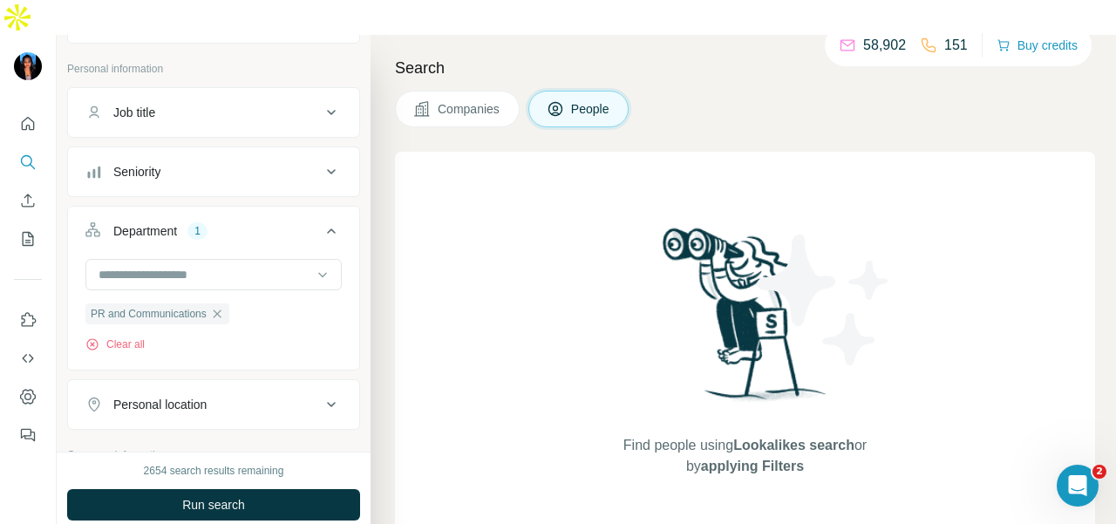
click at [250, 384] on button "Personal location" at bounding box center [213, 405] width 291 height 42
click at [250, 432] on input "text" at bounding box center [213, 447] width 256 height 31
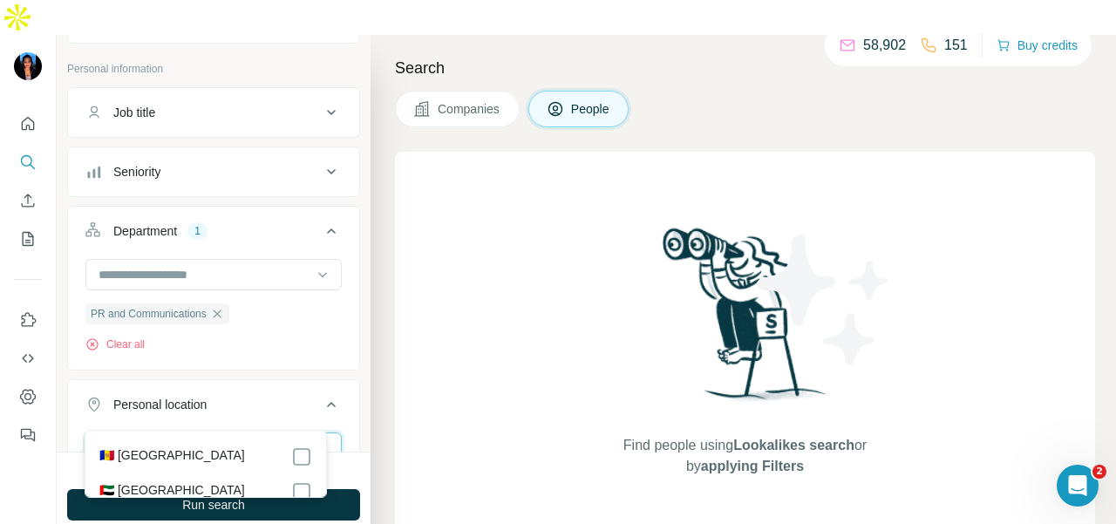
scroll to position [87, 0]
type input "*****"
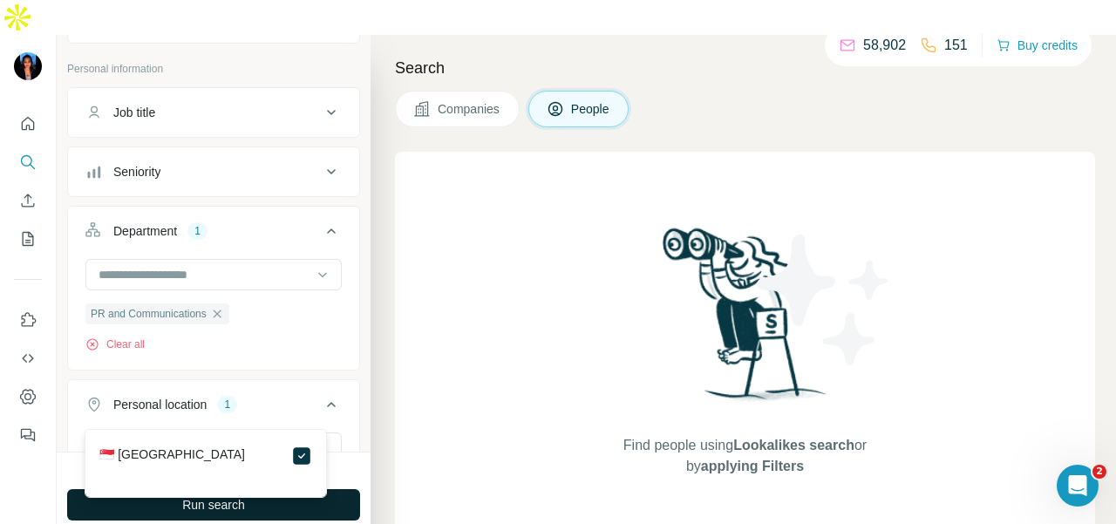
click at [350, 489] on button "Run search" at bounding box center [213, 504] width 293 height 31
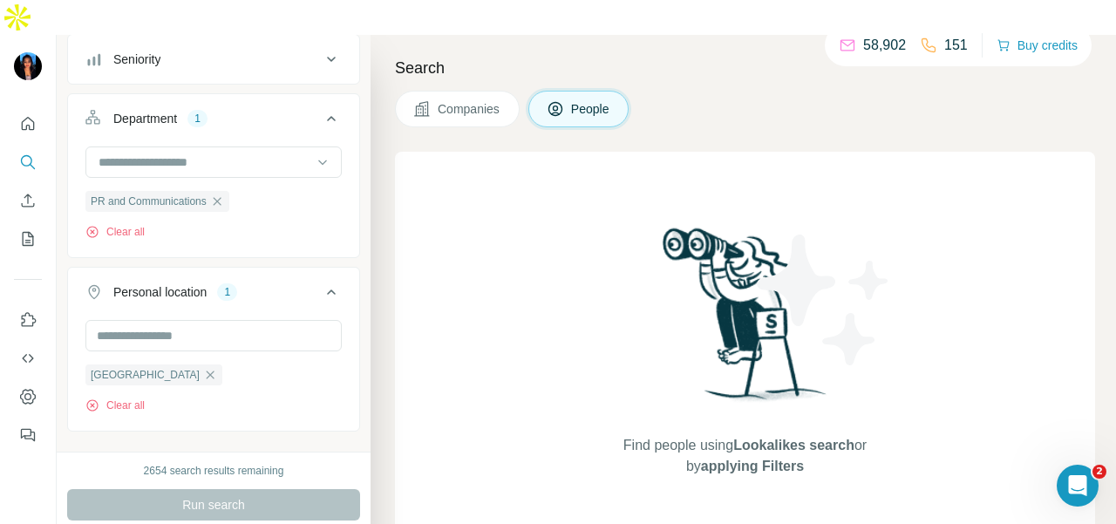
scroll to position [262, 0]
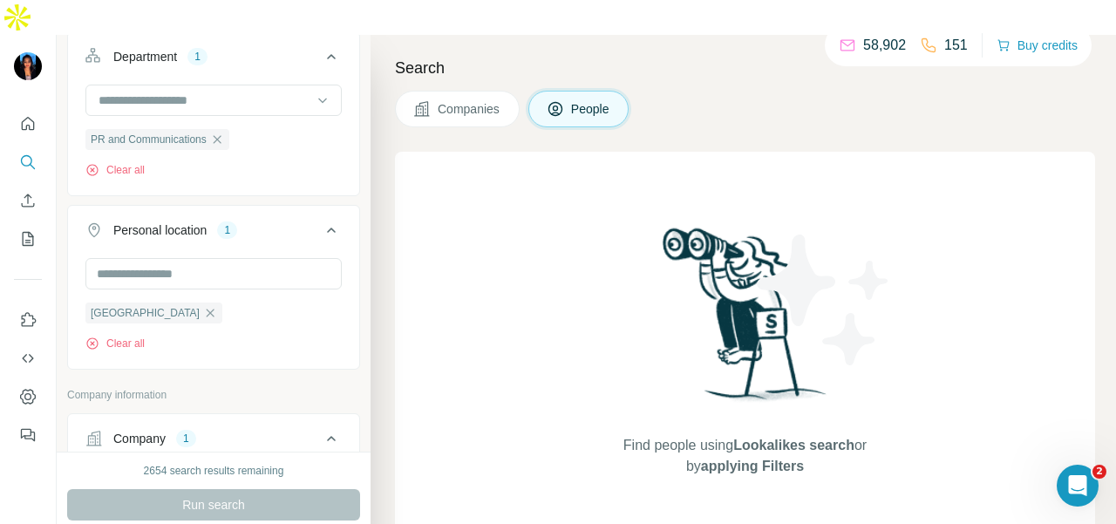
click at [203, 306] on icon "button" at bounding box center [210, 313] width 14 height 14
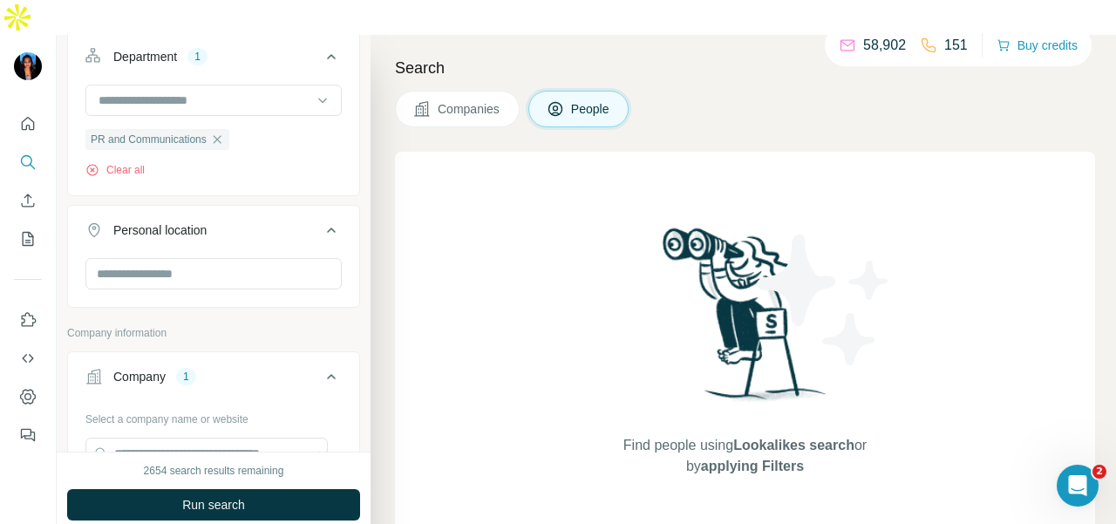
click at [227, 452] on div "2654 search results remaining Run search Clear Save search Share filters" at bounding box center [214, 505] width 314 height 107
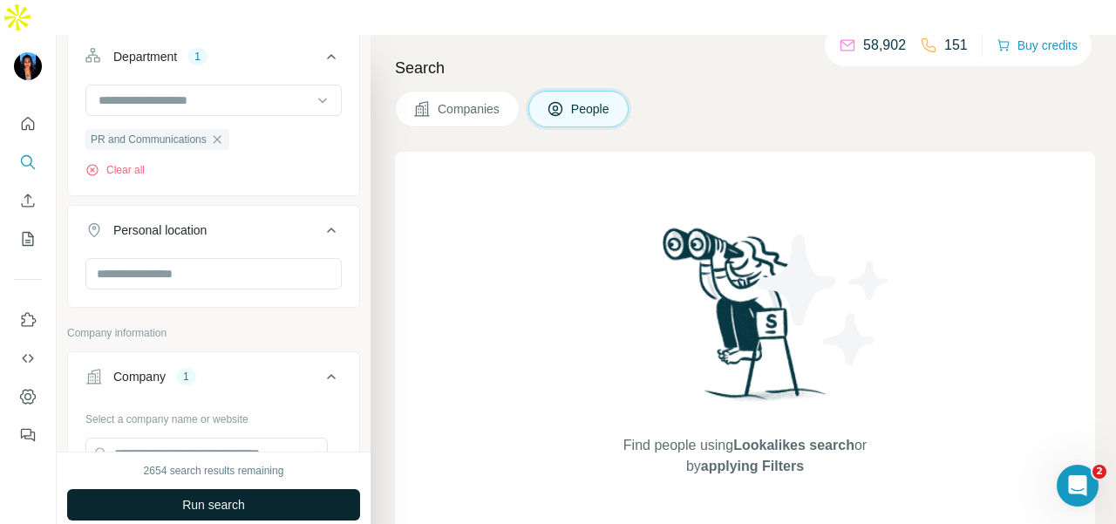
click at [226, 496] on span "Run search" at bounding box center [213, 504] width 63 height 17
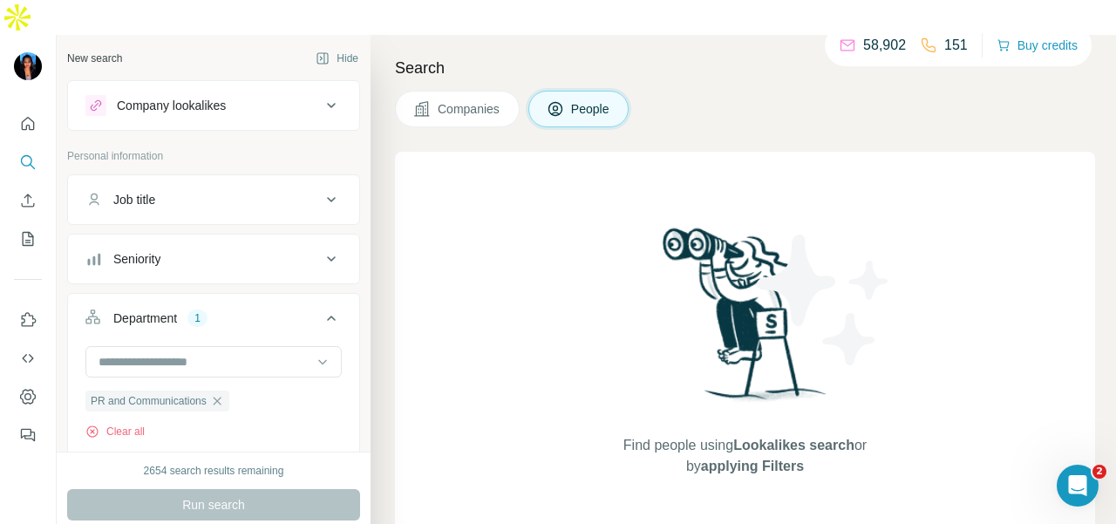
drag, startPoint x: 300, startPoint y: 170, endPoint x: 293, endPoint y: 182, distance: 14.1
click at [298, 191] on div "Job title" at bounding box center [202, 199] width 235 height 17
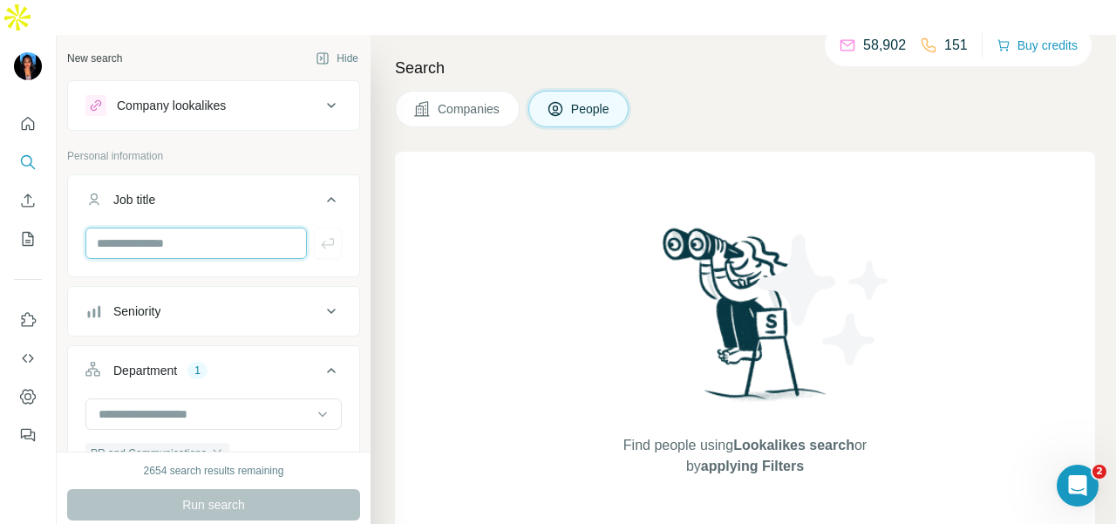
click at [282, 228] on input "text" at bounding box center [195, 243] width 221 height 31
type input "**********"
click at [324, 228] on button "button" at bounding box center [328, 243] width 28 height 31
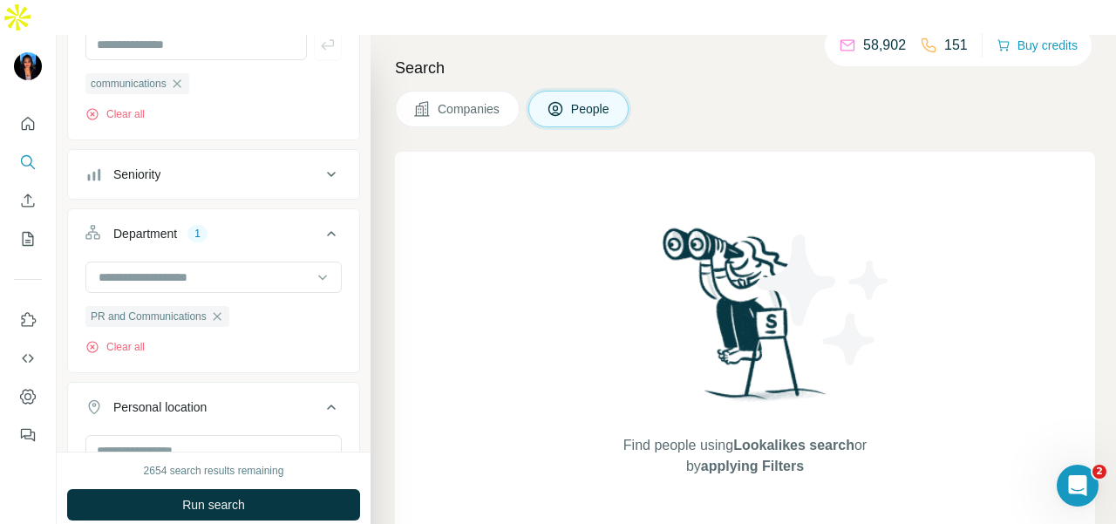
scroll to position [262, 0]
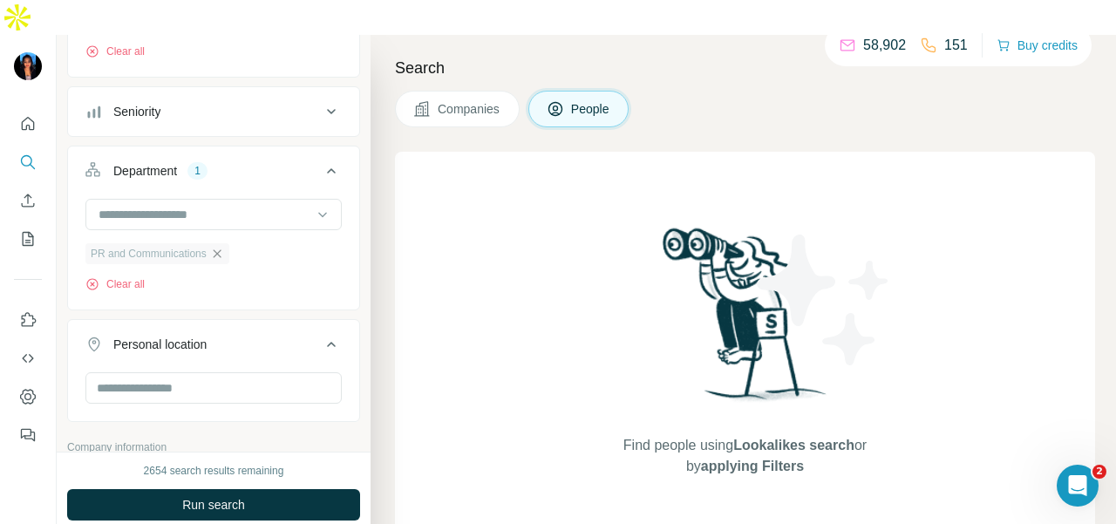
click at [219, 247] on icon "button" at bounding box center [217, 254] width 14 height 14
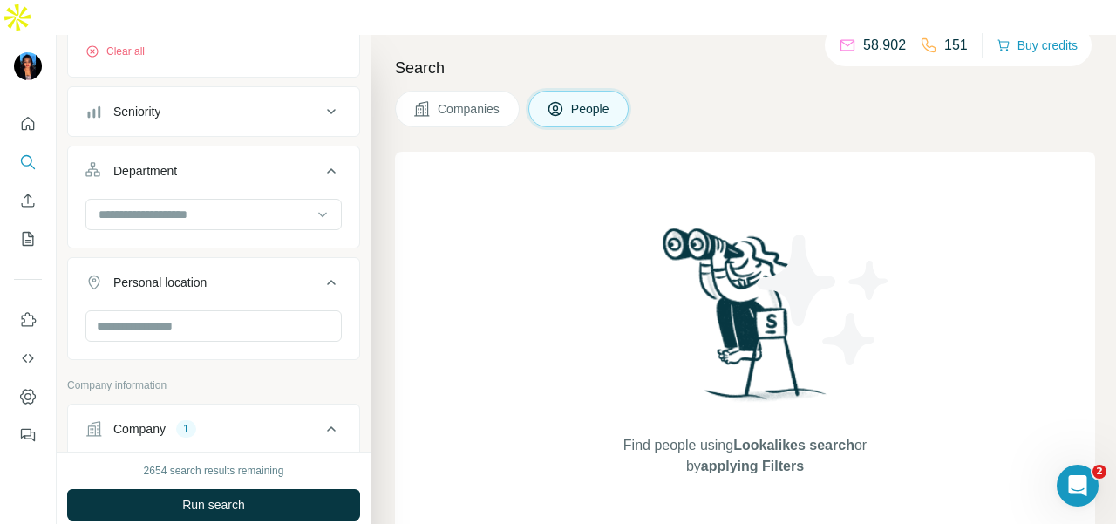
click at [216, 493] on div "2654 search results remaining Run search Clear Save search Share filters" at bounding box center [214, 505] width 314 height 107
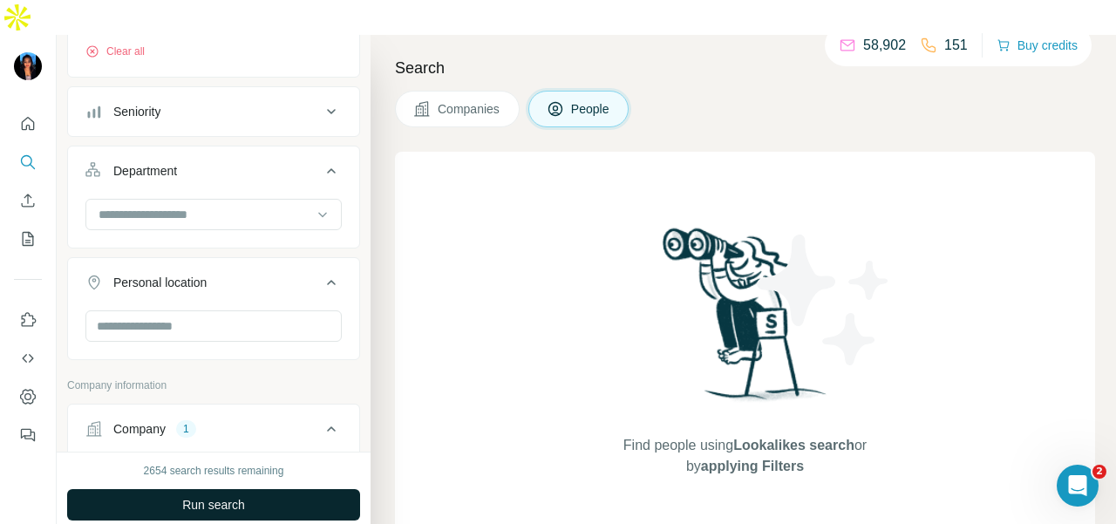
click at [220, 496] on span "Run search" at bounding box center [213, 504] width 63 height 17
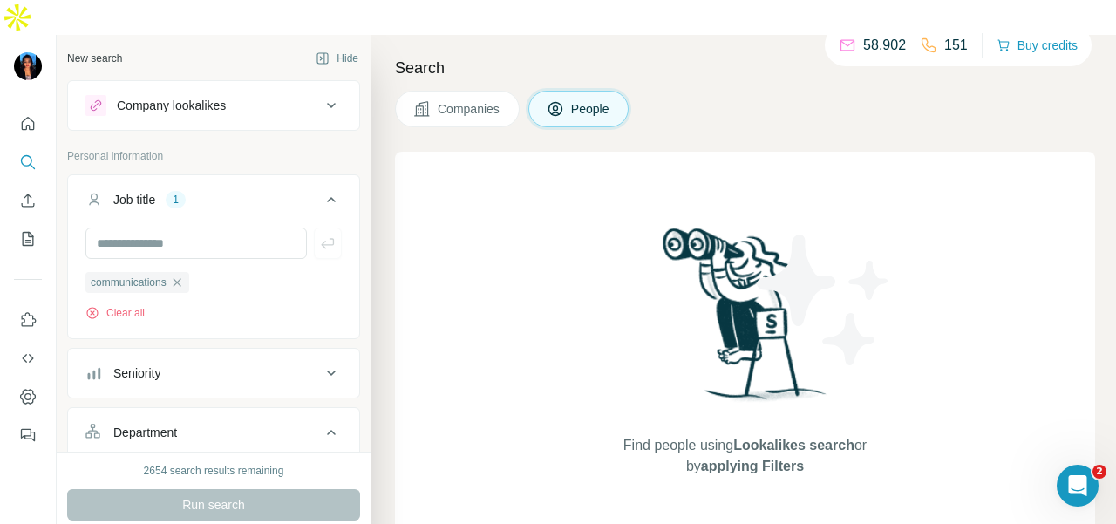
click at [247, 95] on div "Company lookalikes" at bounding box center [202, 105] width 235 height 21
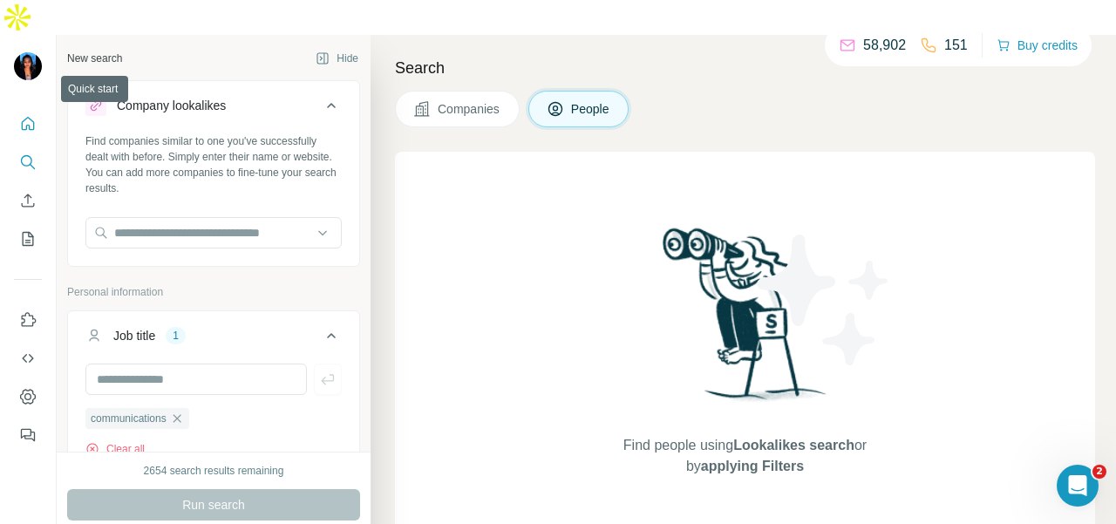
click at [24, 115] on icon "Quick start" at bounding box center [27, 123] width 17 height 17
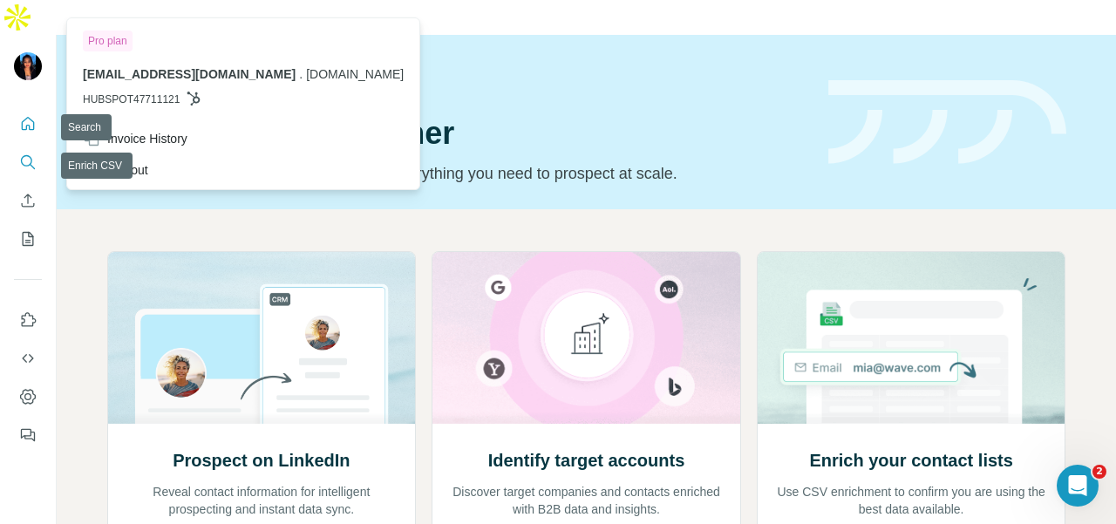
click at [27, 153] on icon "Search" at bounding box center [27, 161] width 17 height 17
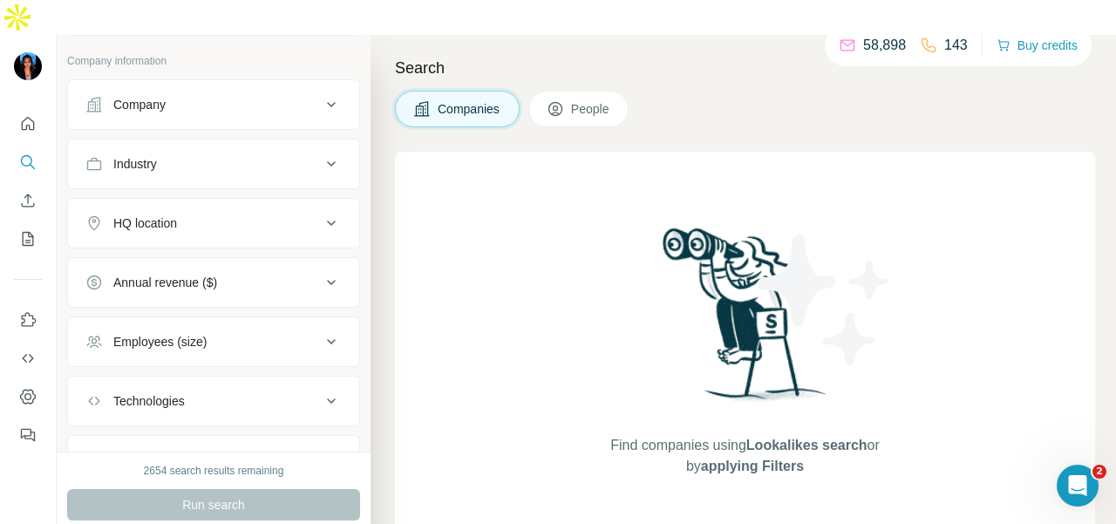
scroll to position [173, 0]
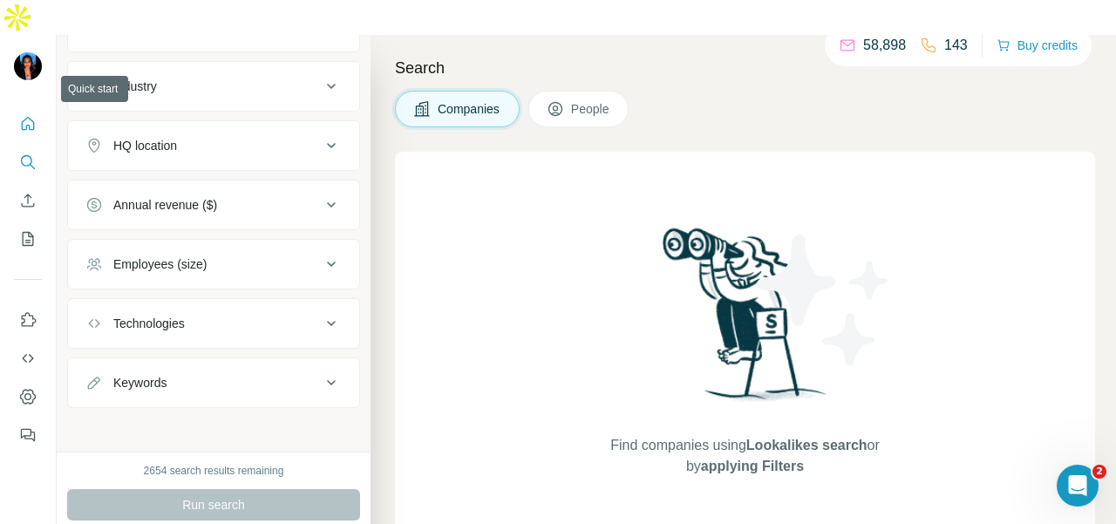
click at [19, 108] on button "Quick start" at bounding box center [28, 123] width 28 height 31
click at [539, 350] on div "Find companies using Lookalikes search or by applying Filters" at bounding box center [745, 350] width 700 height 397
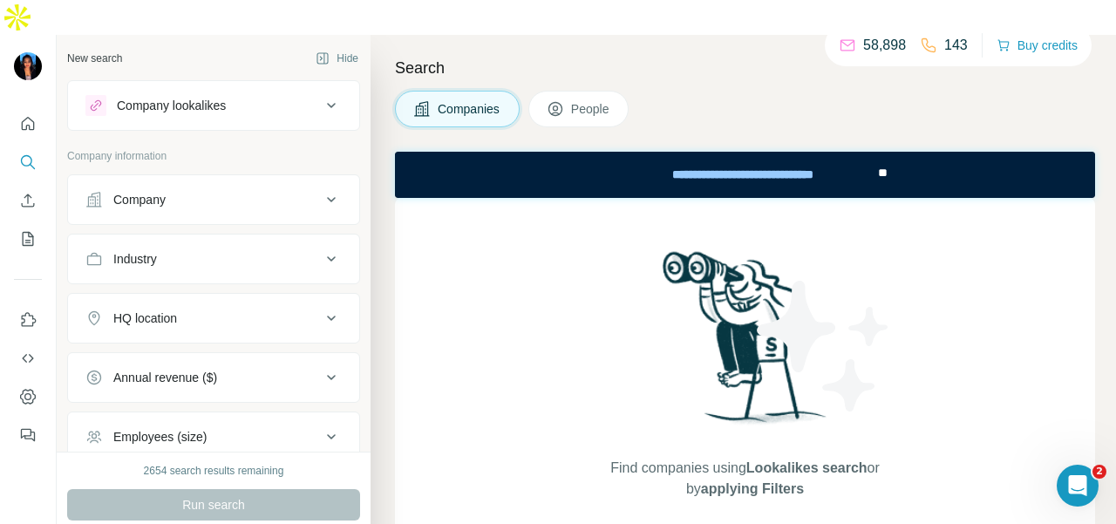
click at [155, 179] on button "Company" at bounding box center [213, 200] width 291 height 42
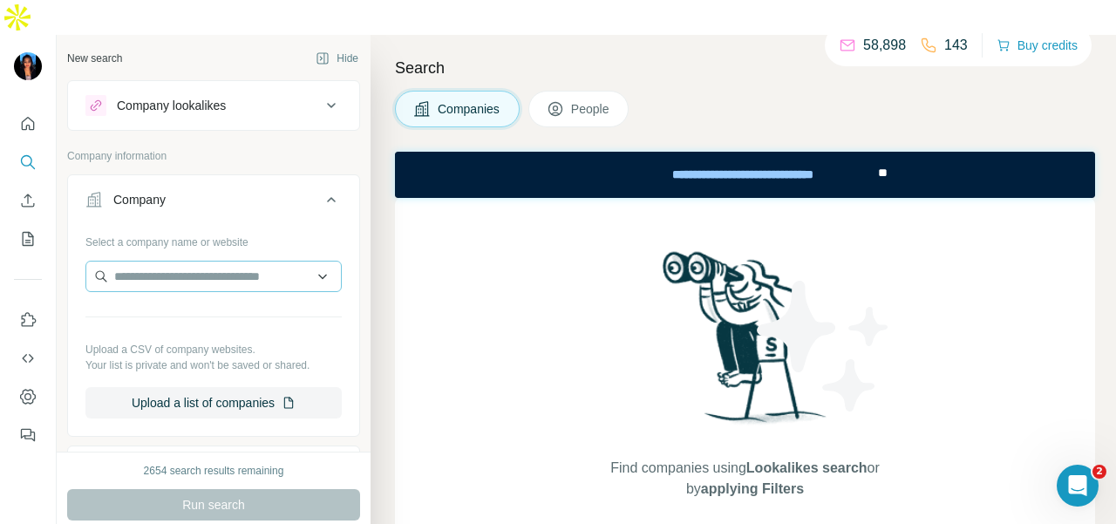
drag, startPoint x: 179, startPoint y: 256, endPoint x: 180, endPoint y: 239, distance: 17.5
click at [179, 261] on div at bounding box center [213, 278] width 256 height 35
drag, startPoint x: 180, startPoint y: 239, endPoint x: 108, endPoint y: 241, distance: 72.4
click at [108, 261] on input "text" at bounding box center [213, 276] width 256 height 31
drag, startPoint x: 110, startPoint y: 241, endPoint x: 101, endPoint y: 273, distance: 32.6
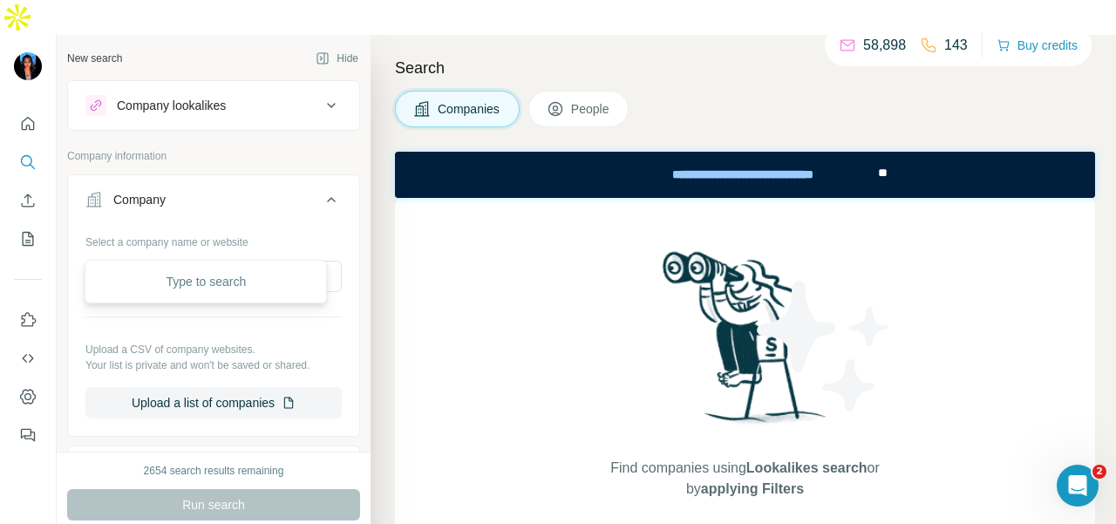
click at [91, 281] on div "Type to search" at bounding box center [206, 282] width 242 height 44
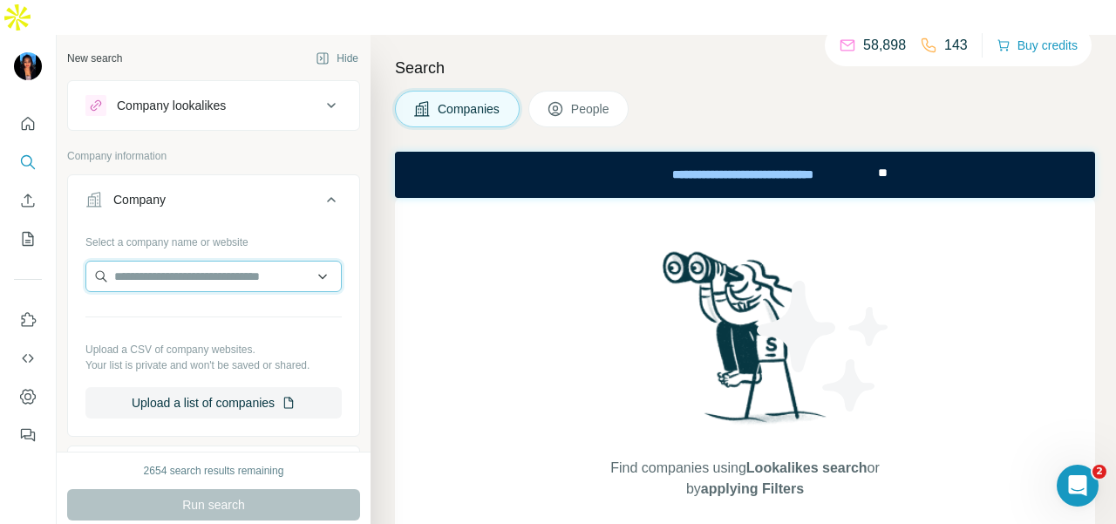
click at [159, 261] on input "text" at bounding box center [213, 276] width 256 height 31
paste input "**********"
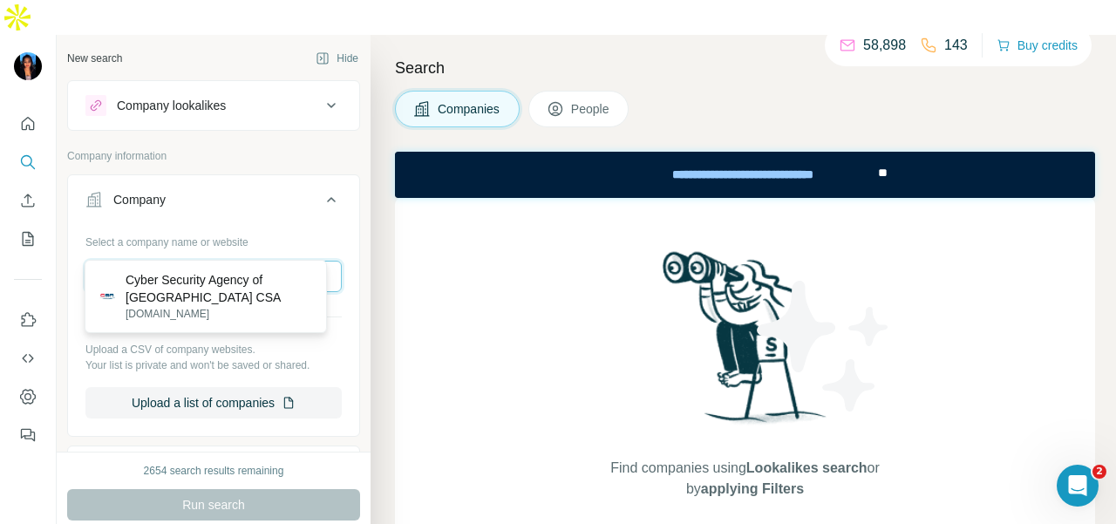
type input "**********"
click at [265, 261] on div "Cyber Security Agency of Singapore CSA csa.gov.sg" at bounding box center [206, 296] width 242 height 73
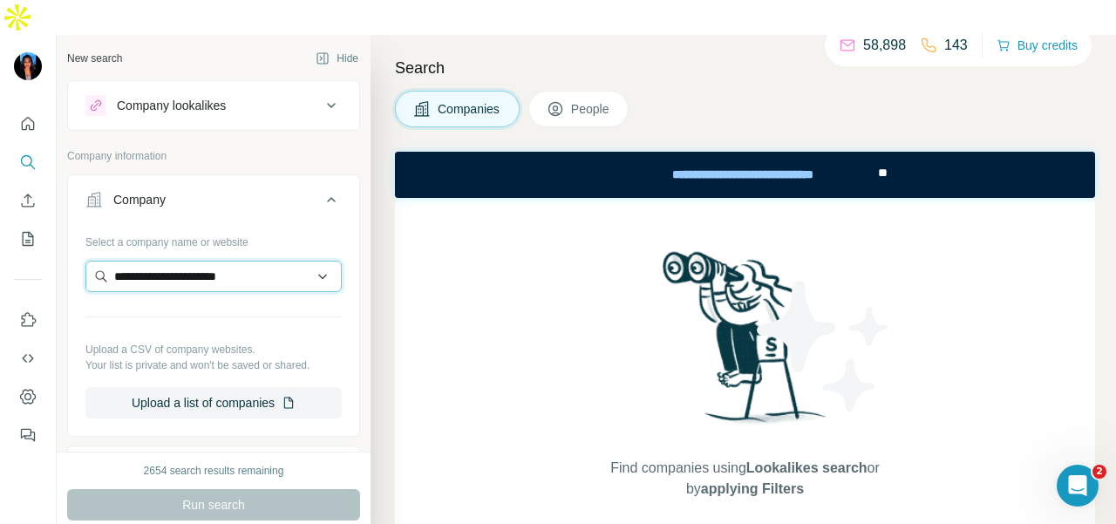
click at [291, 261] on input "**********" at bounding box center [213, 276] width 256 height 31
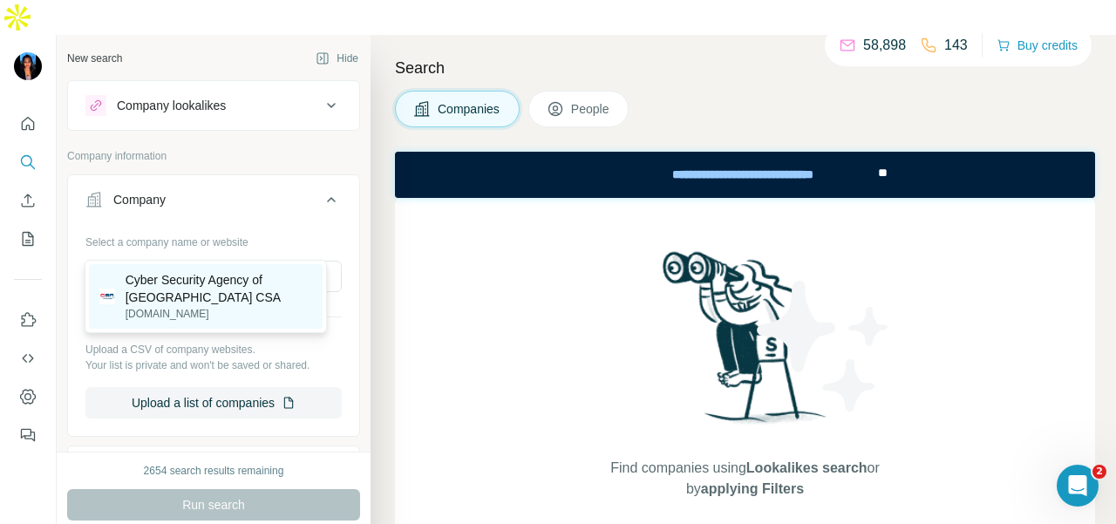
click at [280, 289] on p "Cyber Security Agency of Singapore CSA" at bounding box center [219, 288] width 187 height 35
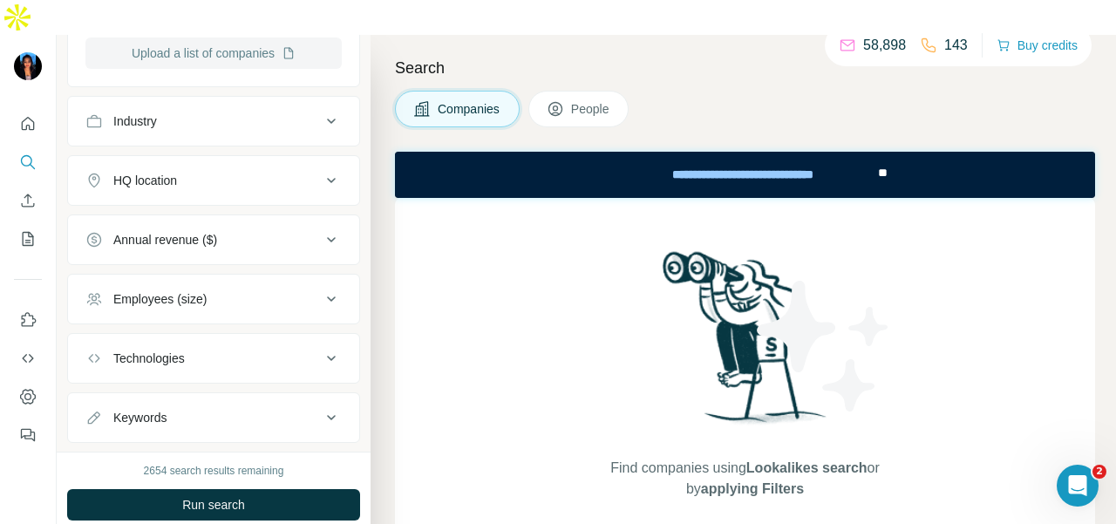
scroll to position [436, 0]
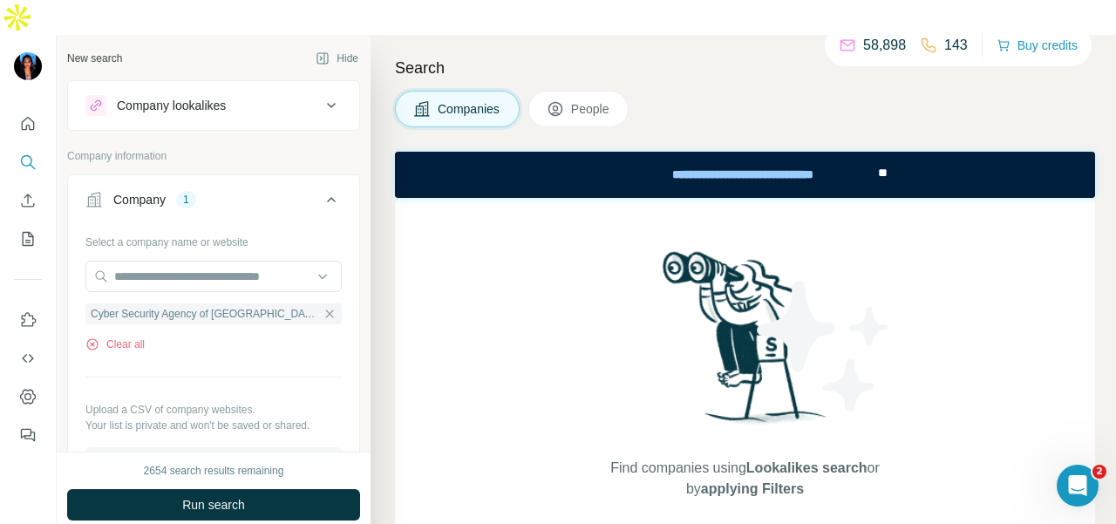
click at [588, 91] on button "People" at bounding box center [578, 109] width 101 height 37
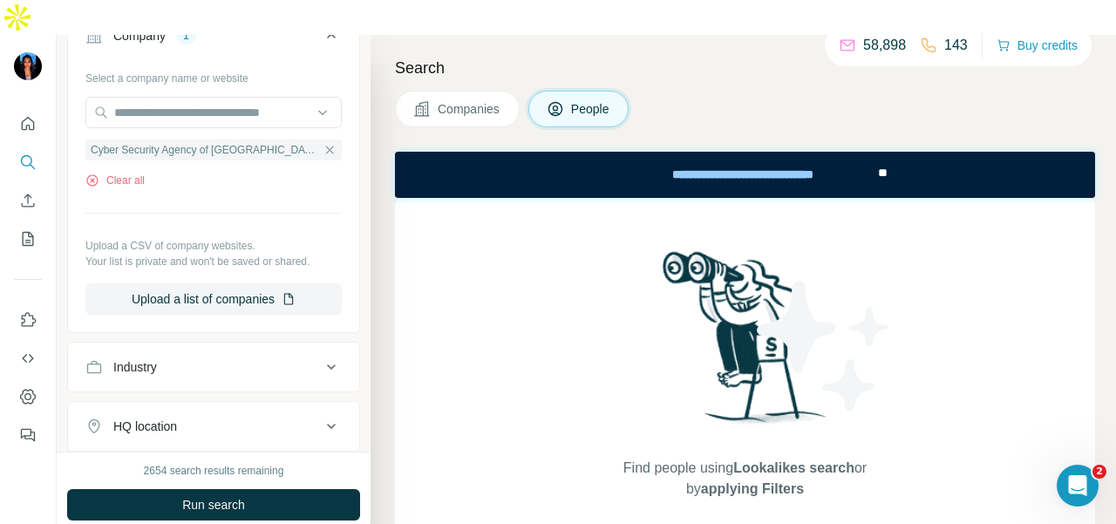
scroll to position [87, 0]
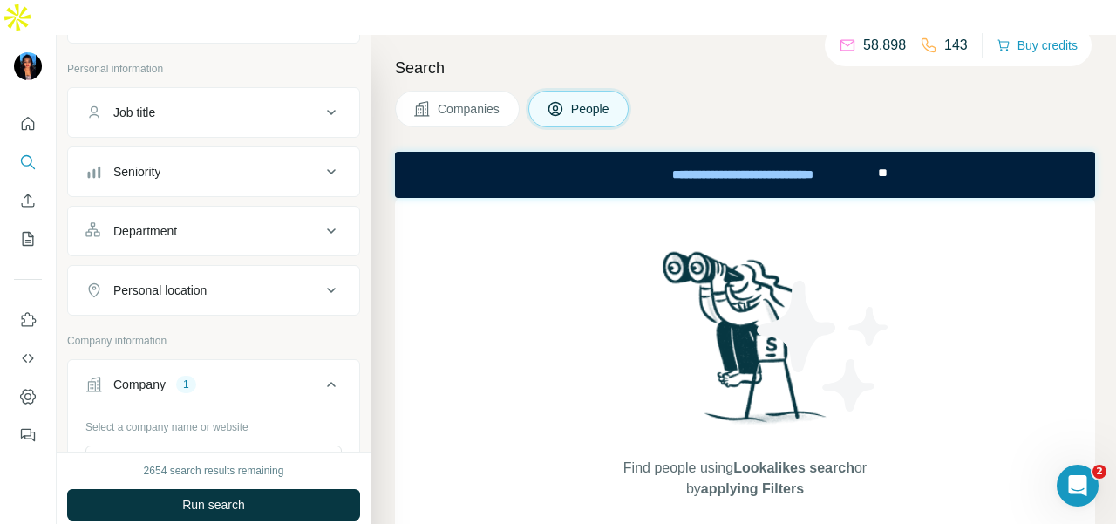
click at [227, 222] on div "Department" at bounding box center [202, 230] width 235 height 17
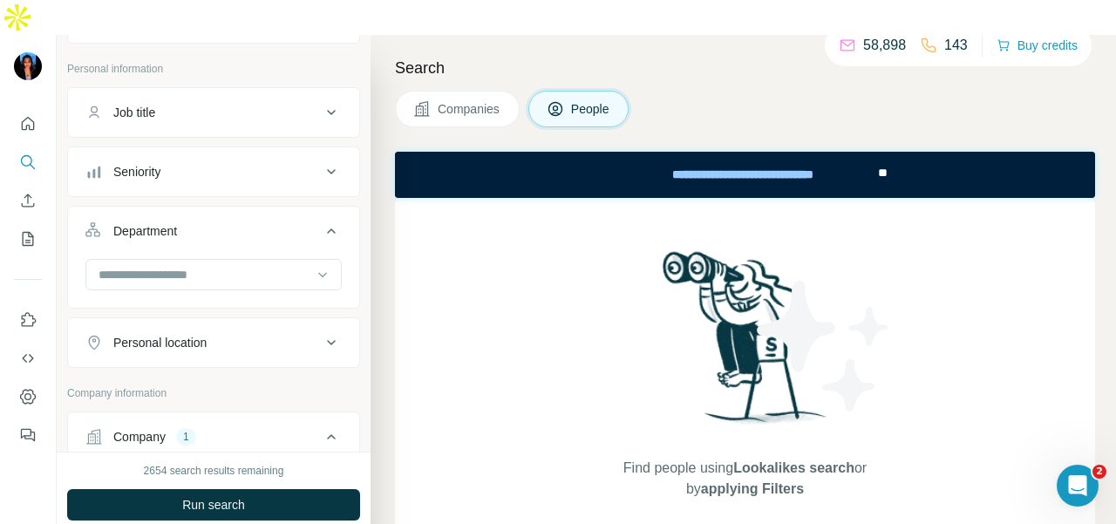
click at [227, 260] on div at bounding box center [204, 275] width 215 height 30
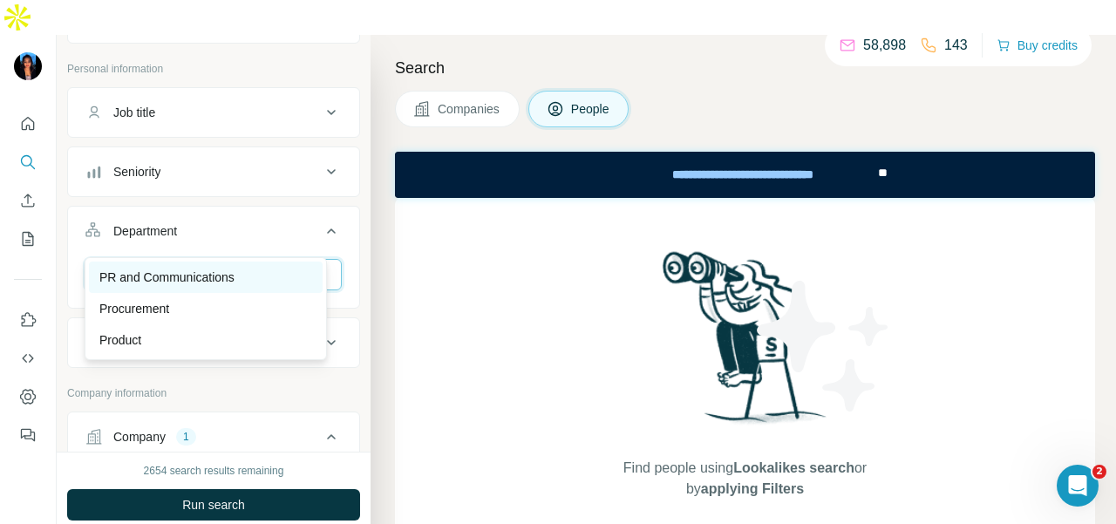
type input "**"
click at [248, 262] on div "PR and Communications" at bounding box center [206, 277] width 234 height 31
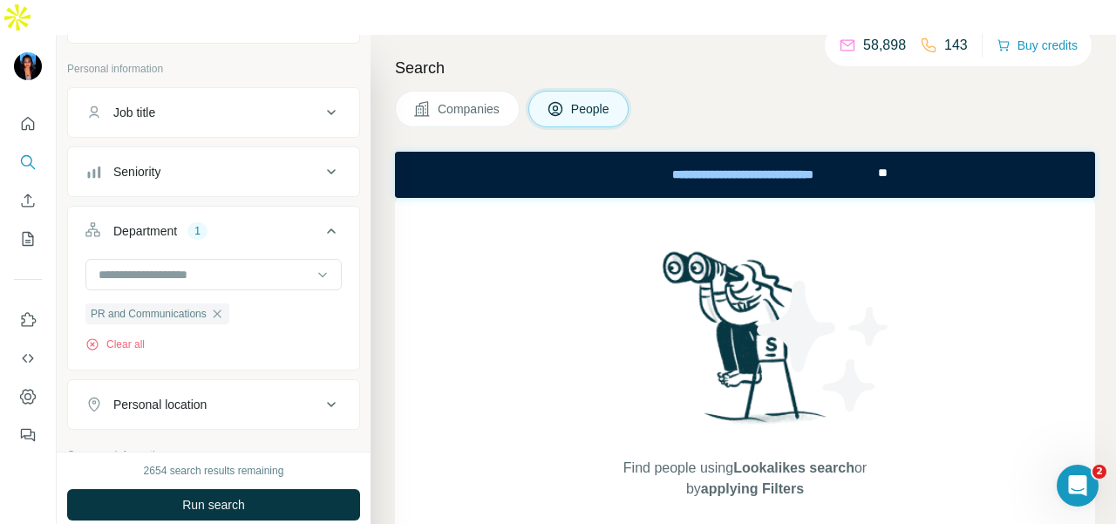
click at [298, 452] on div "2654 search results remaining Run search Clear Save search Share filters" at bounding box center [214, 505] width 314 height 107
click at [305, 489] on button "Run search" at bounding box center [213, 504] width 293 height 31
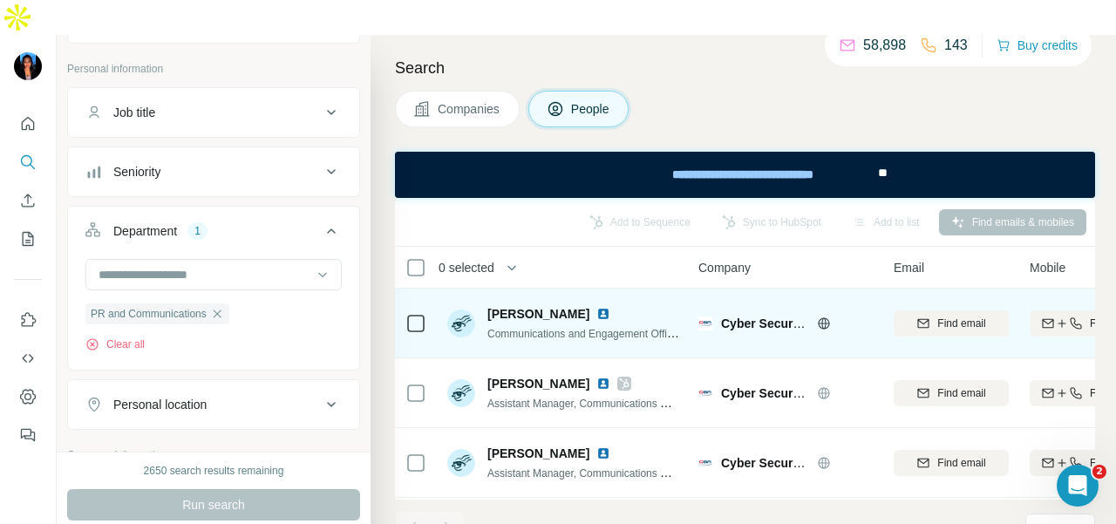
click at [596, 307] on img at bounding box center [603, 314] width 14 height 14
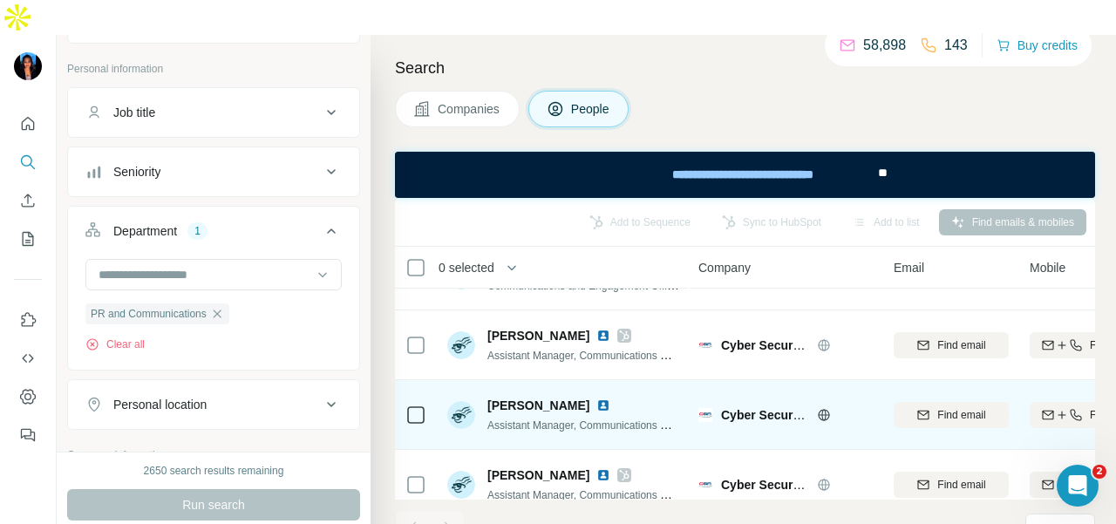
scroll to position [72, 0]
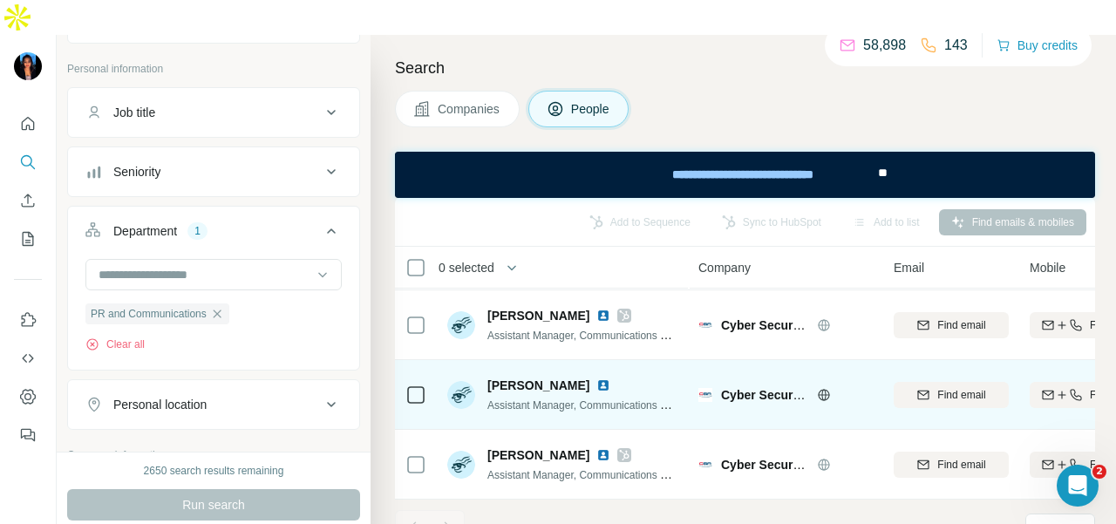
click at [598, 378] on img at bounding box center [603, 385] width 14 height 14
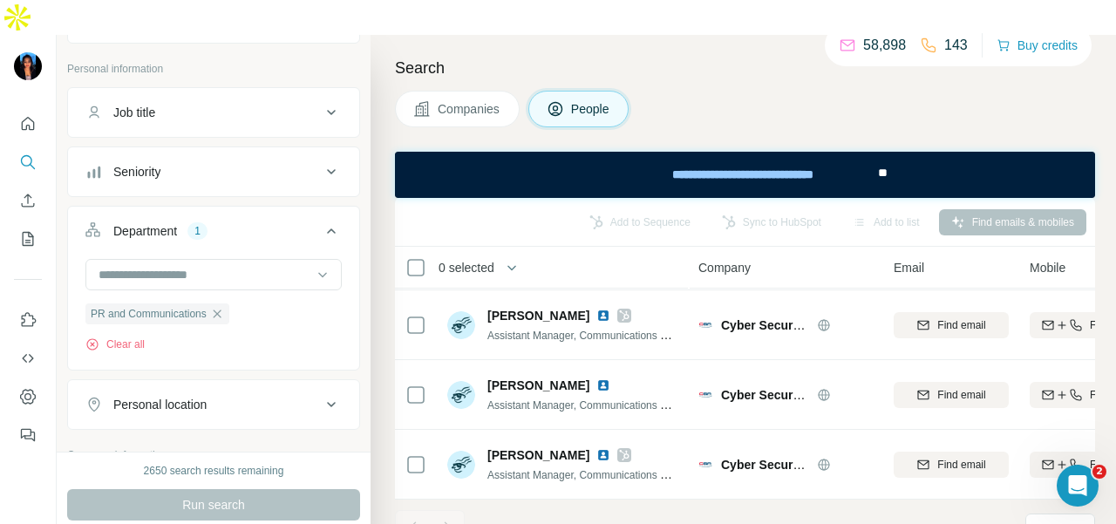
click at [12, 98] on div at bounding box center [28, 274] width 56 height 353
click at [229, 303] on div "PR and Communications" at bounding box center [157, 313] width 144 height 21
click at [28, 115] on icon "Quick start" at bounding box center [27, 123] width 17 height 17
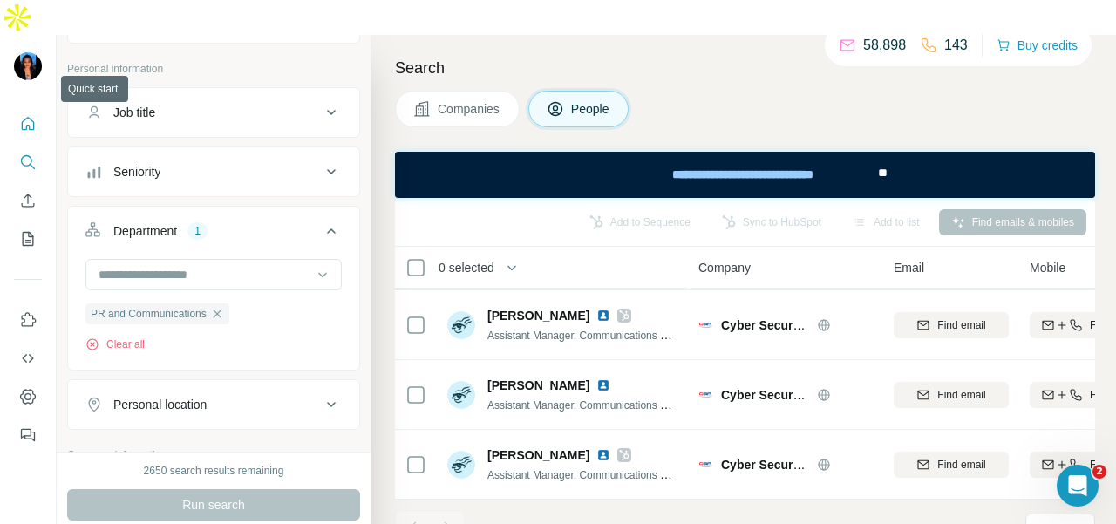
click at [28, 115] on icon "Quick start" at bounding box center [27, 123] width 17 height 17
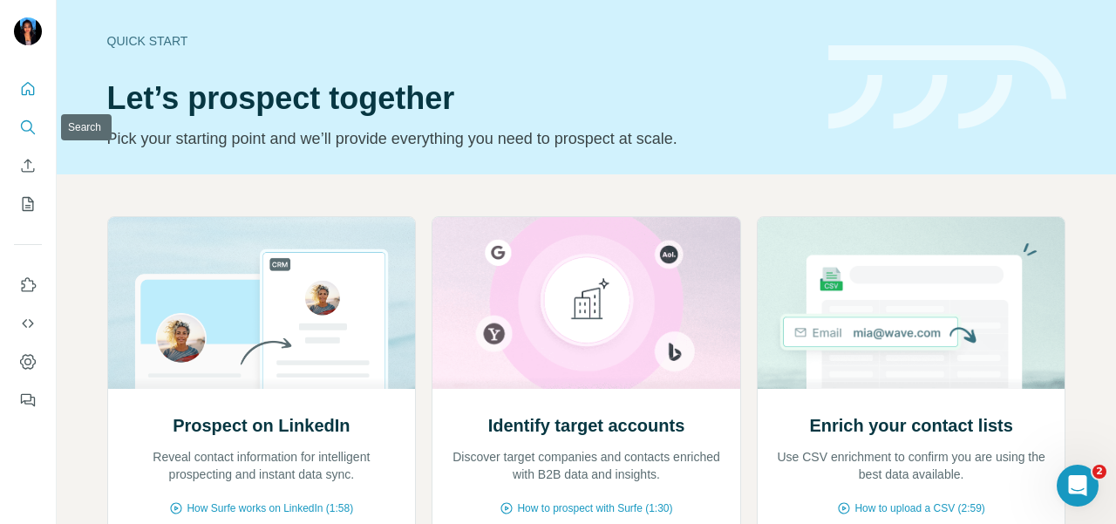
click at [26, 126] on icon "Search" at bounding box center [27, 127] width 17 height 17
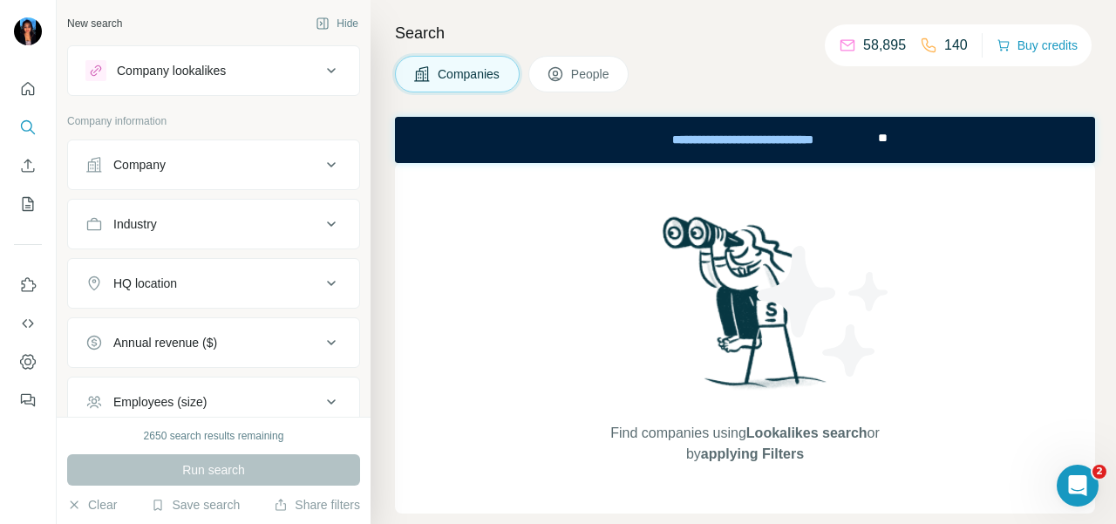
click at [147, 181] on button "Company" at bounding box center [213, 165] width 291 height 42
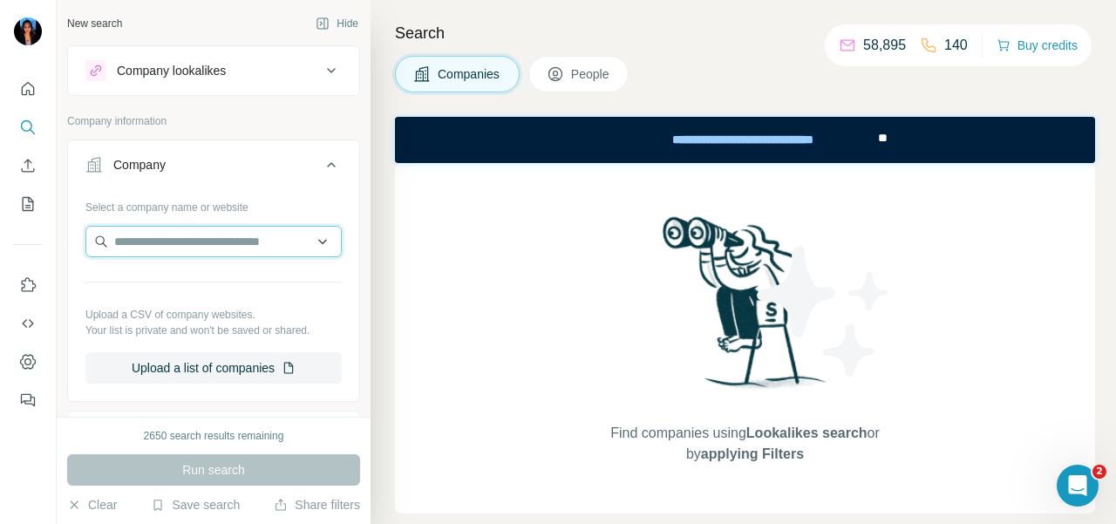
click at [150, 242] on input "text" at bounding box center [213, 241] width 256 height 31
paste input "**********"
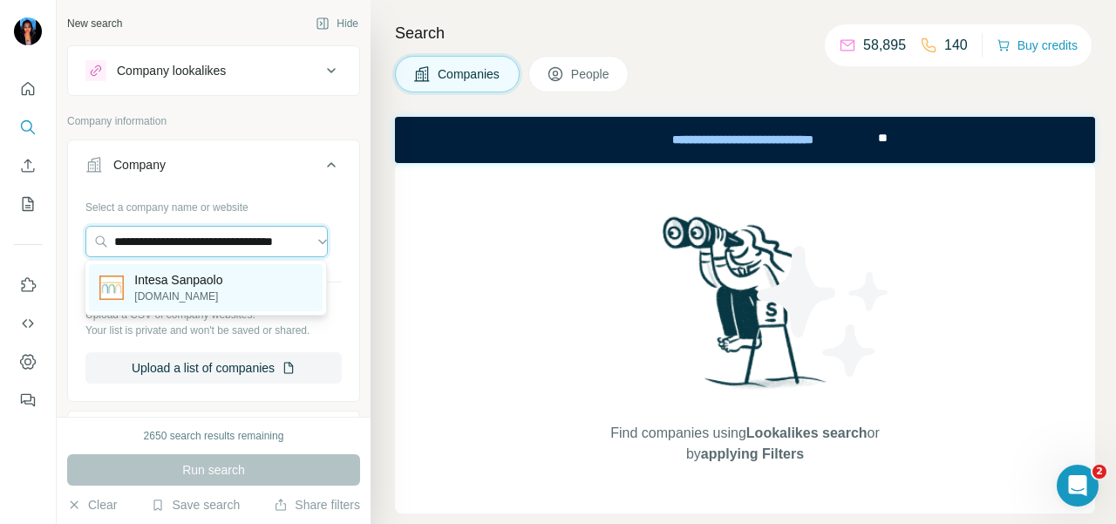
type input "**********"
click at [267, 301] on div "Intesa Sanpaolo [DOMAIN_NAME]" at bounding box center [206, 287] width 234 height 47
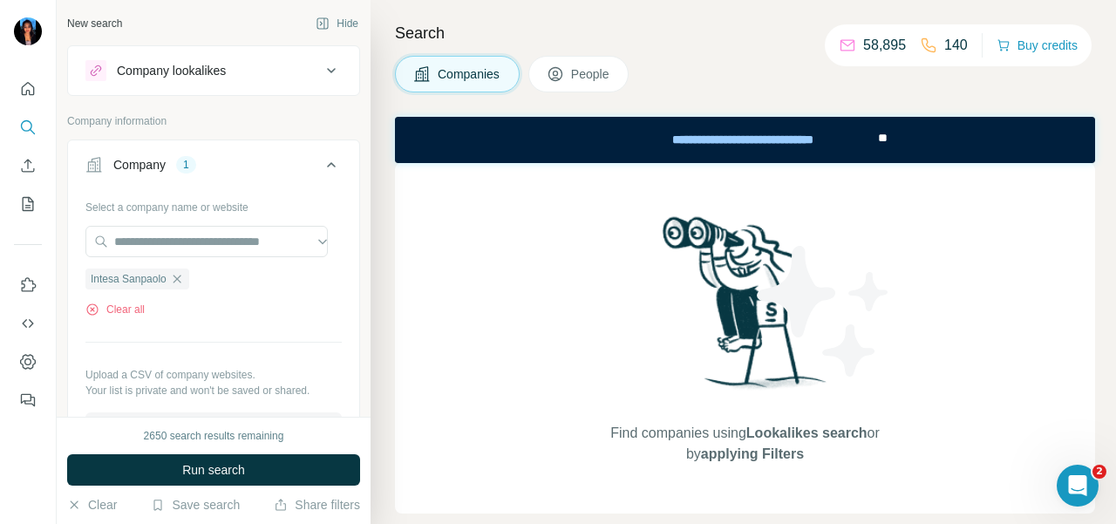
scroll to position [349, 0]
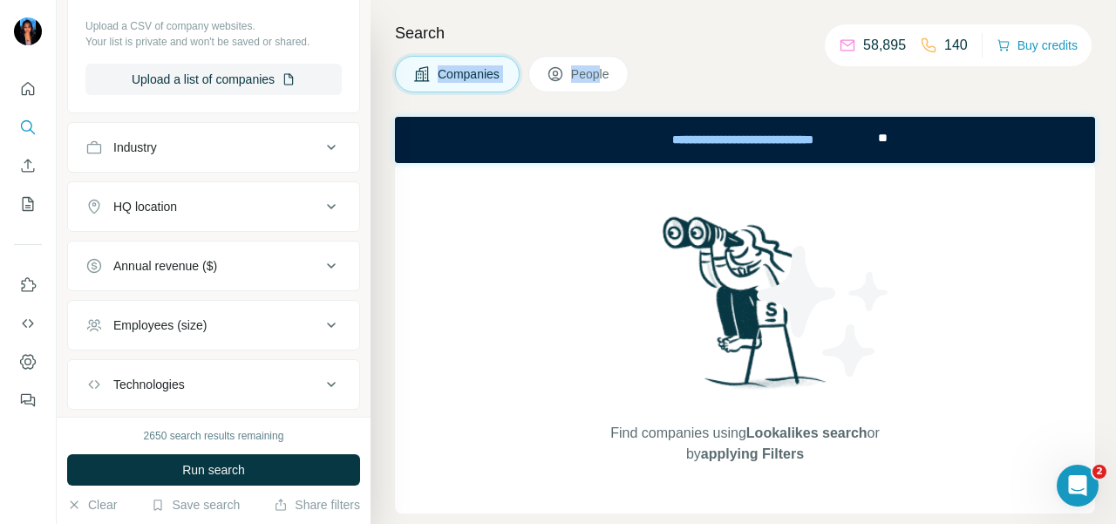
drag, startPoint x: 600, startPoint y: 50, endPoint x: 595, endPoint y: 71, distance: 22.4
click at [600, 59] on div "Search Companies People Find companies using Lookalikes search or by applying F…" at bounding box center [743, 262] width 745 height 524
click at [595, 71] on span "People" at bounding box center [591, 73] width 40 height 17
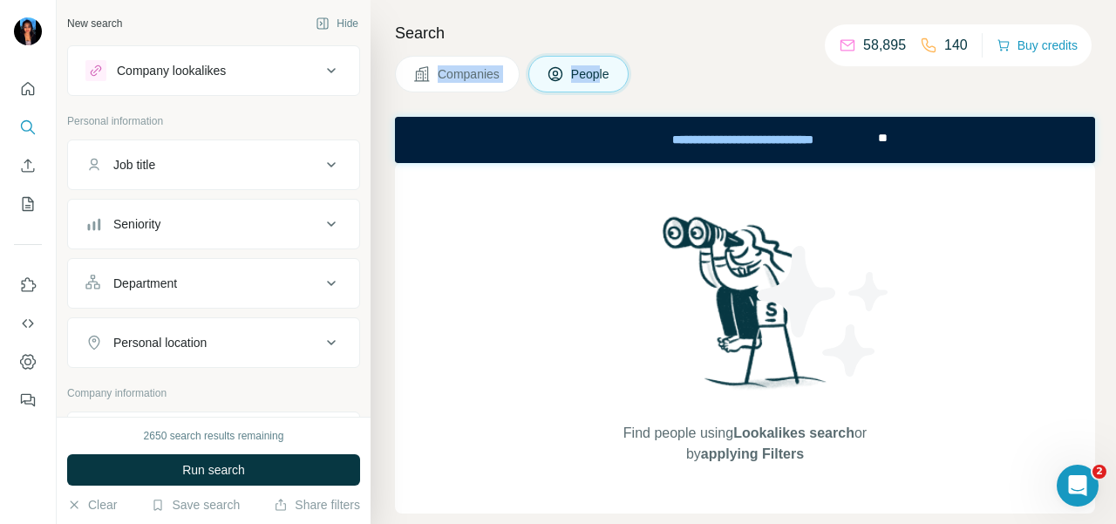
click at [263, 298] on button "Department" at bounding box center [213, 283] width 291 height 42
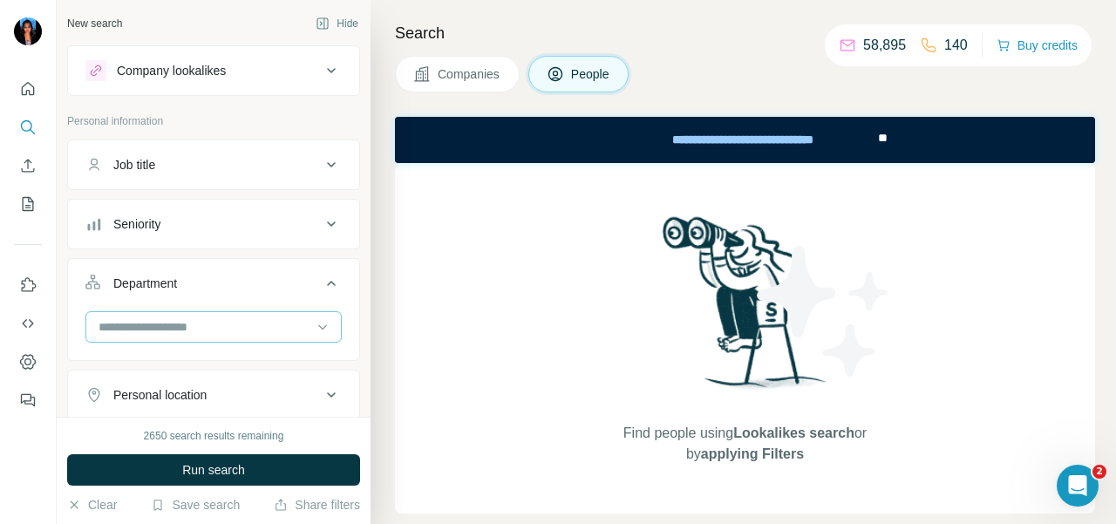
click at [262, 313] on div at bounding box center [204, 327] width 215 height 30
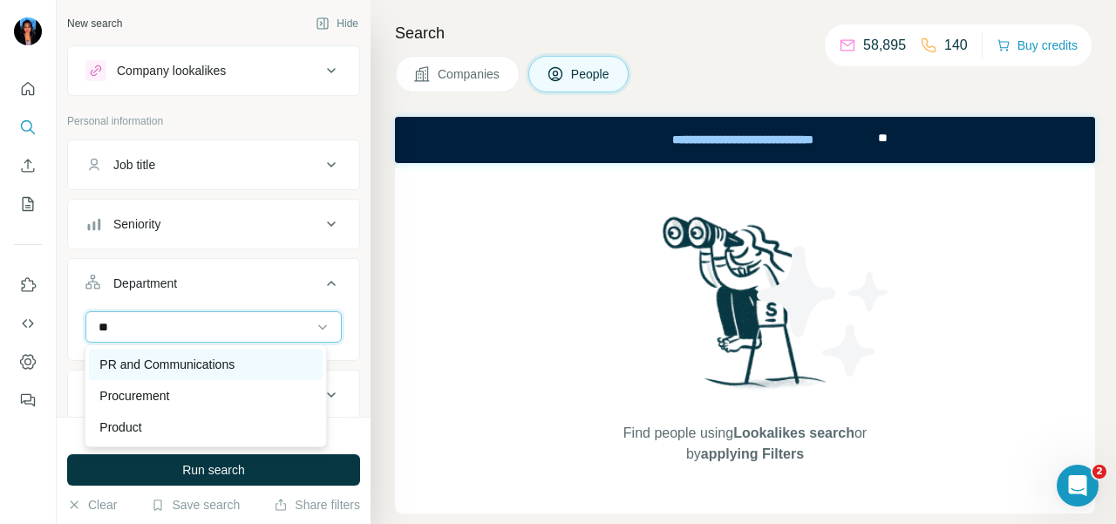
type input "**"
click at [233, 357] on p "PR and Communications" at bounding box center [166, 364] width 135 height 17
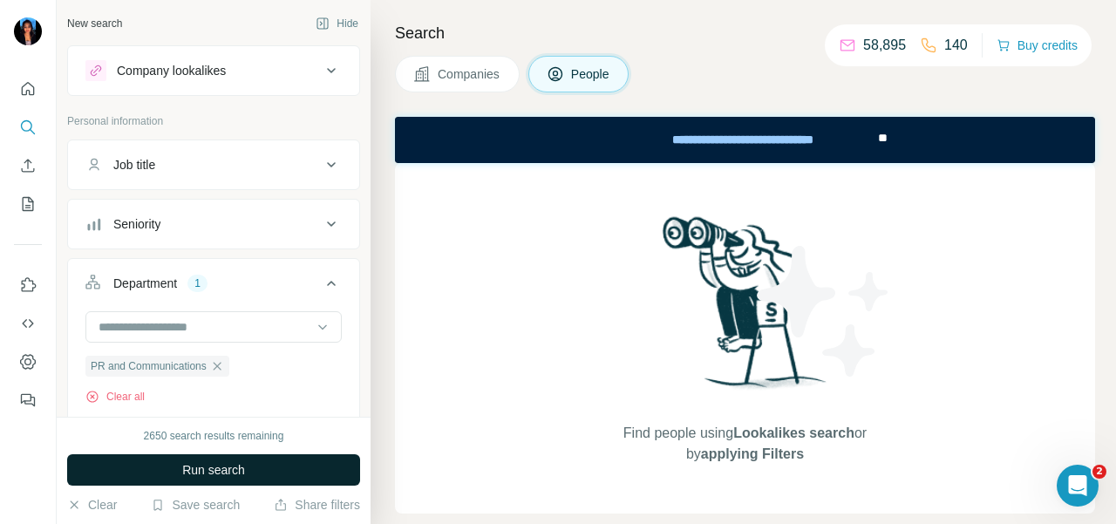
click at [248, 466] on button "Run search" at bounding box center [213, 469] width 293 height 31
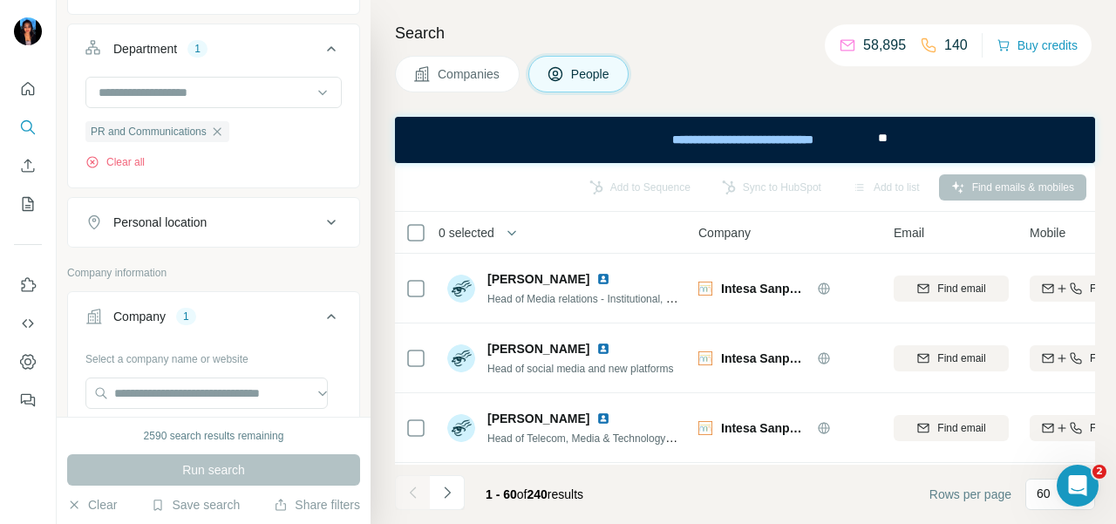
scroll to position [262, 0]
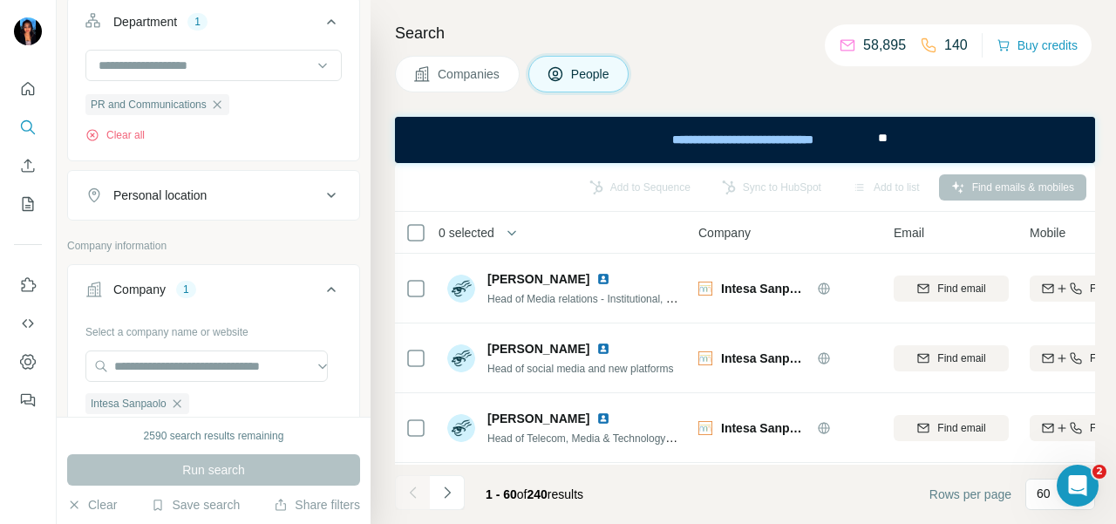
click at [230, 201] on button "Personal location" at bounding box center [213, 195] width 291 height 42
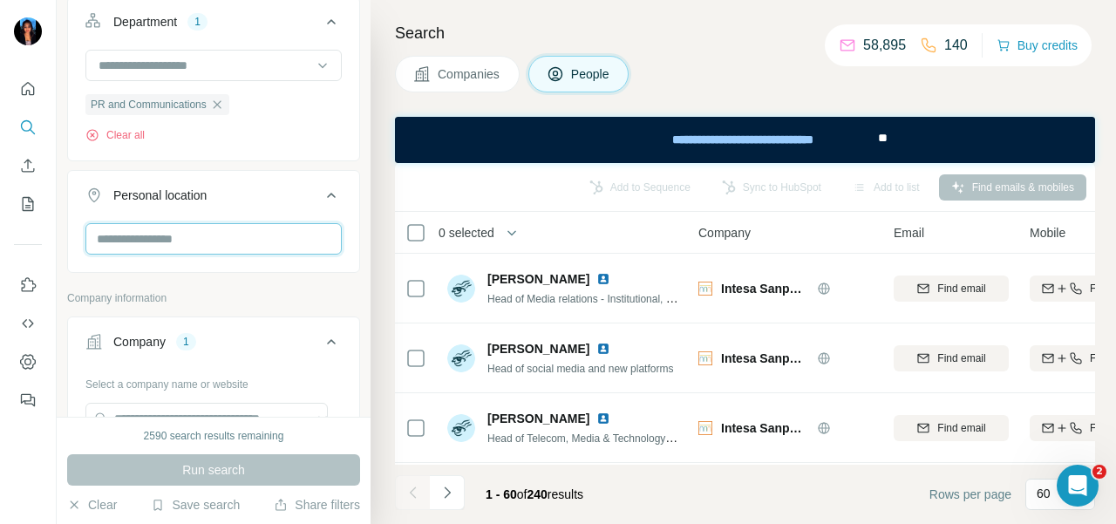
click at [228, 247] on input "text" at bounding box center [213, 238] width 256 height 31
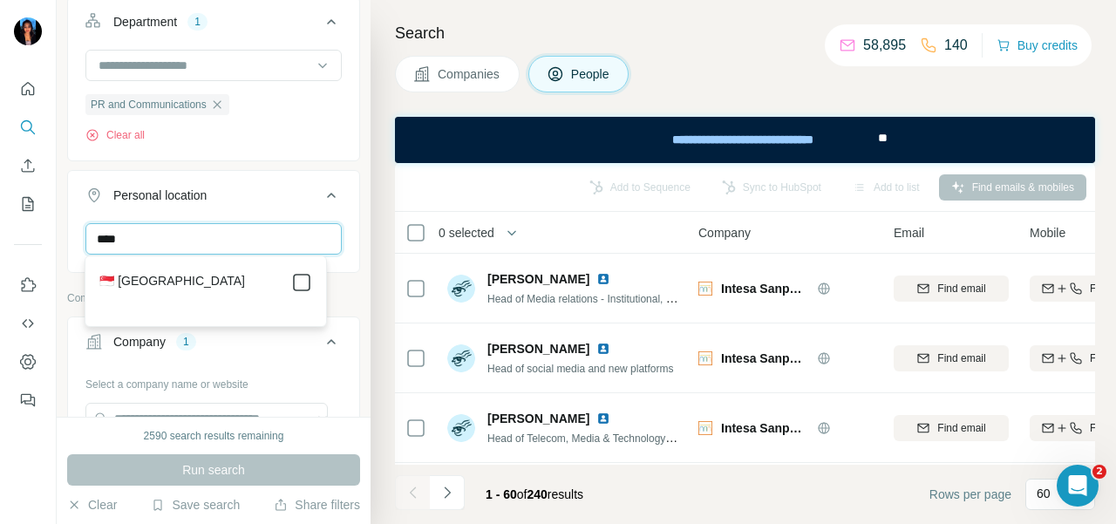
type input "****"
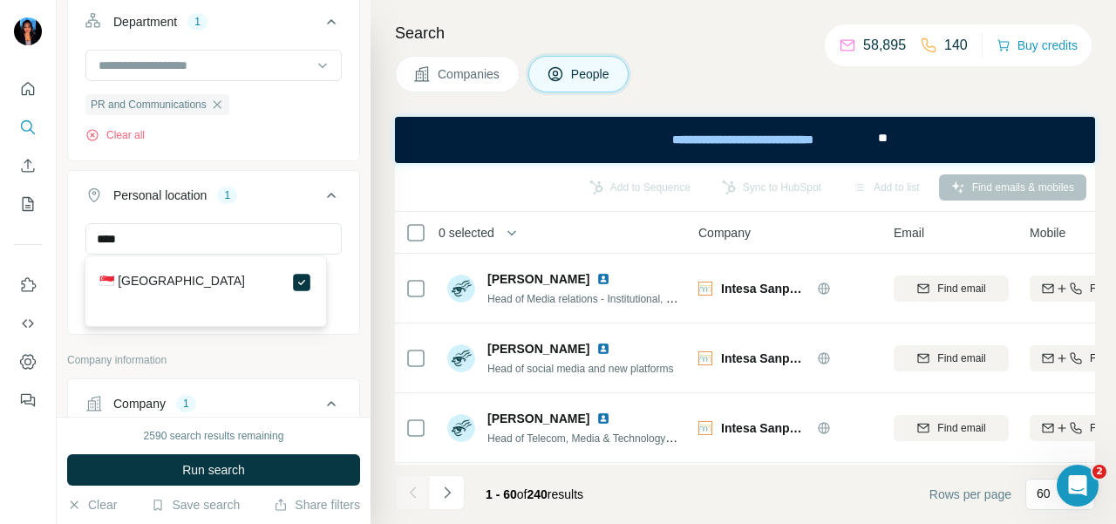
click at [332, 472] on button "Run search" at bounding box center [213, 469] width 293 height 31
